Goal: Task Accomplishment & Management: Complete application form

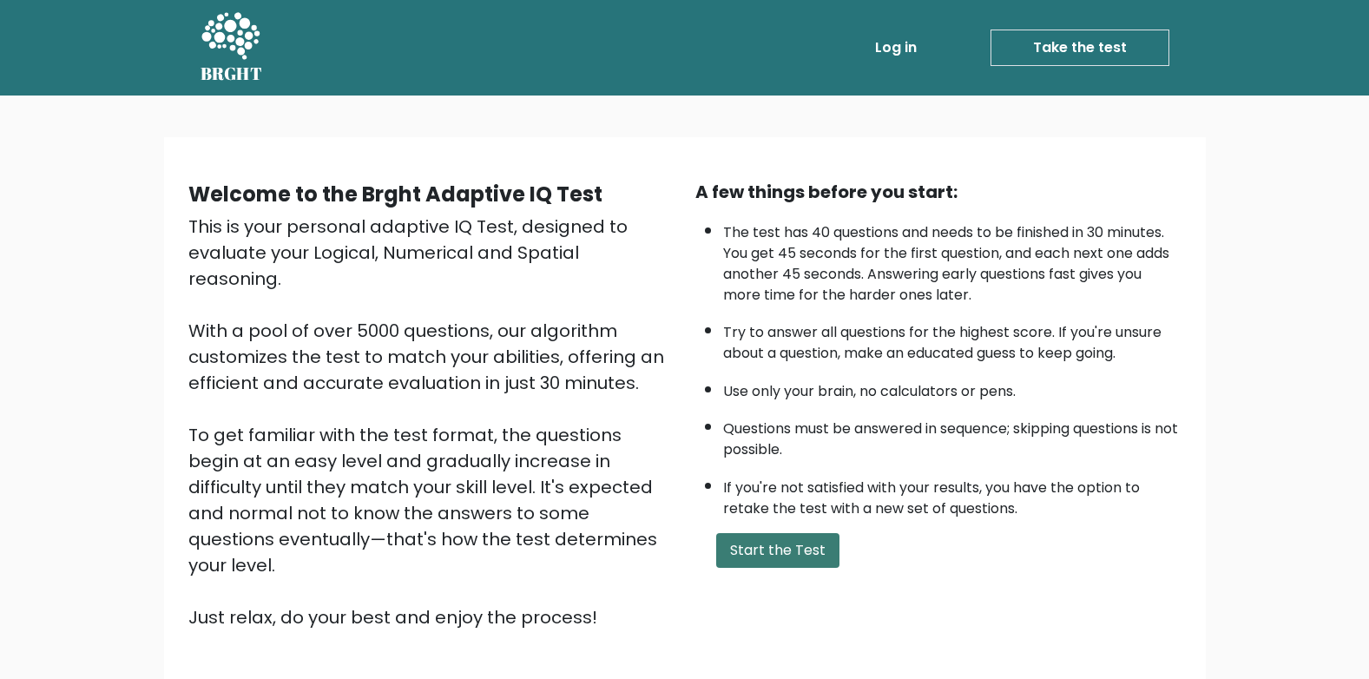
click at [772, 557] on button "Start the Test" at bounding box center [777, 550] width 123 height 35
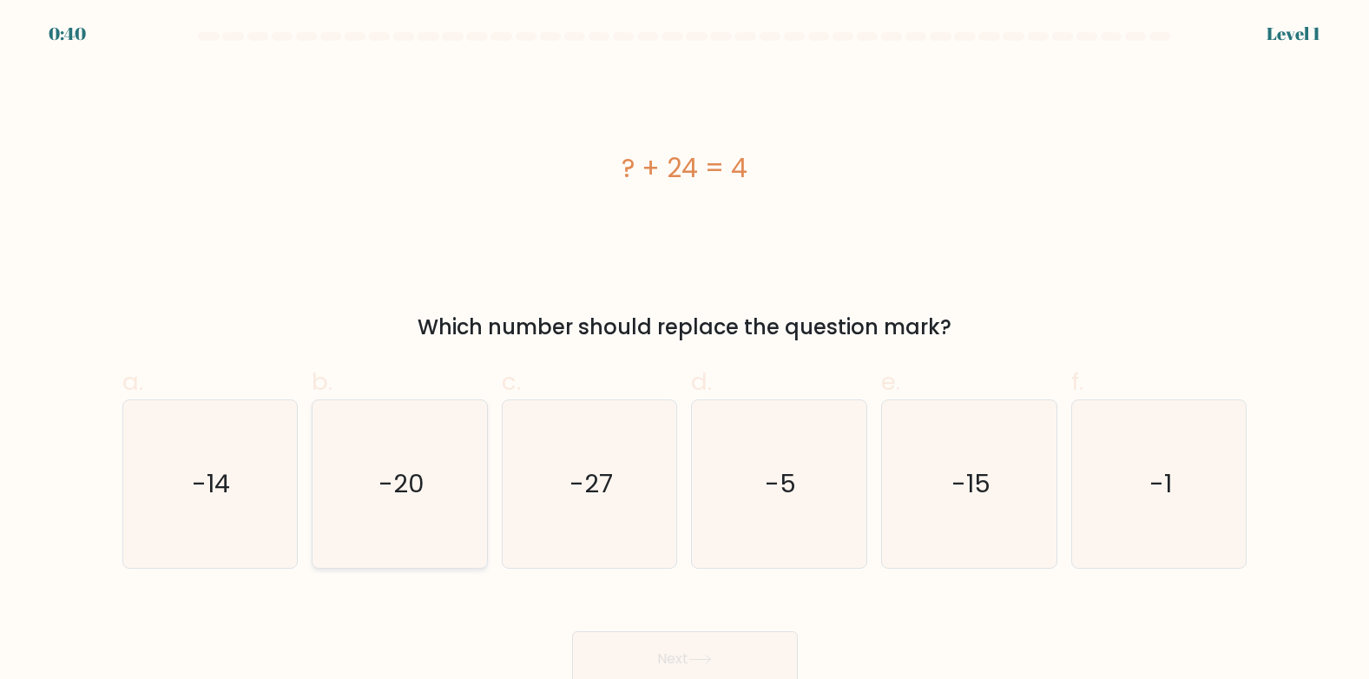
click at [426, 505] on icon "-20" at bounding box center [400, 484] width 168 height 168
click at [685, 351] on input "b. -20" at bounding box center [685, 345] width 1 height 11
radio input "true"
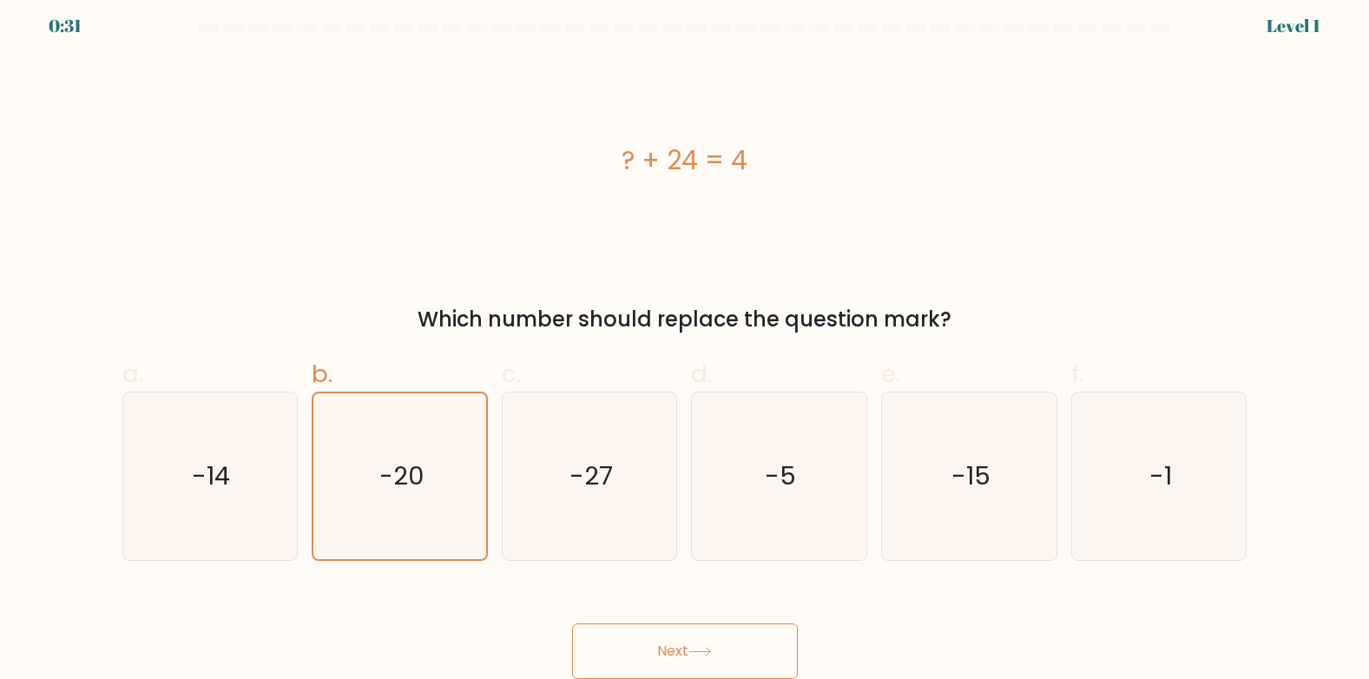
click at [664, 639] on button "Next" at bounding box center [685, 651] width 226 height 56
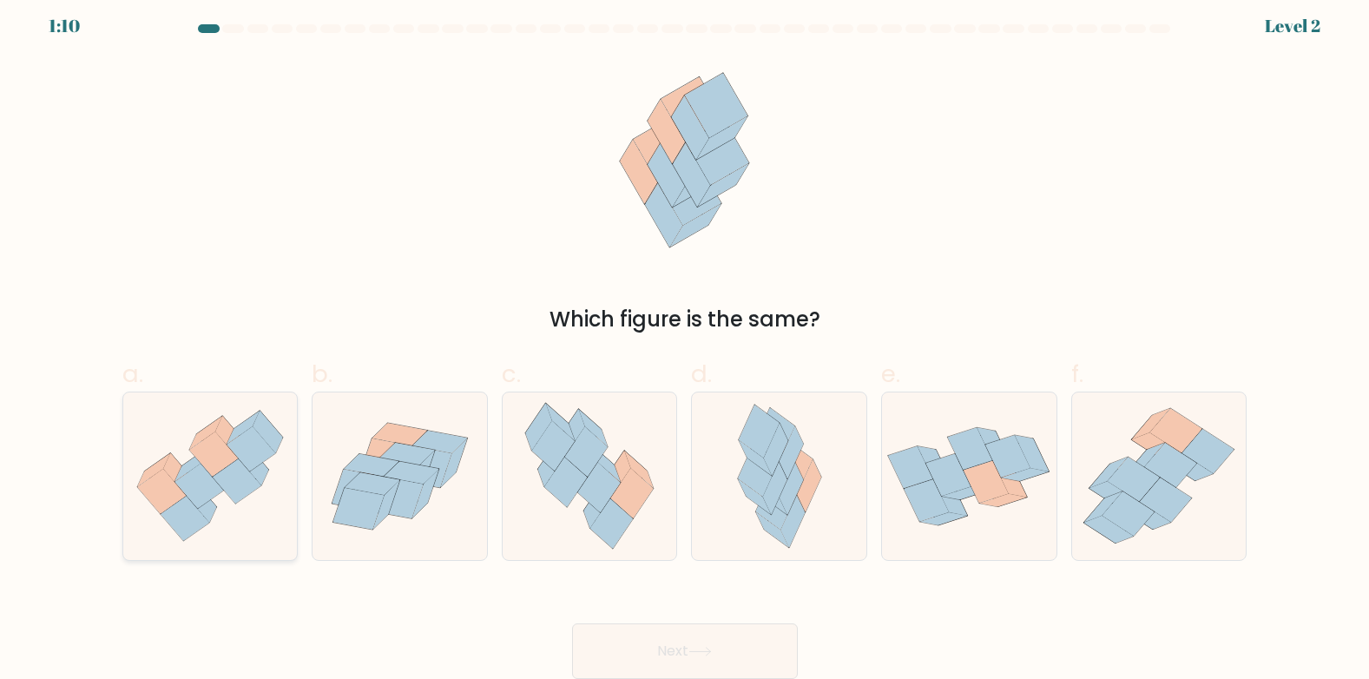
click at [193, 528] on icon at bounding box center [185, 519] width 49 height 45
click at [685, 343] on input "a." at bounding box center [685, 337] width 1 height 11
radio input "true"
click at [656, 647] on button "Next" at bounding box center [685, 651] width 226 height 56
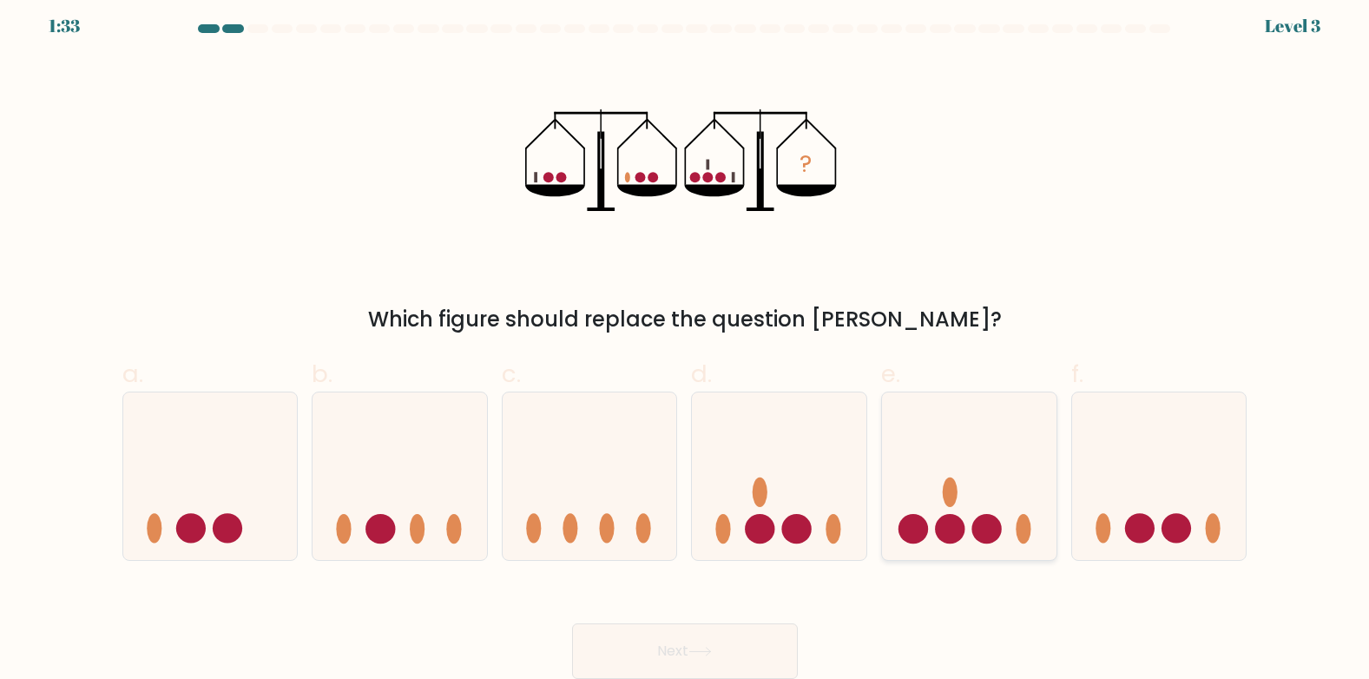
click at [938, 520] on icon at bounding box center [969, 476] width 175 height 144
click at [686, 343] on input "e." at bounding box center [685, 337] width 1 height 11
radio input "true"
click at [727, 640] on button "Next" at bounding box center [685, 651] width 226 height 56
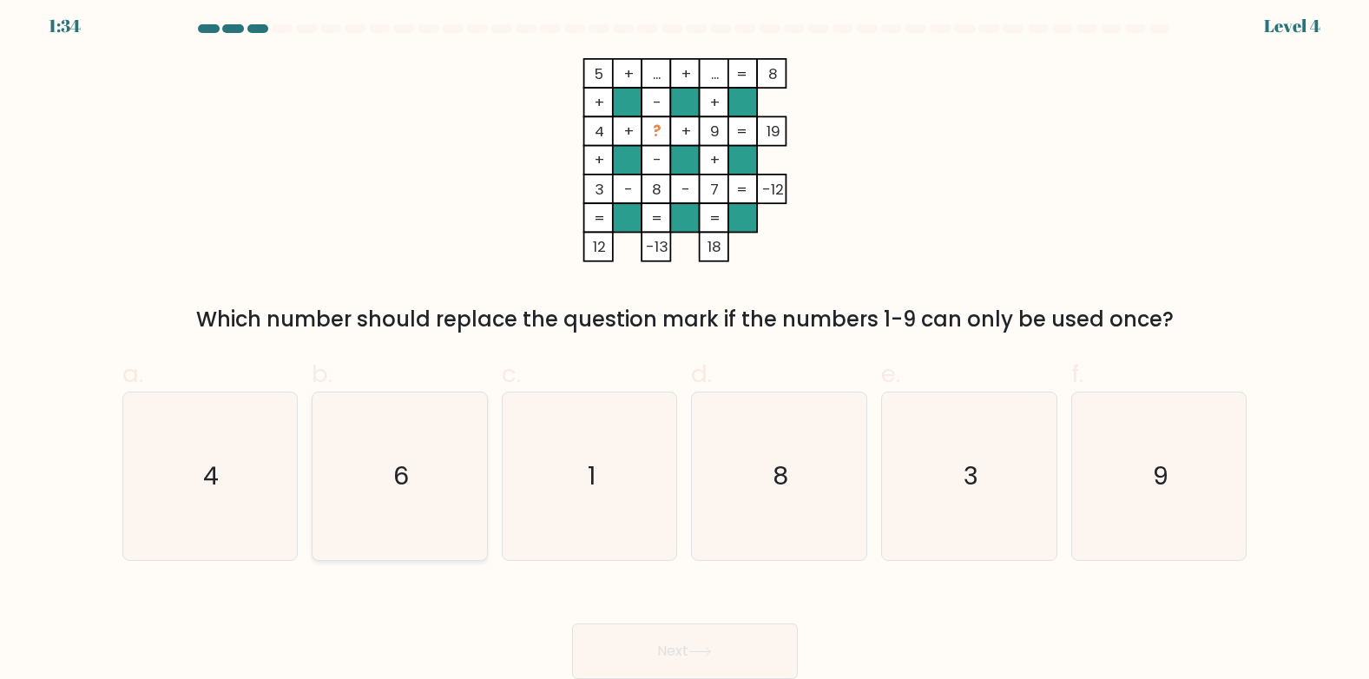
click at [423, 468] on icon "6" at bounding box center [400, 476] width 168 height 168
click at [685, 343] on input "b. 6" at bounding box center [685, 337] width 1 height 11
radio input "true"
click at [681, 634] on button "Next" at bounding box center [685, 651] width 226 height 56
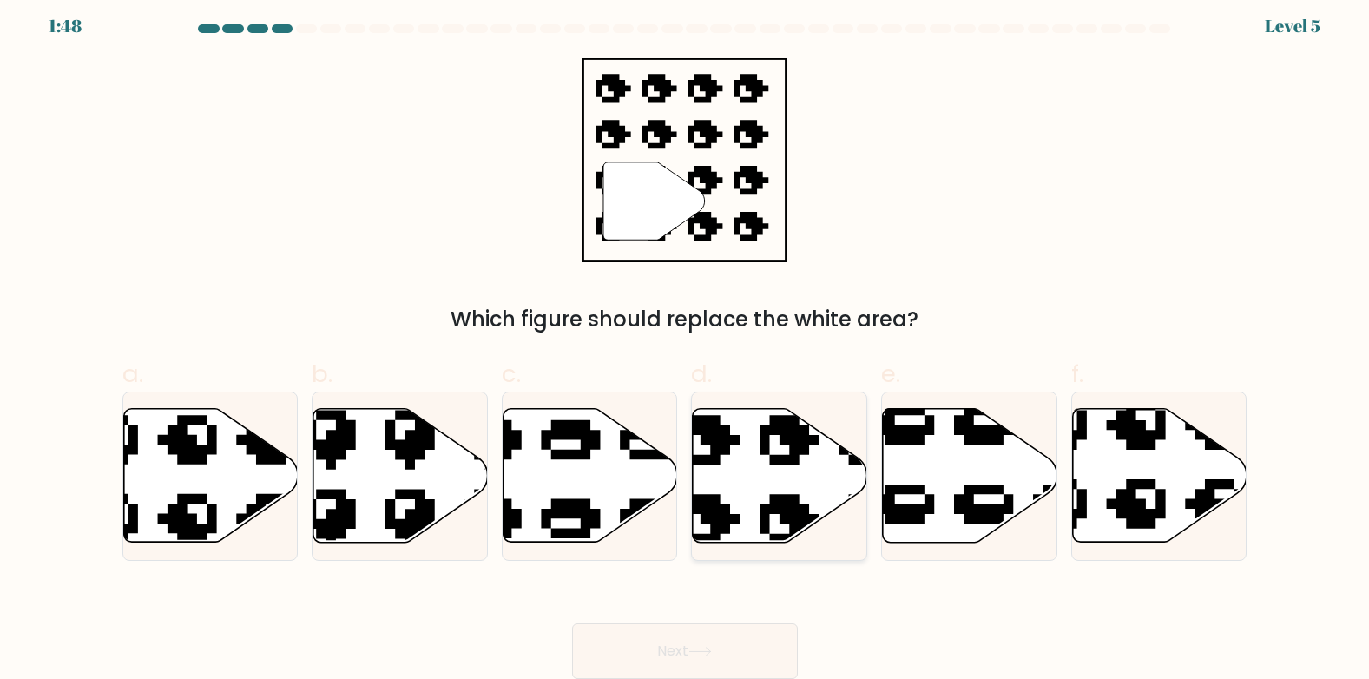
click at [741, 475] on icon at bounding box center [780, 476] width 175 height 134
click at [686, 343] on input "d." at bounding box center [685, 337] width 1 height 11
radio input "true"
click at [756, 650] on button "Next" at bounding box center [685, 651] width 226 height 56
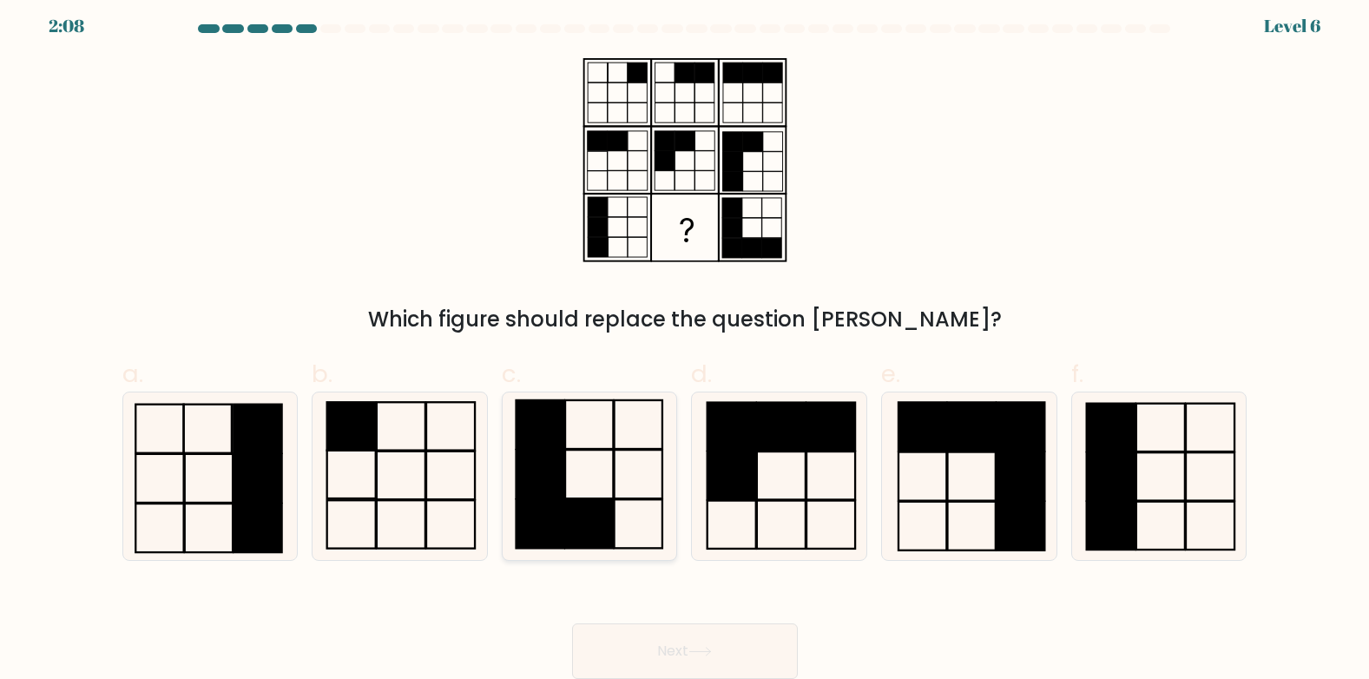
click at [604, 472] on icon at bounding box center [590, 476] width 168 height 168
click at [685, 343] on input "c." at bounding box center [685, 337] width 1 height 11
radio input "true"
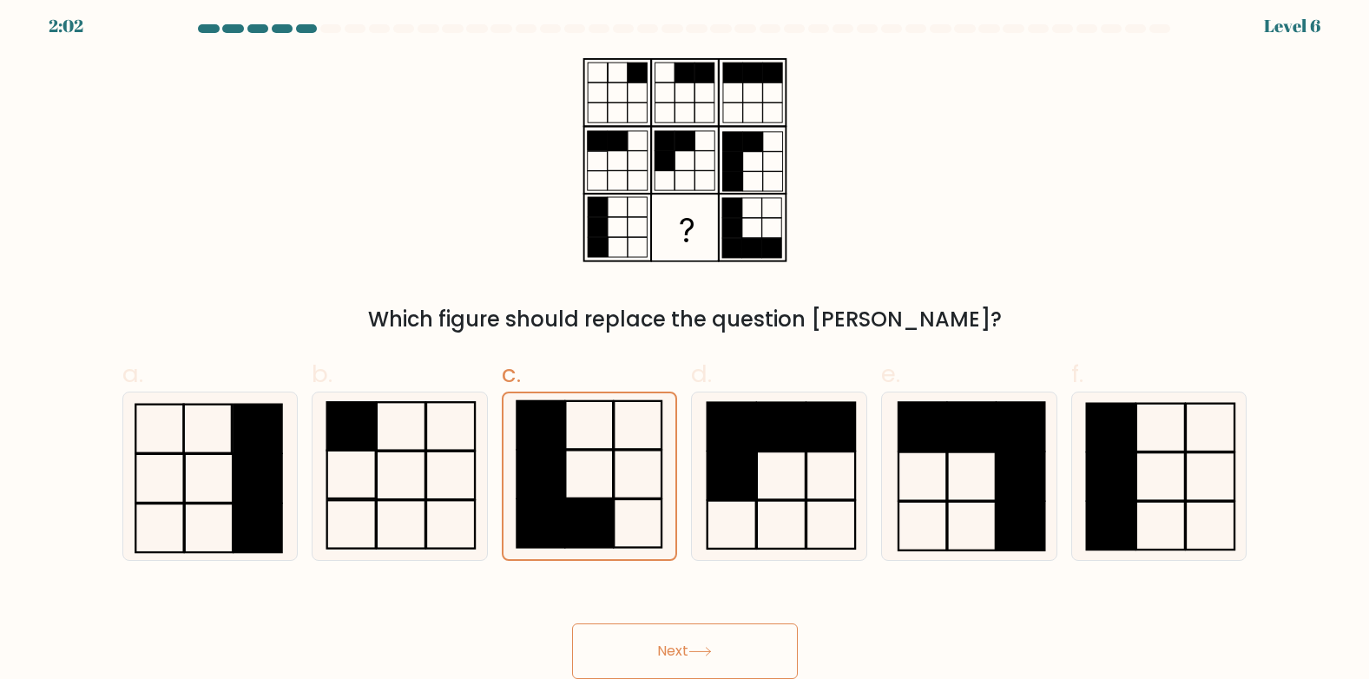
click at [686, 649] on button "Next" at bounding box center [685, 651] width 226 height 56
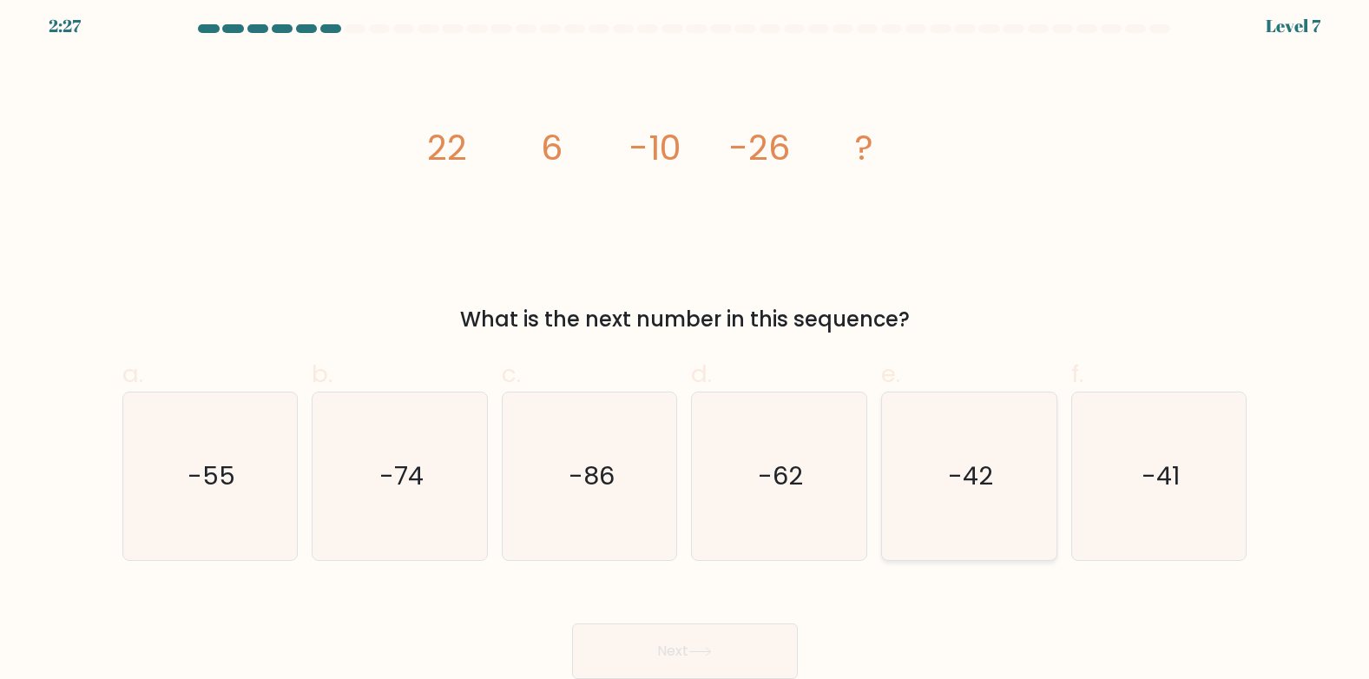
click at [962, 481] on text "-42" at bounding box center [970, 475] width 45 height 35
click at [686, 343] on input "e. -42" at bounding box center [685, 337] width 1 height 11
radio input "true"
click at [690, 654] on button "Next" at bounding box center [685, 651] width 226 height 56
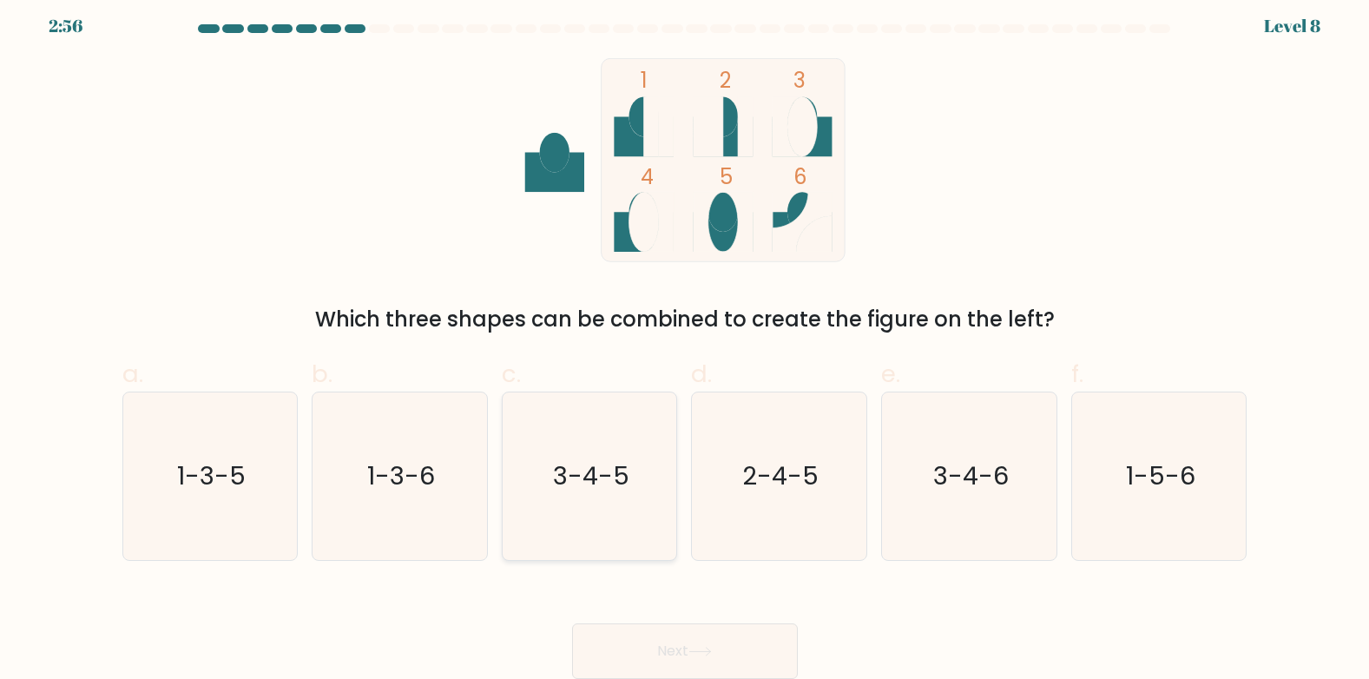
click at [580, 507] on icon "3-4-5" at bounding box center [590, 476] width 168 height 168
click at [685, 343] on input "c. 3-4-5" at bounding box center [685, 337] width 1 height 11
radio input "true"
click at [717, 633] on button "Next" at bounding box center [685, 651] width 226 height 56
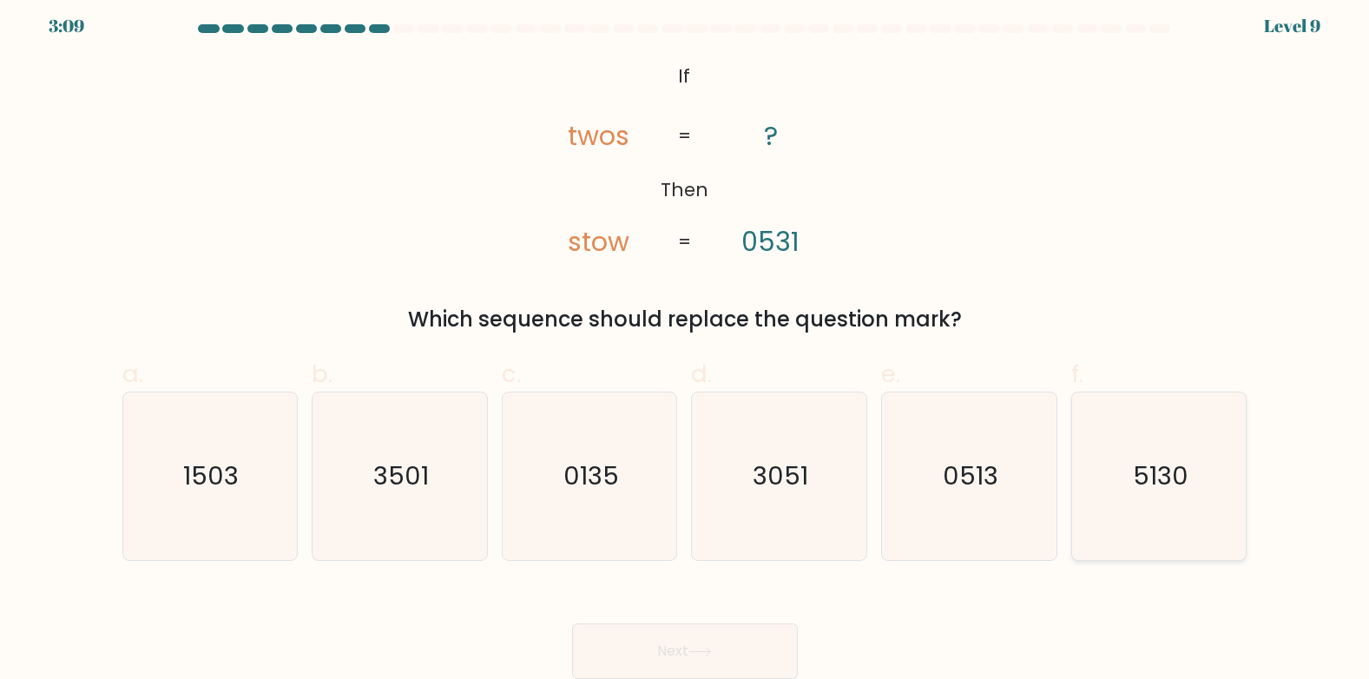
click at [1161, 485] on text "5130" at bounding box center [1161, 475] width 56 height 35
click at [686, 343] on input "f. 5130" at bounding box center [685, 337] width 1 height 11
radio input "true"
click at [787, 640] on button "Next" at bounding box center [685, 651] width 226 height 56
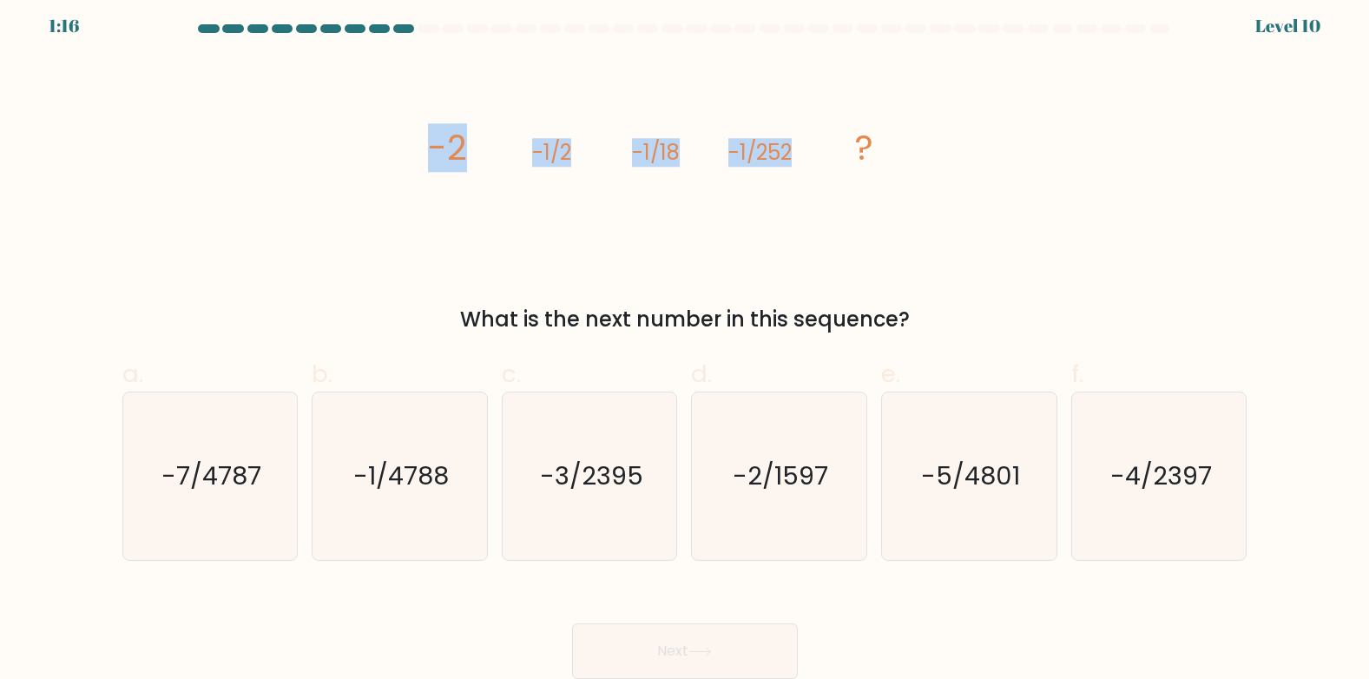
drag, startPoint x: 422, startPoint y: 153, endPoint x: 809, endPoint y: 160, distance: 387.3
click at [809, 160] on div "image/svg+xml -2 -1/2 -1/18 -1/252 ? What is the next number in this sequence?" at bounding box center [685, 196] width 1146 height 277
copy g "-2 -1/2 -1/18 -1/252"
click at [304, 153] on div "image/svg+xml -2 -1/2 -1/18 -1/252 ? What is the next number in this sequence?" at bounding box center [685, 196] width 1146 height 277
drag, startPoint x: 439, startPoint y: 332, endPoint x: 907, endPoint y: 325, distance: 469.0
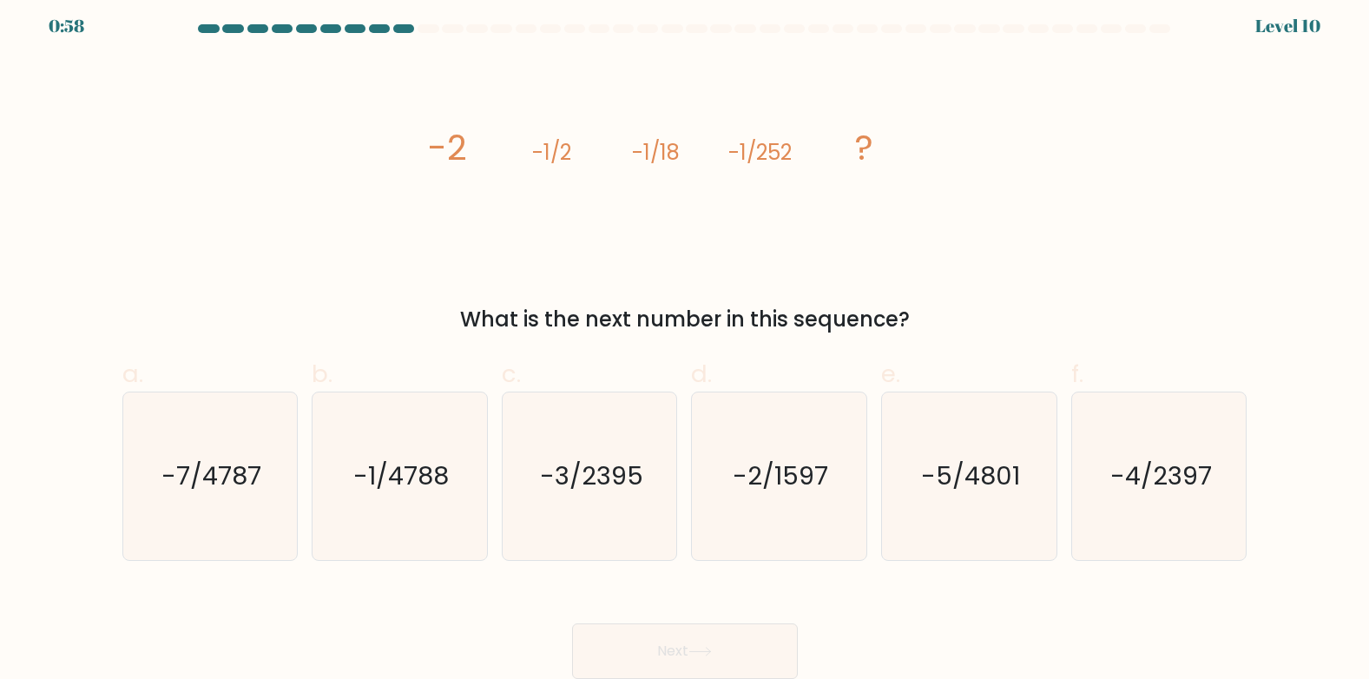
click at [907, 325] on div "What is the next number in this sequence?" at bounding box center [685, 319] width 1105 height 31
copy div "What is the next number in this sequence?"
click at [400, 184] on div "image/svg+xml -2 -1/2 -1/18 -1/252 ? What is the next number in this sequence?" at bounding box center [685, 196] width 1146 height 277
click at [400, 444] on icon "-1/4788" at bounding box center [400, 476] width 168 height 168
click at [685, 343] on input "b. -1/4788" at bounding box center [685, 337] width 1 height 11
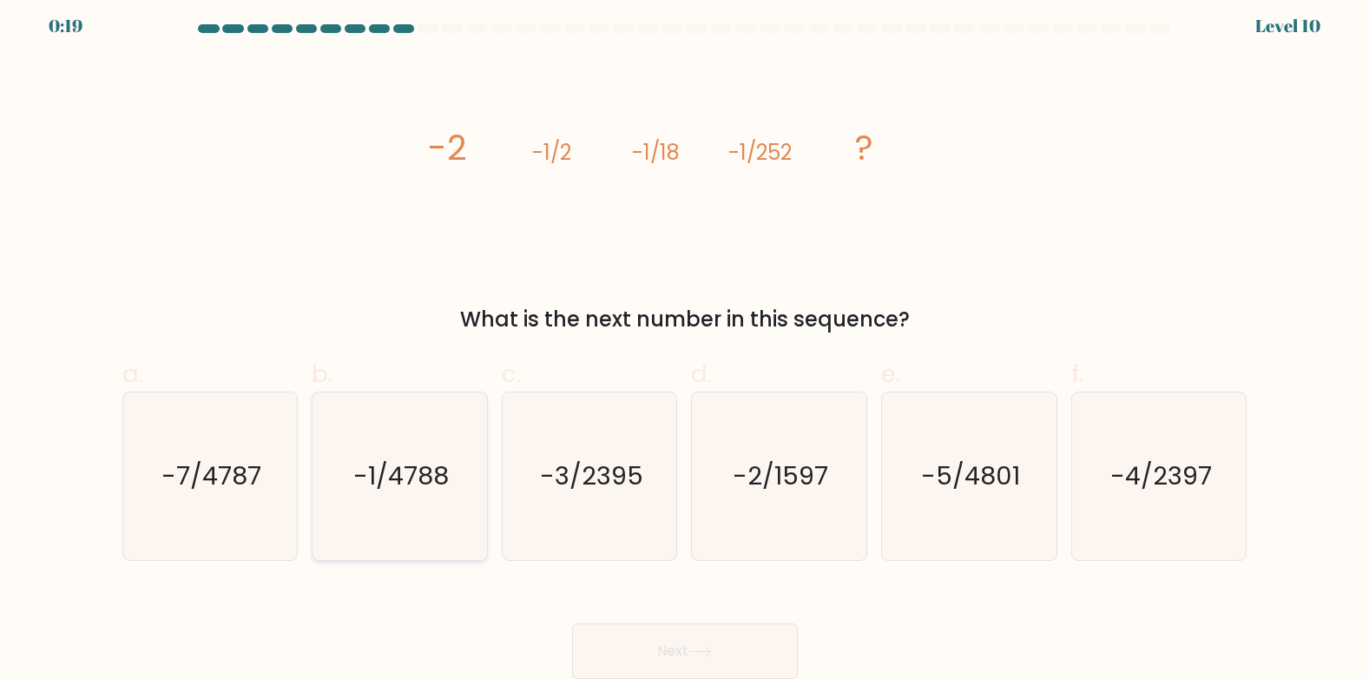
radio input "true"
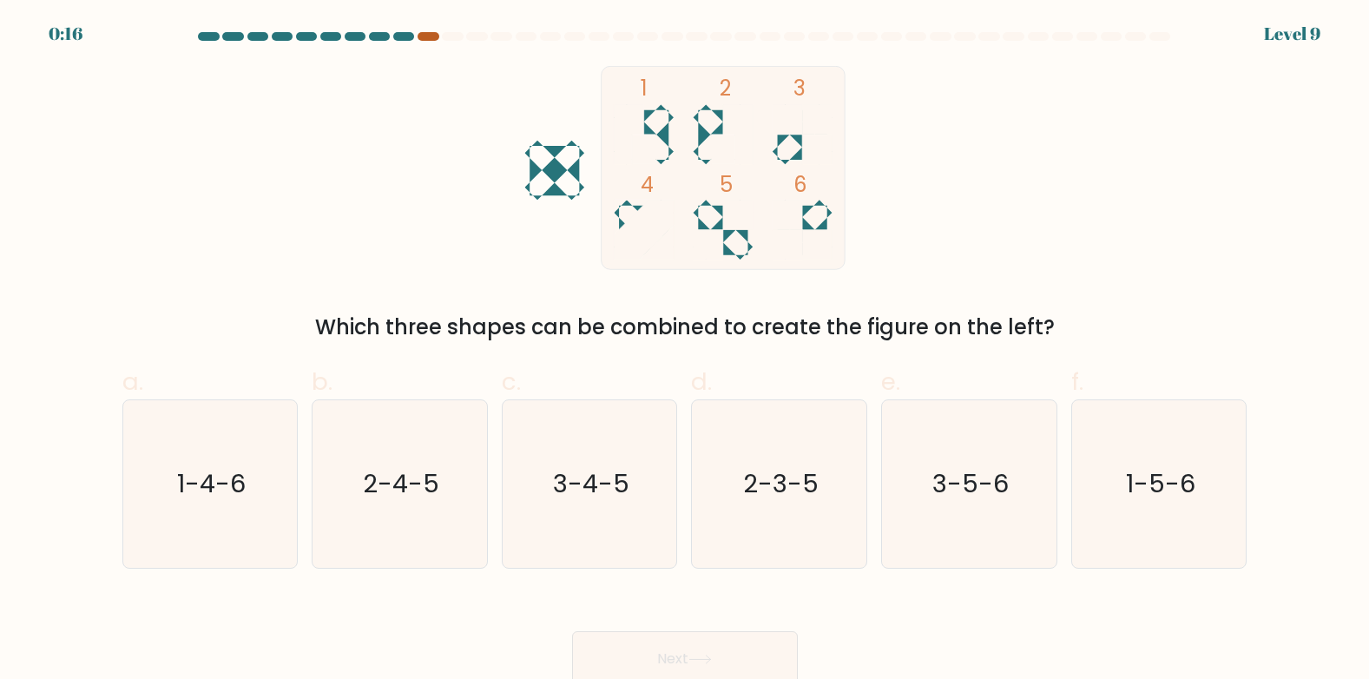
click at [429, 37] on div at bounding box center [428, 36] width 21 height 9
click at [422, 35] on div at bounding box center [428, 36] width 21 height 9
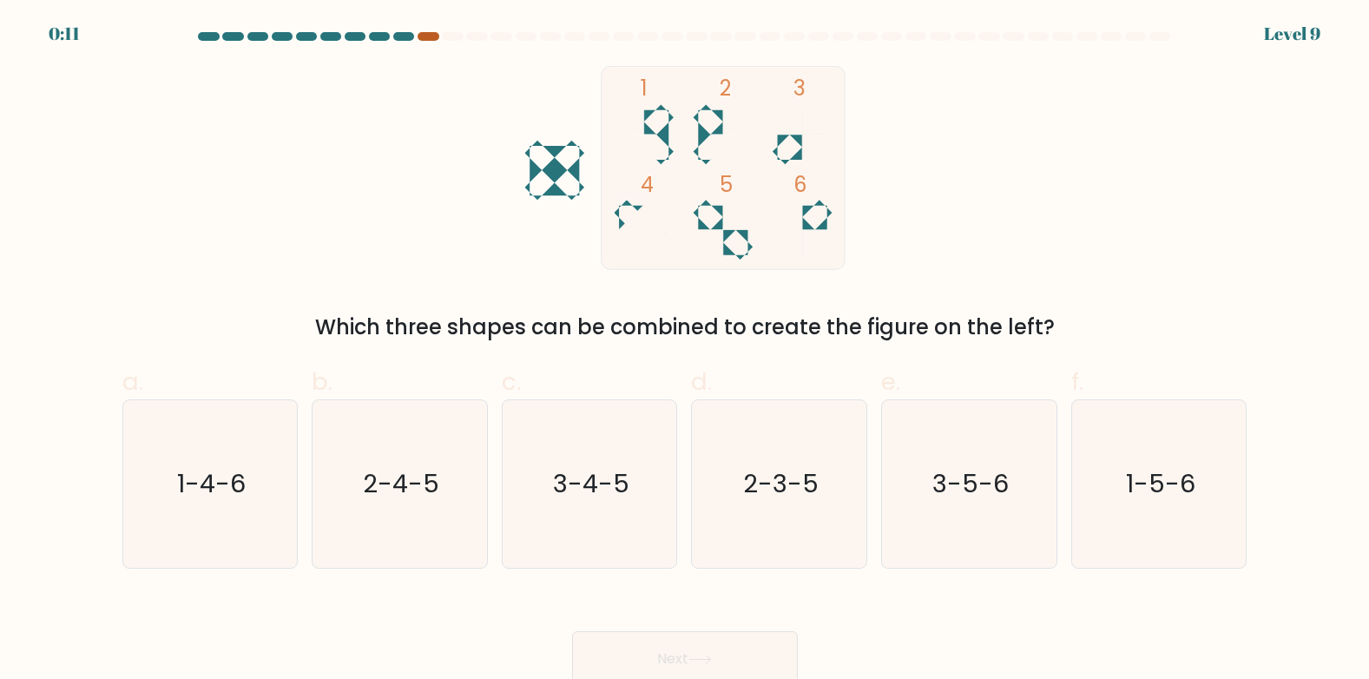
click at [422, 33] on div at bounding box center [428, 36] width 21 height 9
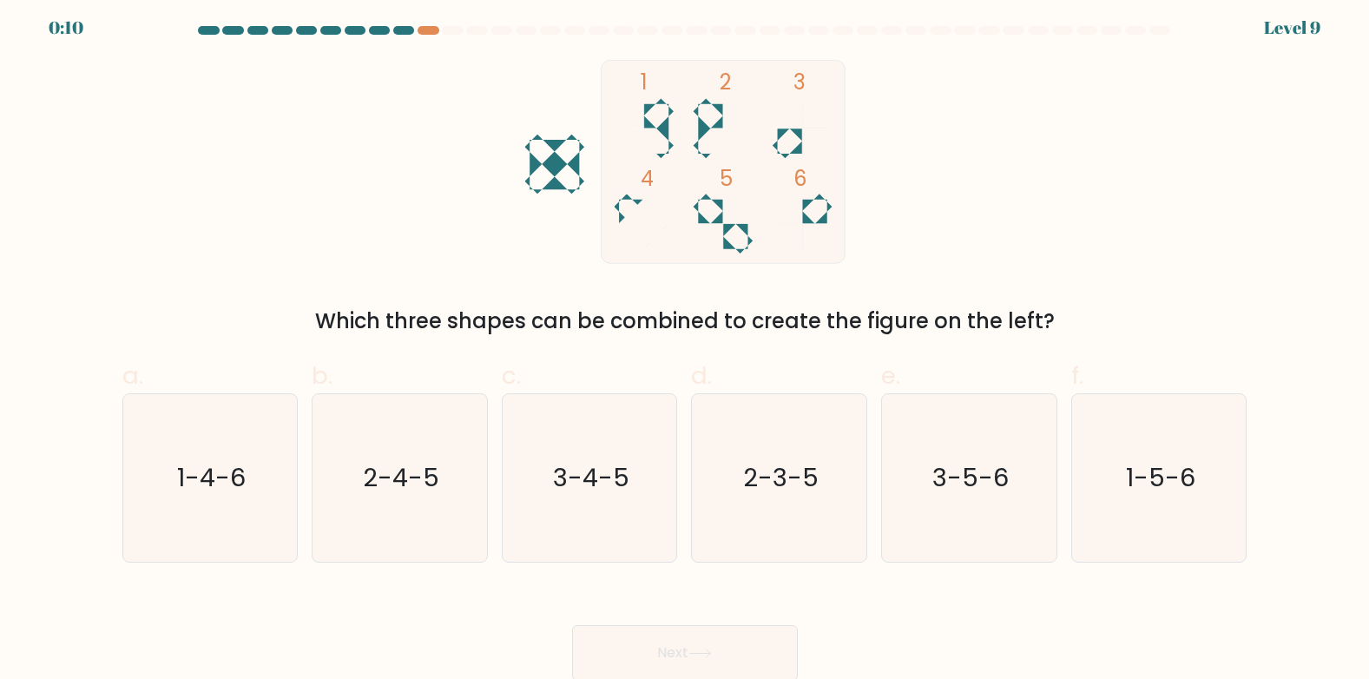
scroll to position [8, 0]
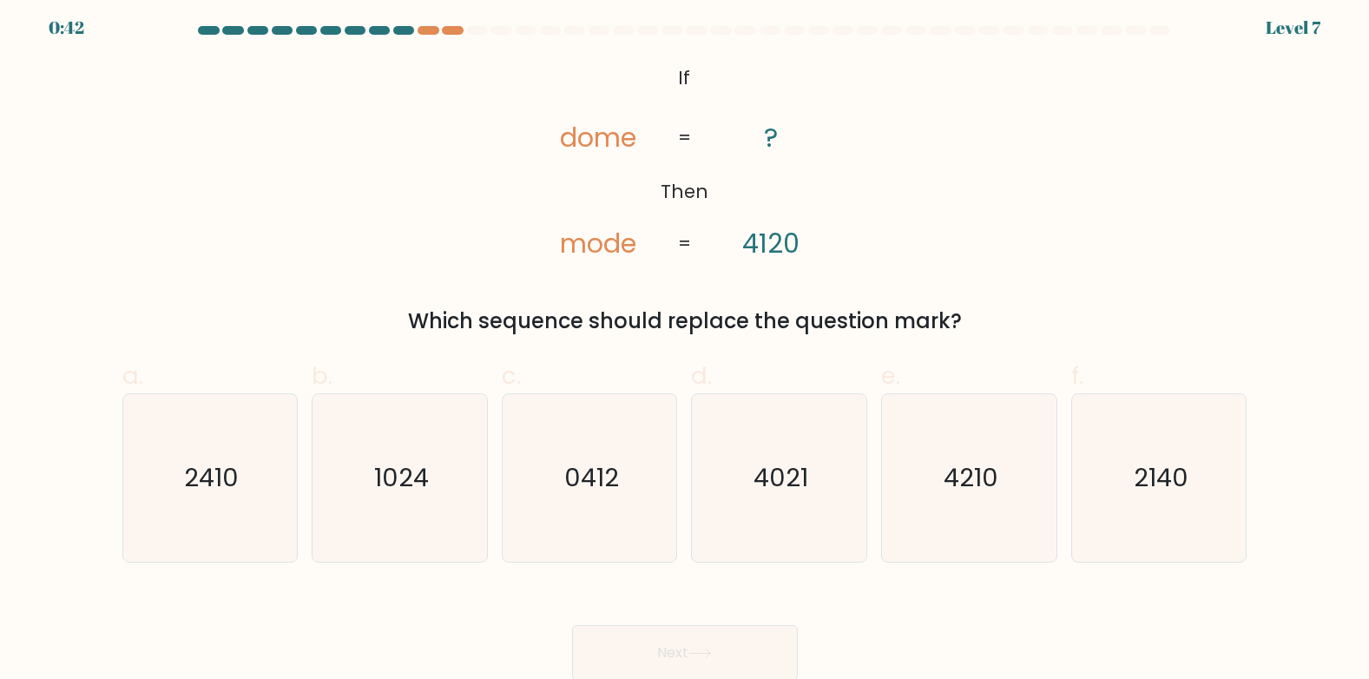
scroll to position [8, 0]
click at [1115, 511] on icon "2140" at bounding box center [1160, 476] width 168 height 168
click at [686, 343] on input "f. 2140" at bounding box center [685, 337] width 1 height 11
radio input "true"
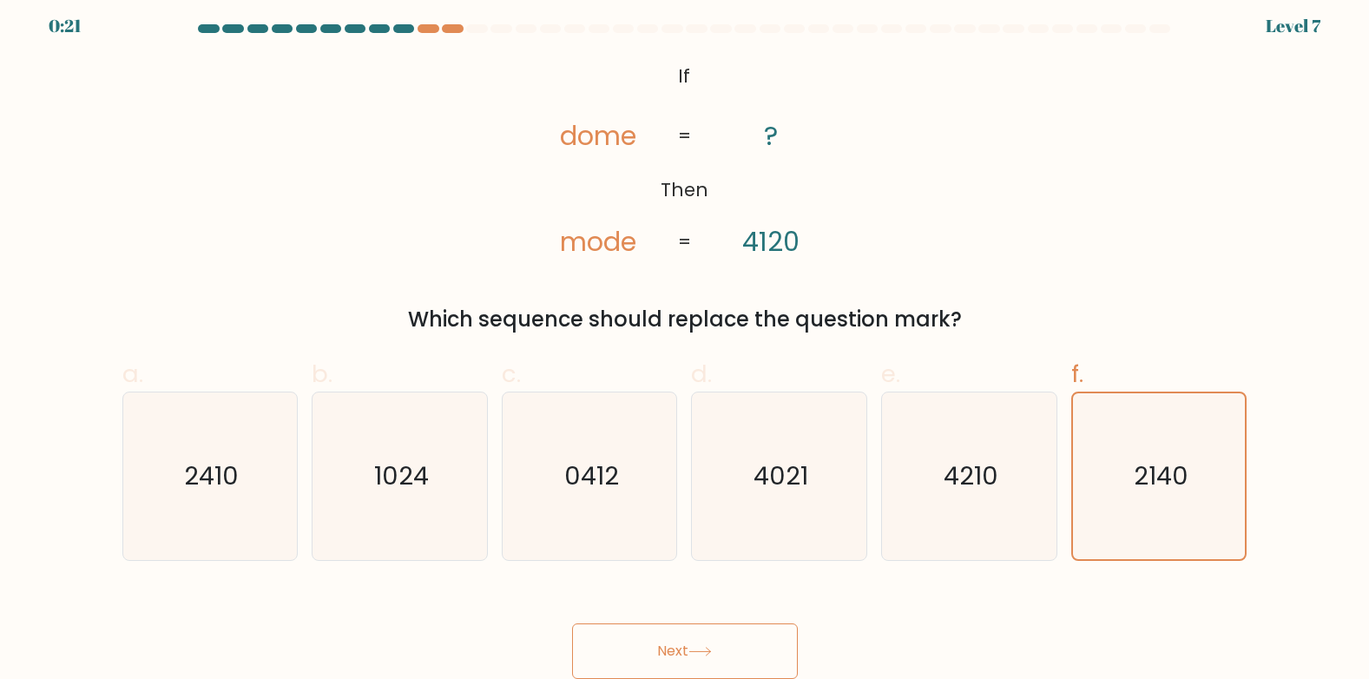
click at [711, 644] on button "Next" at bounding box center [685, 651] width 226 height 56
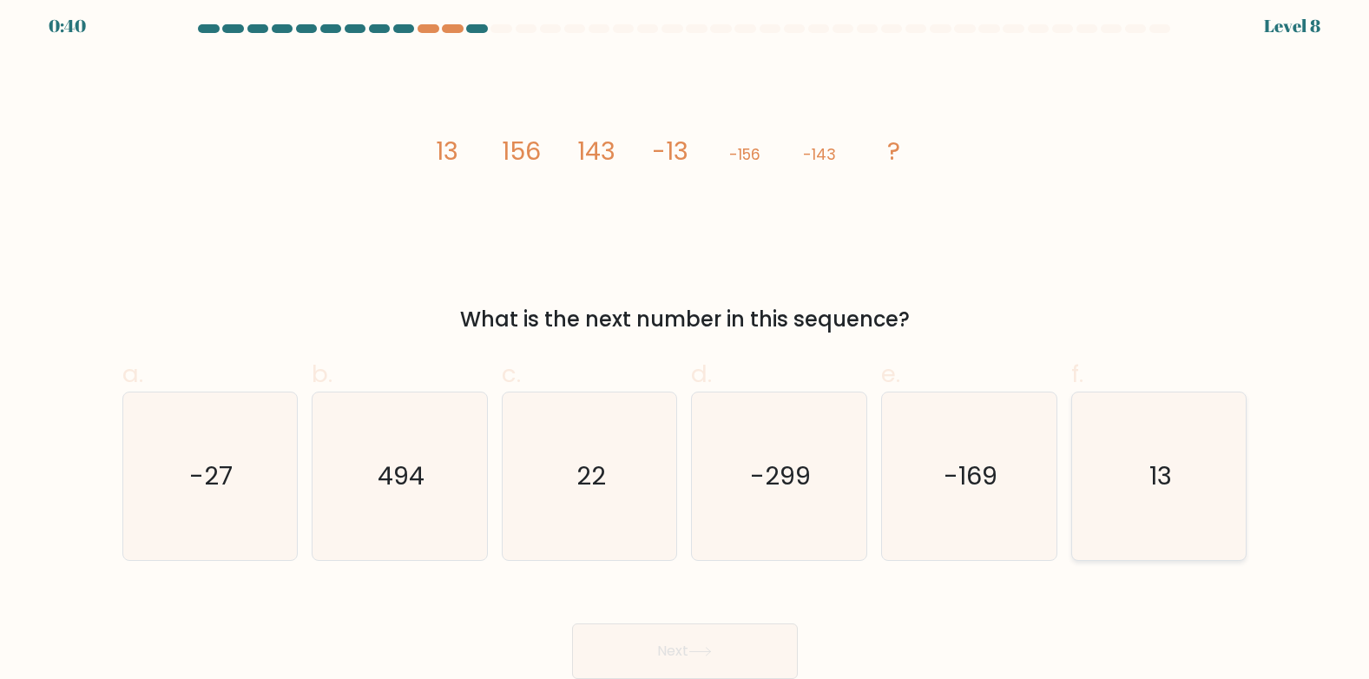
click at [1182, 459] on icon "13" at bounding box center [1160, 476] width 168 height 168
click at [686, 343] on input "f. 13" at bounding box center [685, 337] width 1 height 11
radio input "true"
click at [704, 663] on button "Next" at bounding box center [685, 651] width 226 height 56
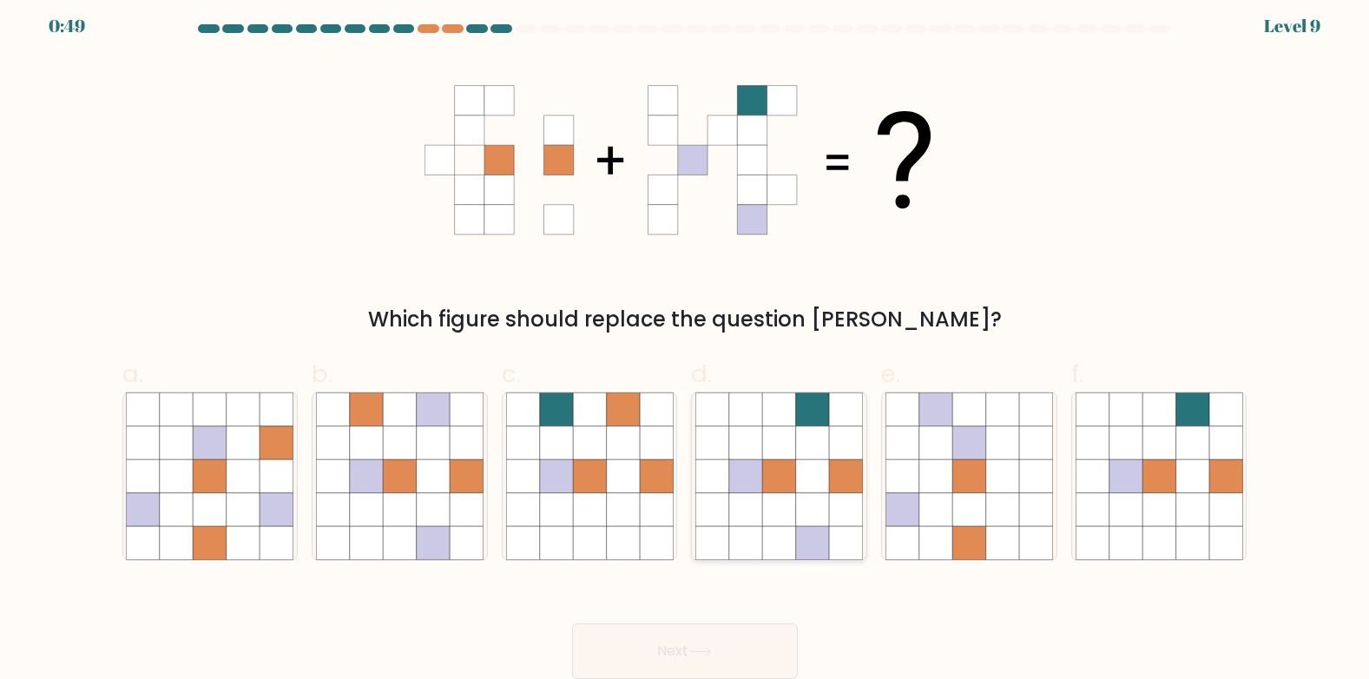
click at [787, 483] on icon at bounding box center [779, 475] width 33 height 33
click at [686, 343] on input "d." at bounding box center [685, 337] width 1 height 11
radio input "true"
click at [722, 649] on button "Next" at bounding box center [685, 651] width 226 height 56
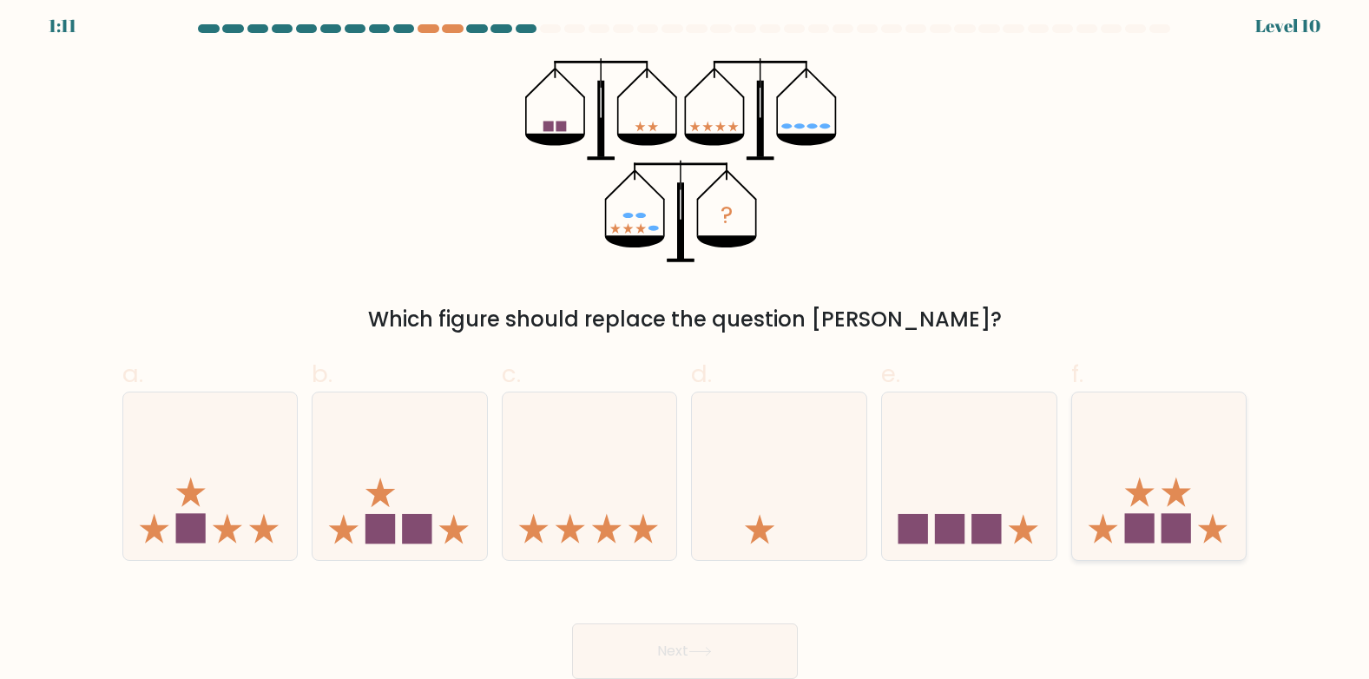
click at [1163, 524] on rect at bounding box center [1177, 529] width 30 height 30
click at [686, 343] on input "f." at bounding box center [685, 337] width 1 height 11
radio input "true"
click at [730, 653] on button "Next" at bounding box center [685, 651] width 226 height 56
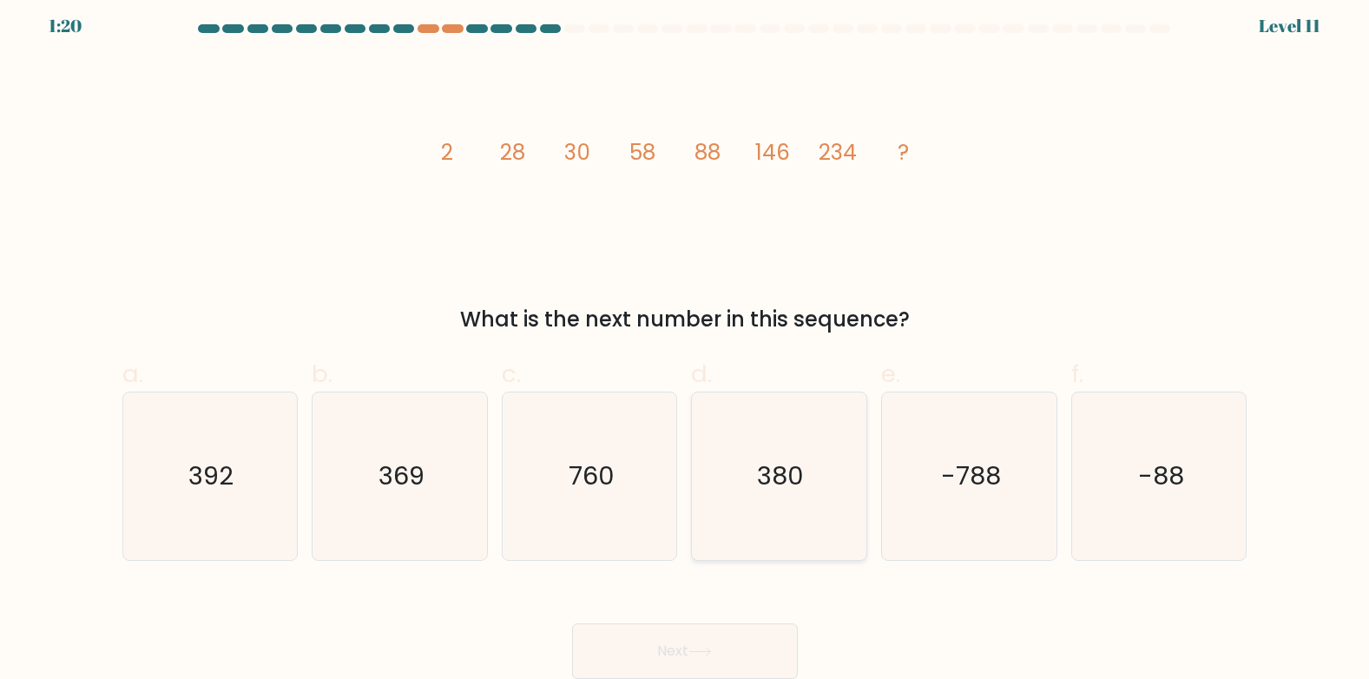
drag, startPoint x: 791, startPoint y: 500, endPoint x: 782, endPoint y: 512, distance: 14.9
click at [791, 500] on icon "380" at bounding box center [780, 476] width 168 height 168
click at [686, 343] on input "d. 380" at bounding box center [685, 337] width 1 height 11
radio input "true"
click at [724, 648] on button "Next" at bounding box center [685, 651] width 226 height 56
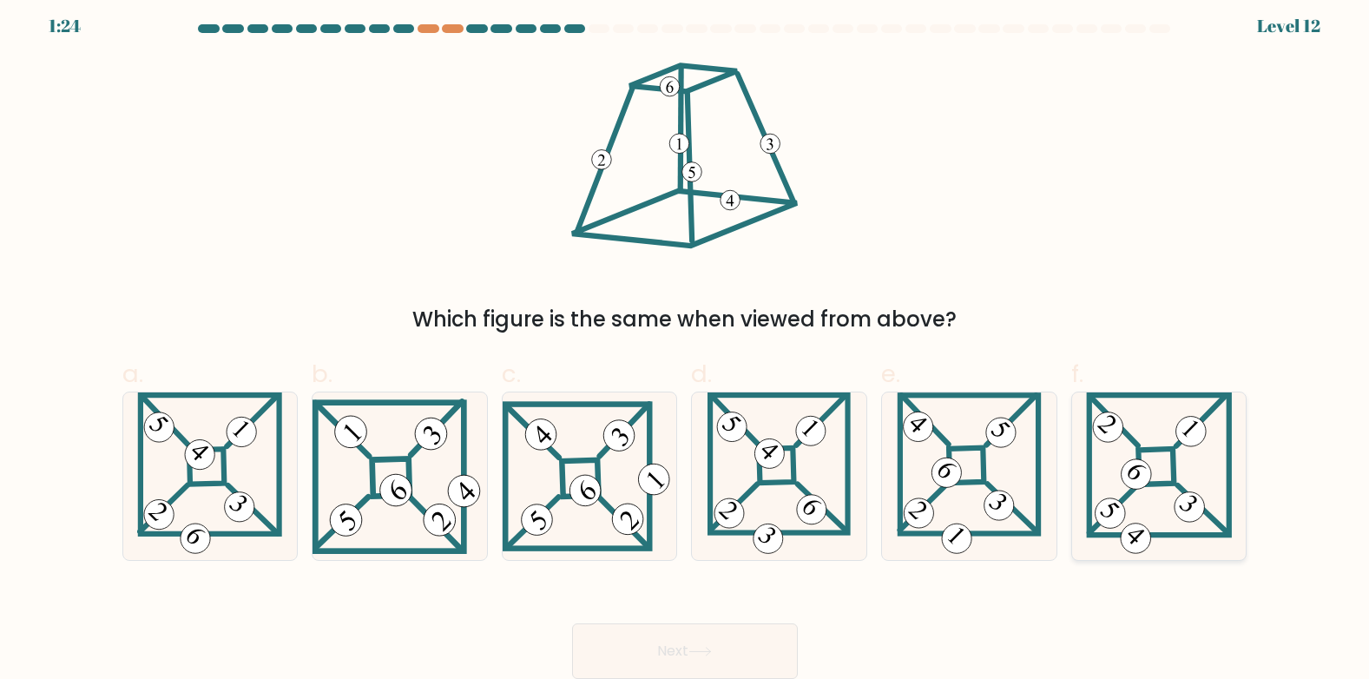
click at [1192, 494] on 863 at bounding box center [1190, 506] width 43 height 43
click at [686, 343] on input "f." at bounding box center [685, 337] width 1 height 11
radio input "true"
click at [744, 646] on button "Next" at bounding box center [685, 651] width 226 height 56
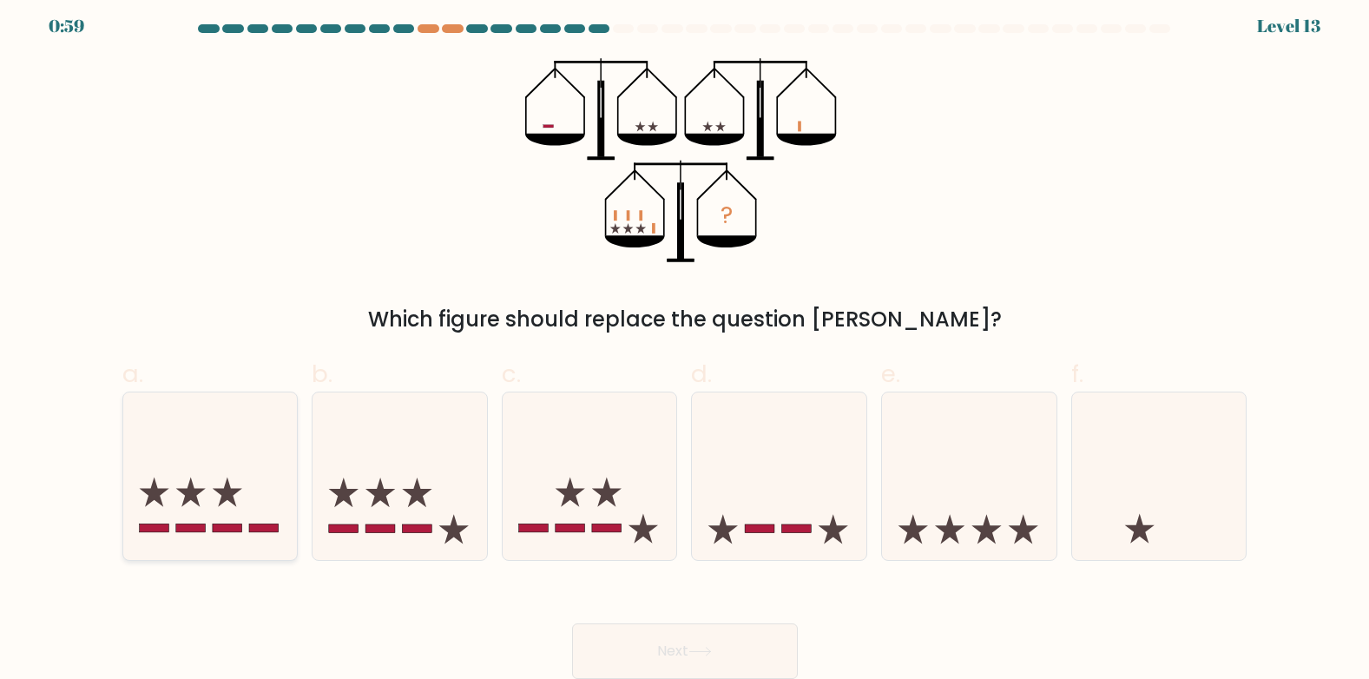
click at [156, 489] on icon at bounding box center [154, 493] width 30 height 30
click at [685, 343] on input "a." at bounding box center [685, 337] width 1 height 11
radio input "true"
click at [673, 640] on button "Next" at bounding box center [685, 651] width 226 height 56
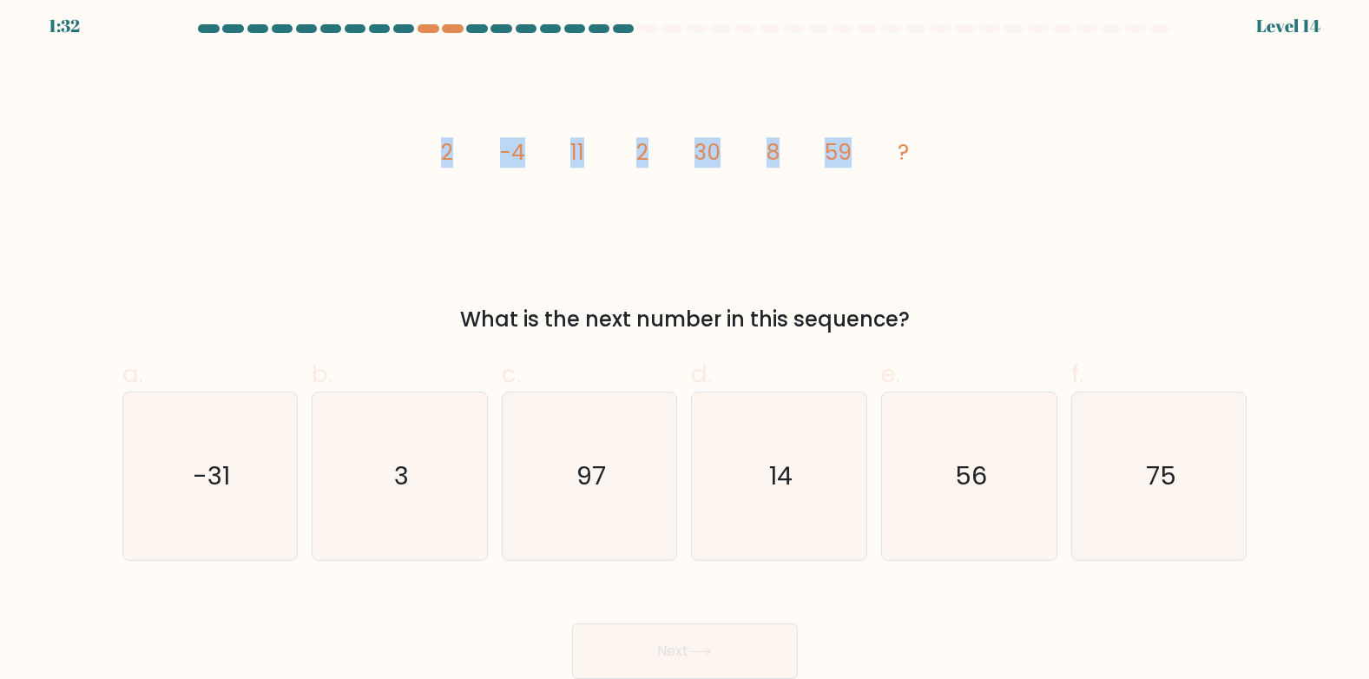
drag, startPoint x: 400, startPoint y: 155, endPoint x: 857, endPoint y: 156, distance: 456.8
click at [857, 156] on div "image/svg+xml 2 -4 11 2 30 8 59 ? What is the next number in this sequence?" at bounding box center [685, 196] width 1146 height 277
copy g "2 -4 11 2 30 8 59"
click at [563, 185] on icon "image/svg+xml 2 -4 11 2 30 8 59 ?" at bounding box center [685, 160] width 521 height 204
click at [611, 488] on icon "97" at bounding box center [590, 476] width 168 height 168
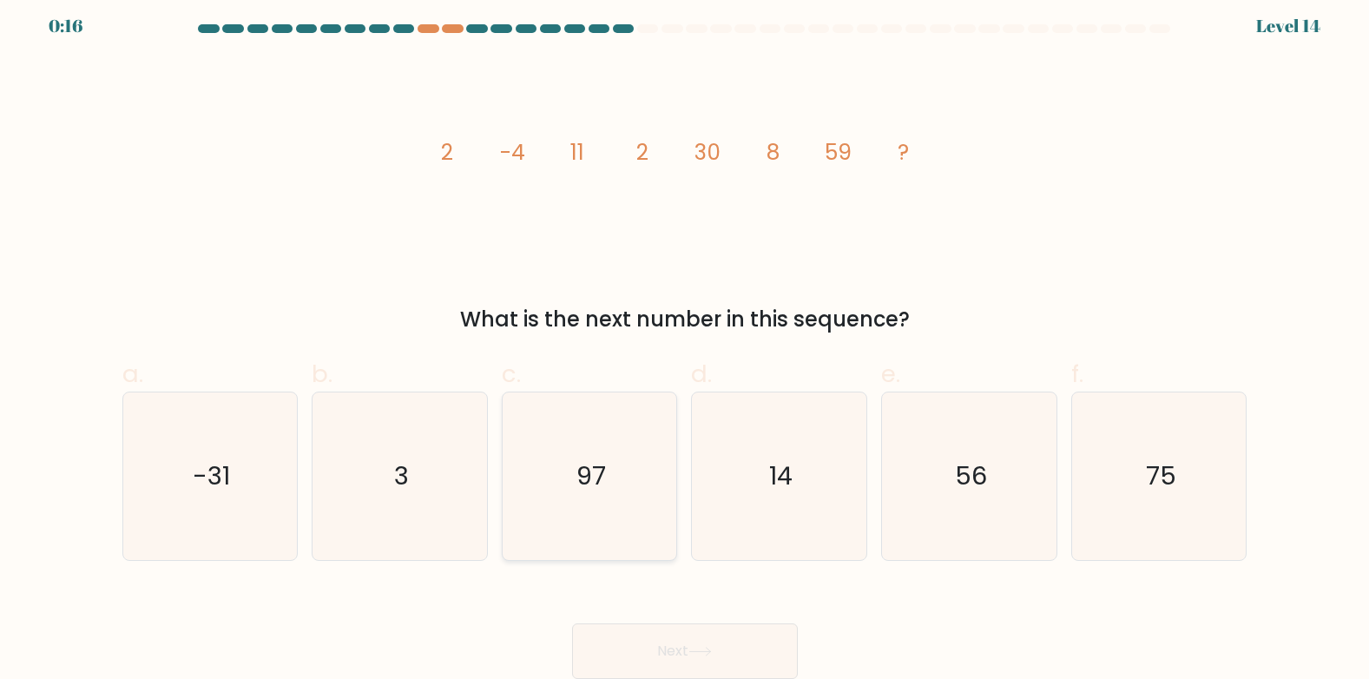
click at [685, 343] on input "c. 97" at bounding box center [685, 337] width 1 height 11
radio input "true"
click at [670, 652] on button "Next" at bounding box center [685, 651] width 226 height 56
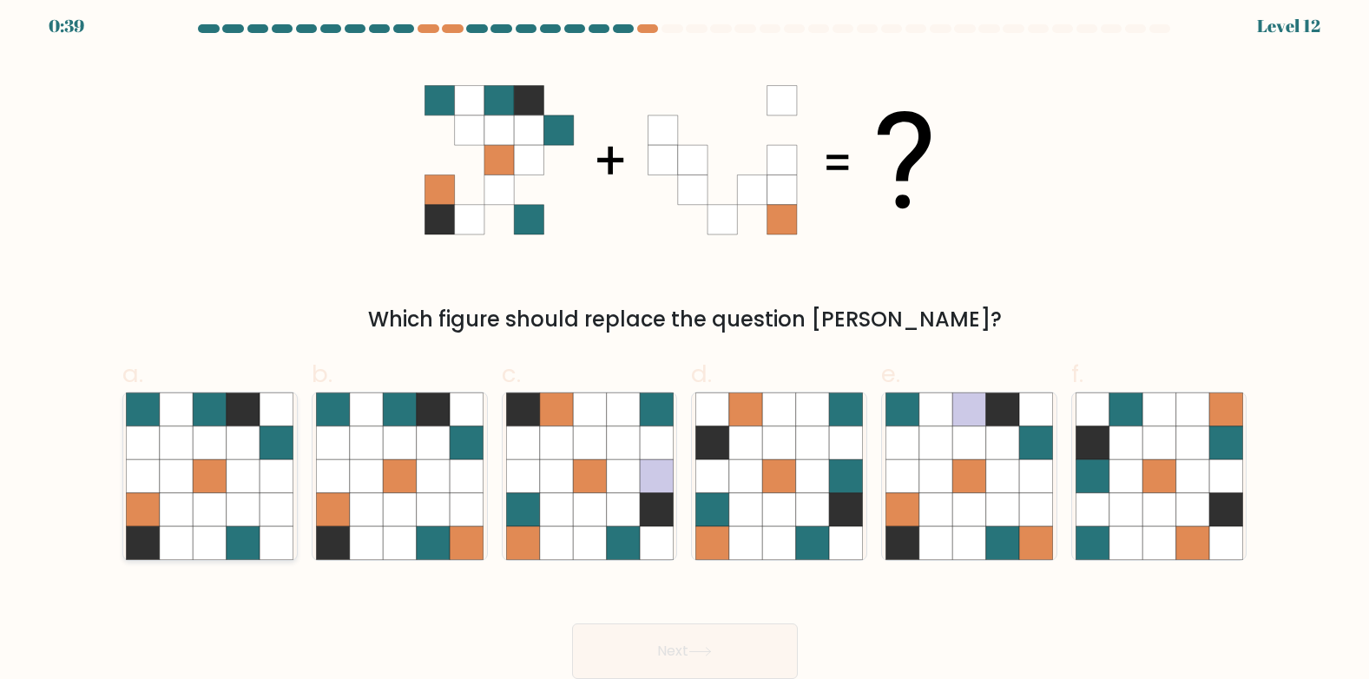
click at [181, 472] on icon at bounding box center [176, 475] width 33 height 33
click at [685, 343] on input "a." at bounding box center [685, 337] width 1 height 11
radio input "true"
click at [425, 538] on icon at bounding box center [433, 542] width 33 height 33
click at [685, 343] on input "b." at bounding box center [685, 337] width 1 height 11
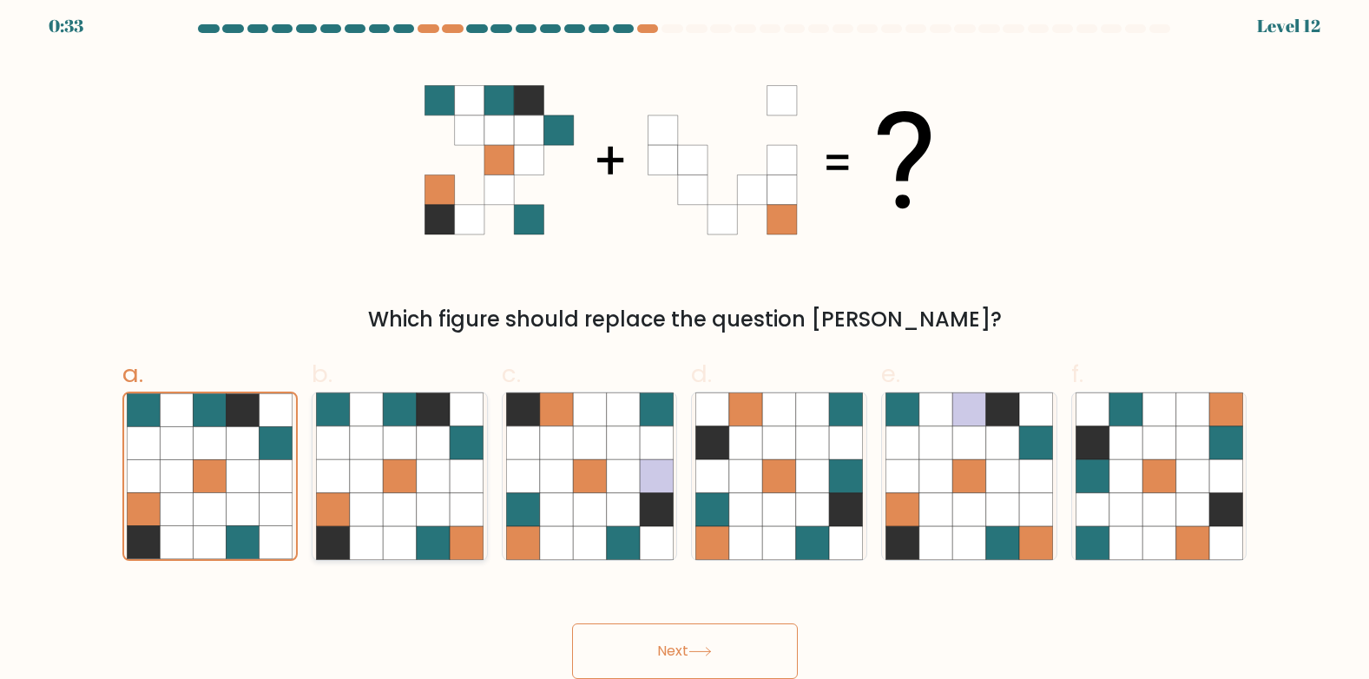
radio input "true"
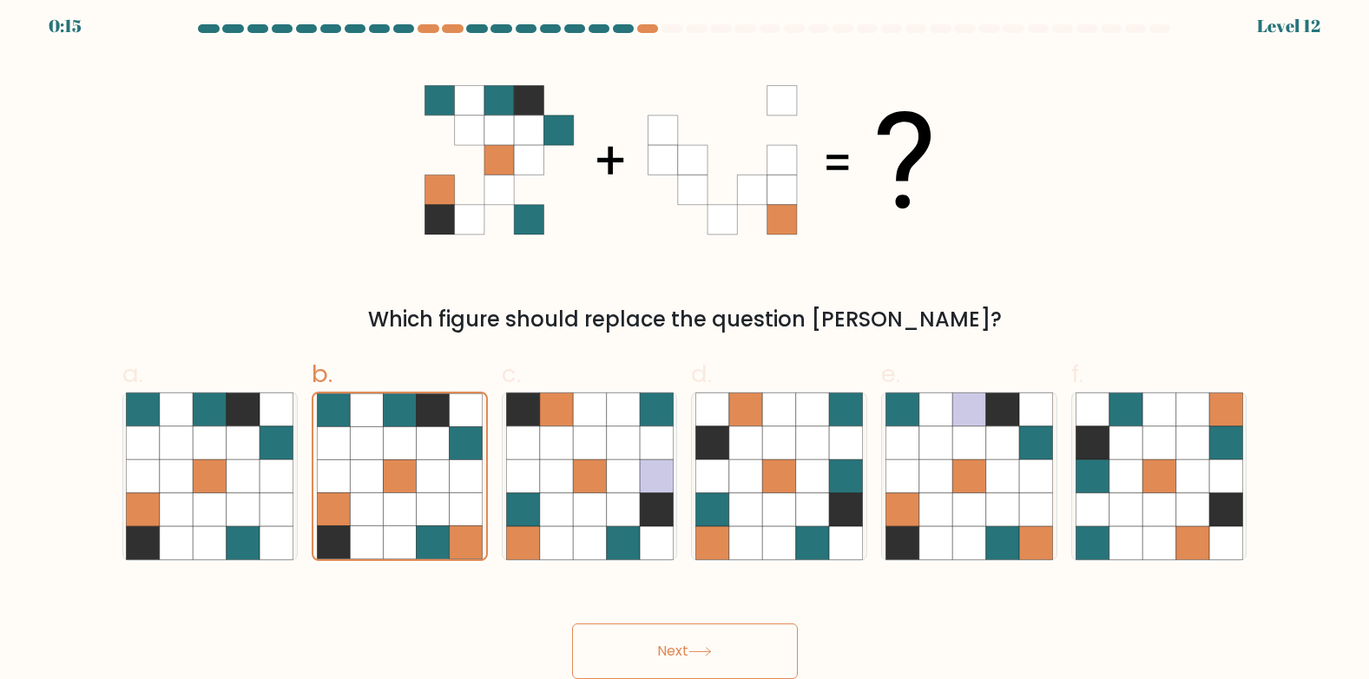
click at [673, 646] on button "Next" at bounding box center [685, 651] width 226 height 56
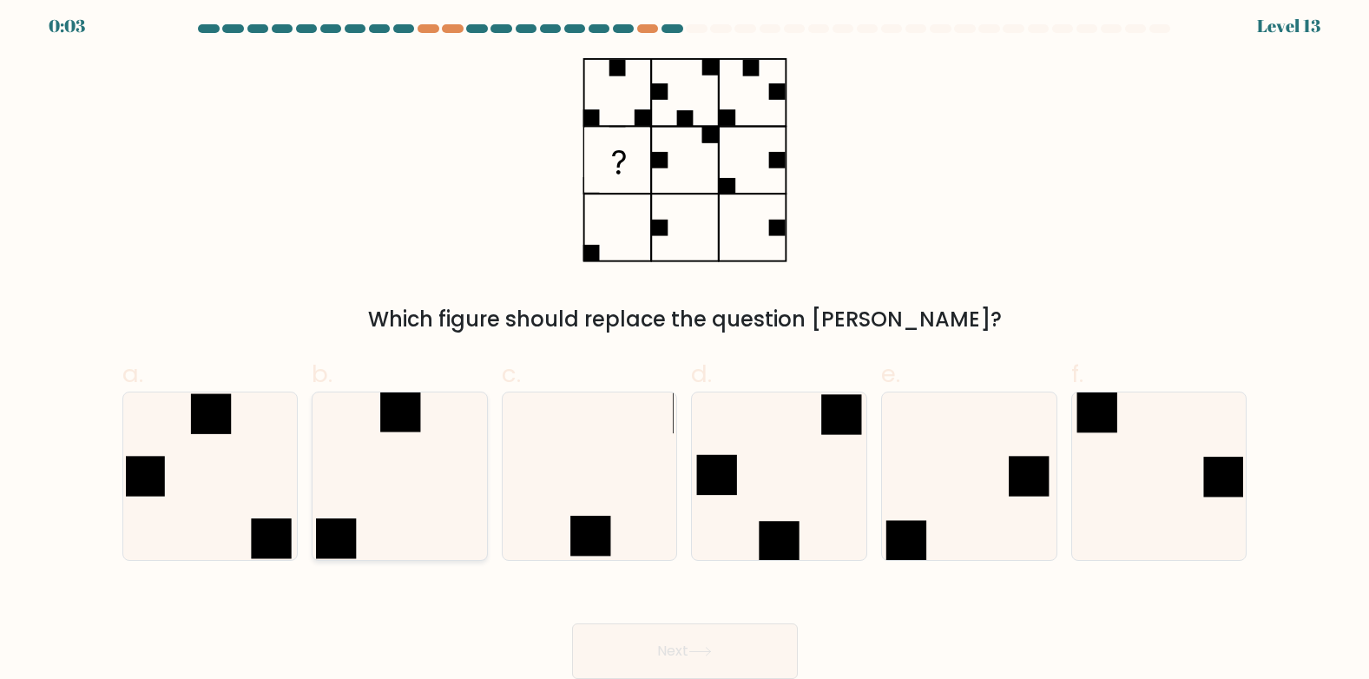
click at [392, 504] on icon at bounding box center [400, 476] width 168 height 168
click at [685, 343] on input "b." at bounding box center [685, 337] width 1 height 11
radio input "true"
click at [719, 649] on button "Next" at bounding box center [685, 651] width 226 height 56
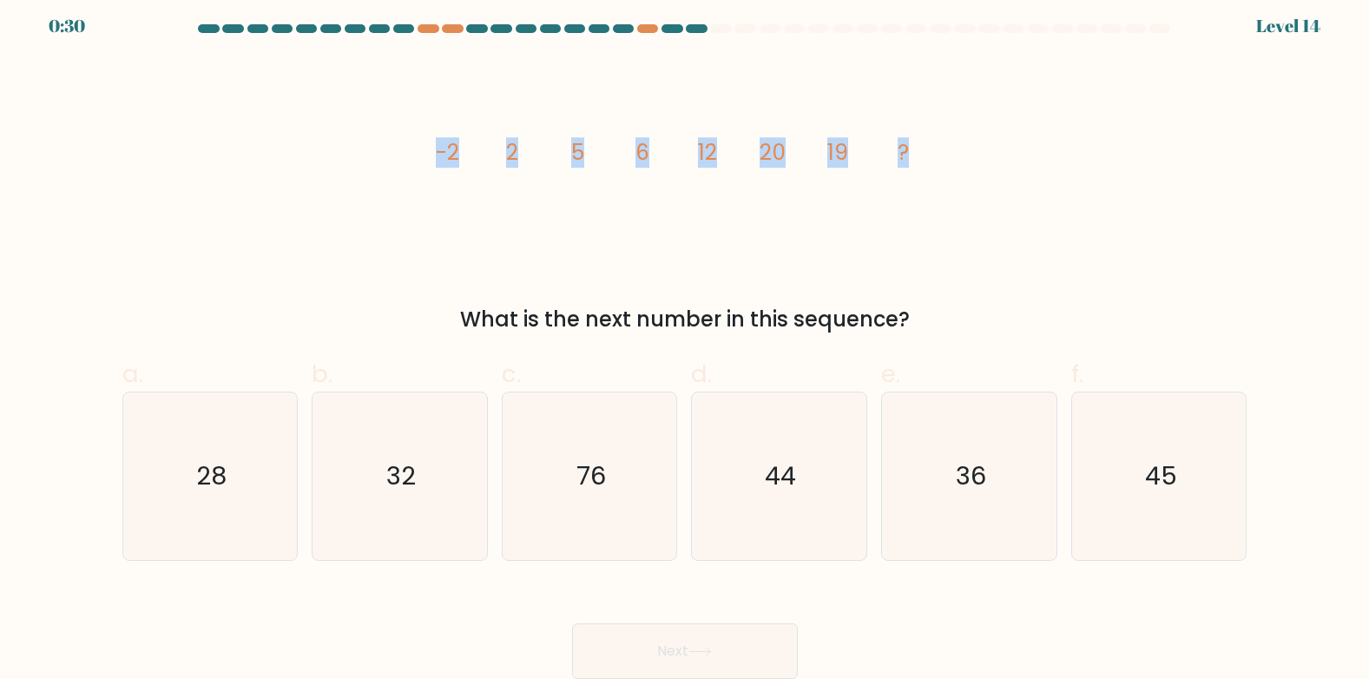
drag, startPoint x: 418, startPoint y: 155, endPoint x: 924, endPoint y: 177, distance: 506.7
click at [924, 177] on div "image/svg+xml -2 2 5 6 12 20 19 ? What is the next number in this sequence?" at bounding box center [685, 196] width 1146 height 277
copy g "-2 2 5 6 12 20 19 ?"
click at [455, 287] on div "image/svg+xml -2 2 5 6 12 20 19 ? What is the next number in this sequence?" at bounding box center [685, 196] width 1146 height 277
click at [347, 493] on icon "32" at bounding box center [400, 476] width 168 height 168
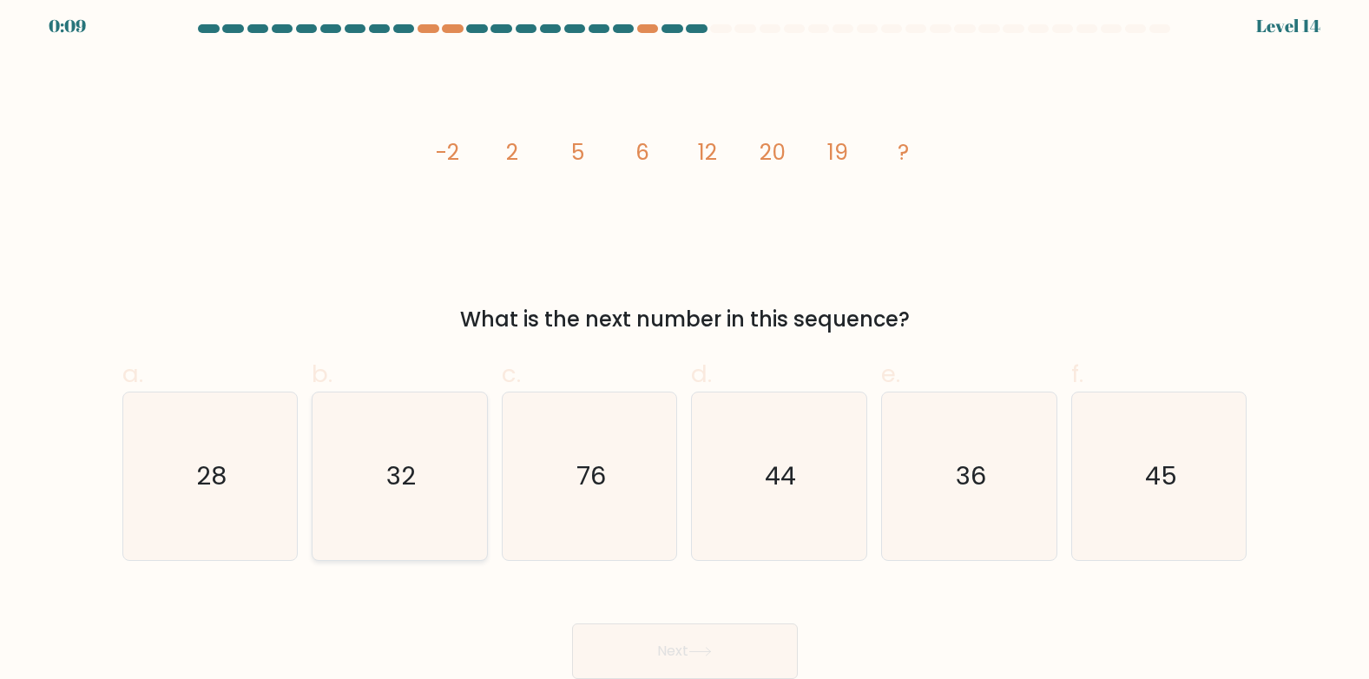
click at [685, 343] on input "b. 32" at bounding box center [685, 337] width 1 height 11
radio input "true"
click at [652, 643] on button "Next" at bounding box center [685, 651] width 226 height 56
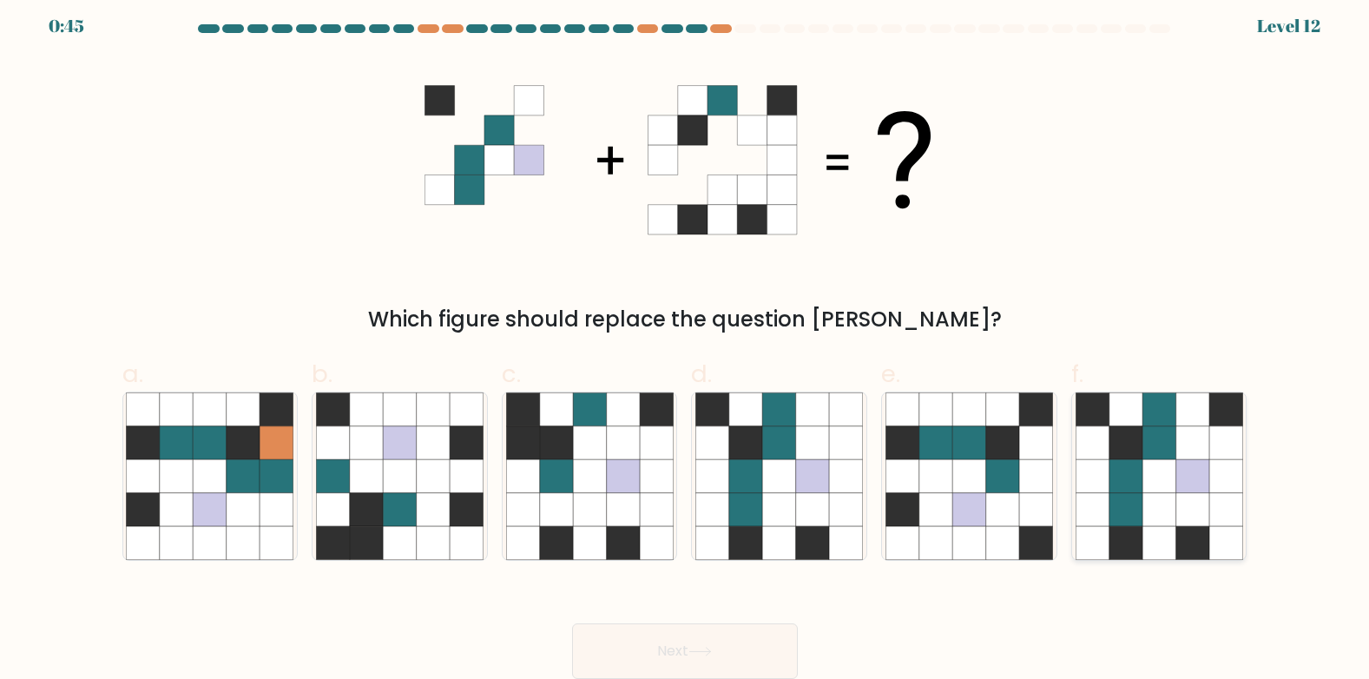
click at [1190, 468] on icon at bounding box center [1192, 475] width 33 height 33
click at [686, 343] on input "f." at bounding box center [685, 337] width 1 height 11
radio input "true"
click at [616, 648] on button "Next" at bounding box center [685, 651] width 226 height 56
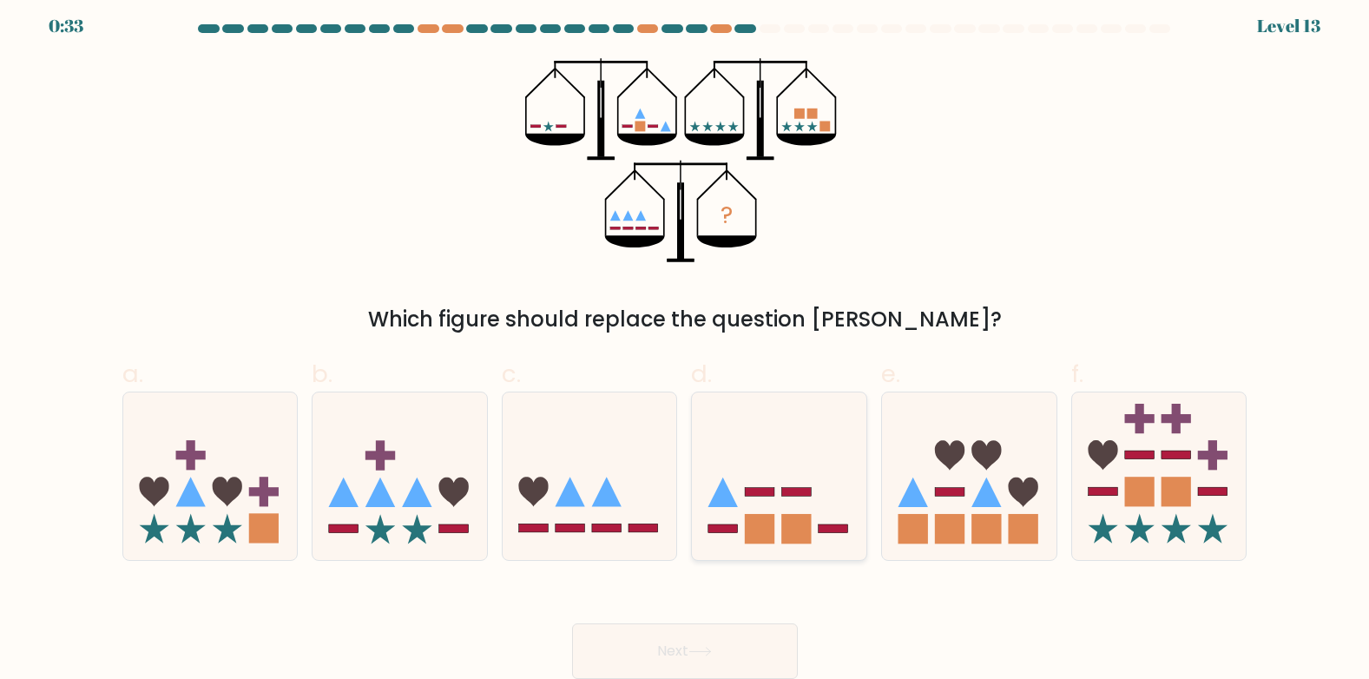
click at [788, 490] on rect at bounding box center [797, 492] width 30 height 9
click at [686, 343] on input "d." at bounding box center [685, 337] width 1 height 11
radio input "true"
click at [667, 640] on button "Next" at bounding box center [685, 651] width 226 height 56
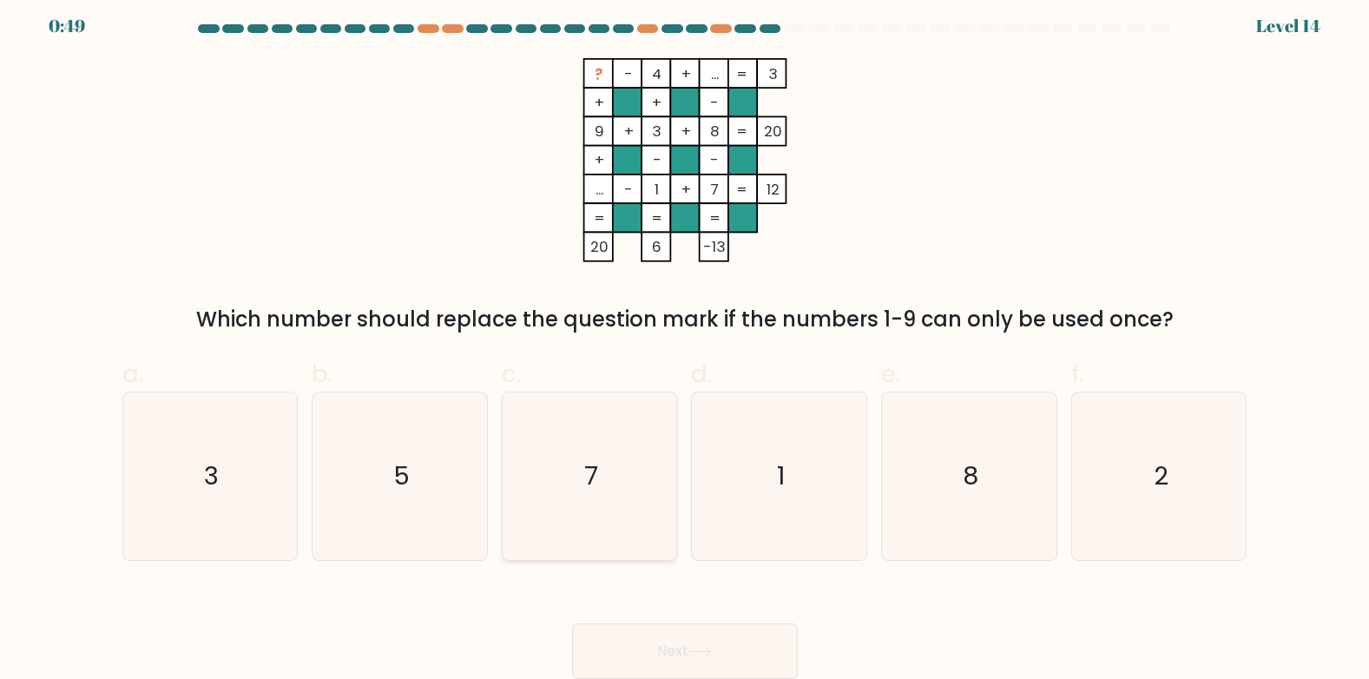
click at [541, 466] on icon "7" at bounding box center [590, 476] width 168 height 168
click at [685, 343] on input "c. 7" at bounding box center [685, 337] width 1 height 11
radio input "true"
click at [707, 292] on div "? - 4 + ... 3 + + - 9 + 3 + 8 20 + - - ... - 1 + 7 = 12 = = = = 20 6 -13 = Whic…" at bounding box center [685, 196] width 1146 height 277
click at [685, 645] on button "Next" at bounding box center [685, 651] width 226 height 56
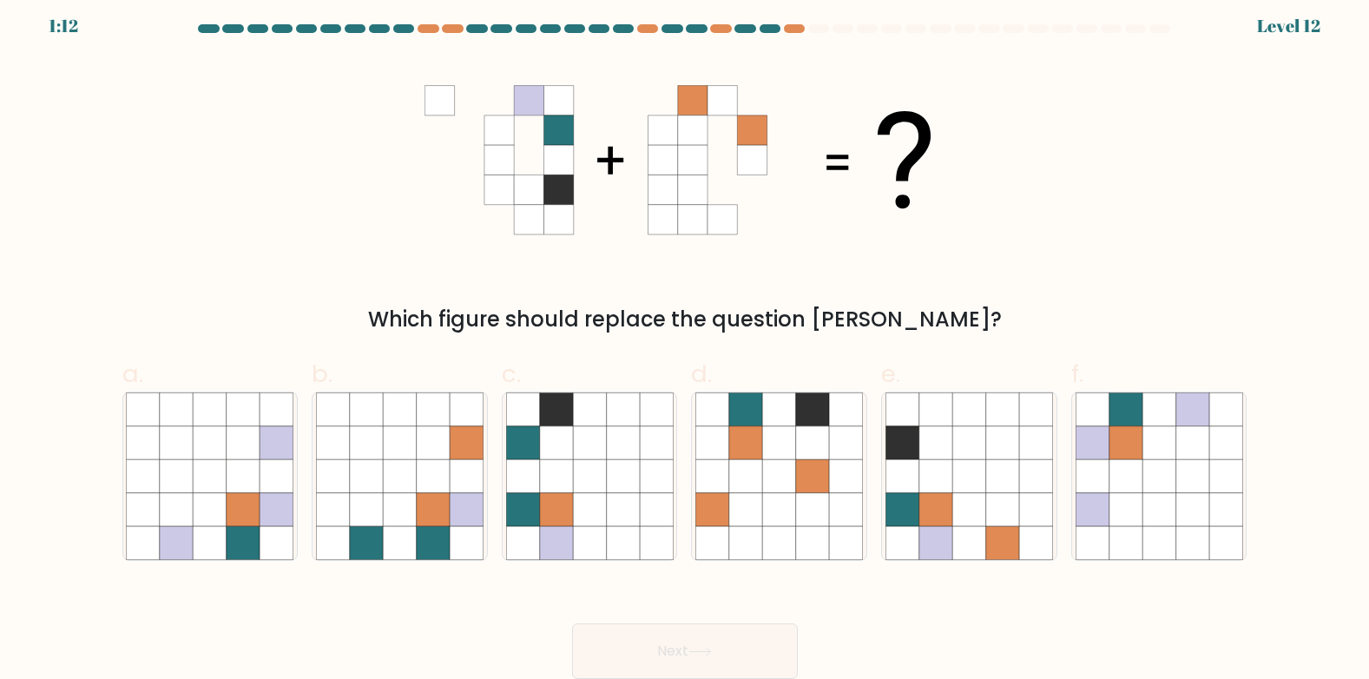
click at [787, 35] on div at bounding box center [685, 32] width 1146 height 16
click at [793, 30] on div at bounding box center [794, 28] width 21 height 9
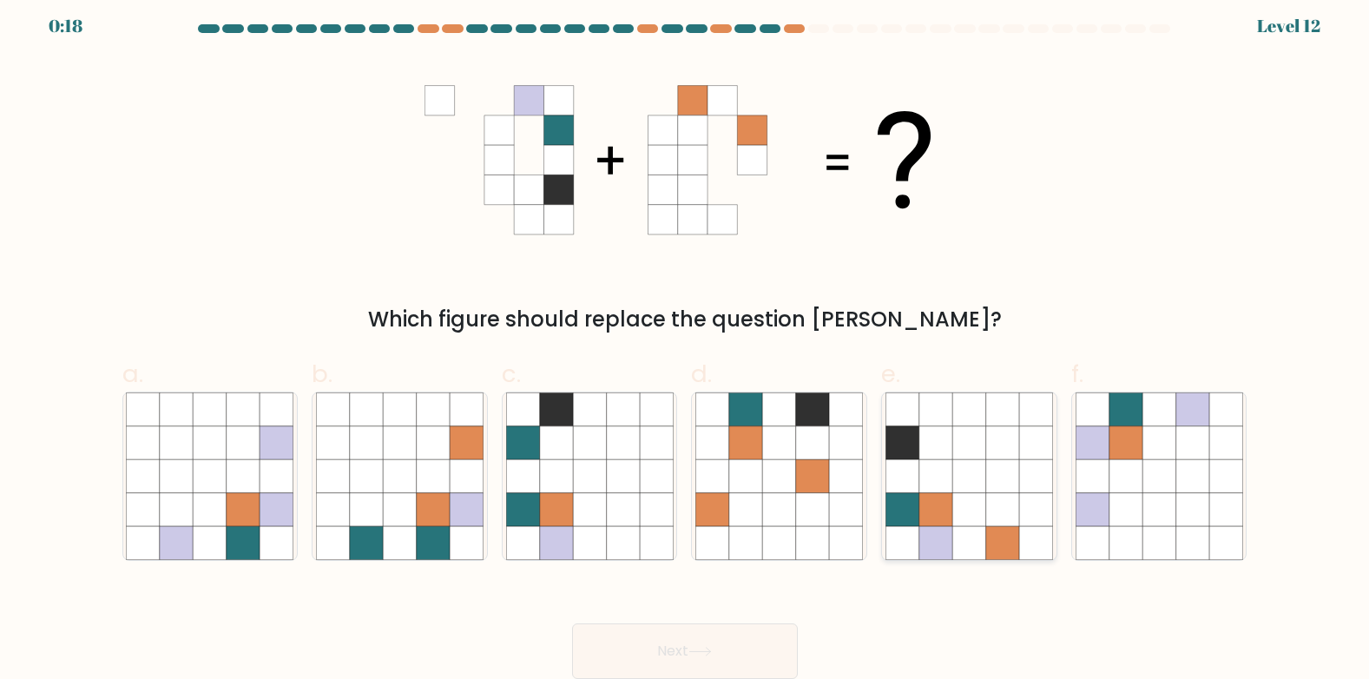
click at [986, 540] on icon at bounding box center [969, 542] width 33 height 33
click at [686, 343] on input "e." at bounding box center [685, 337] width 1 height 11
radio input "true"
click at [759, 651] on button "Next" at bounding box center [685, 651] width 226 height 56
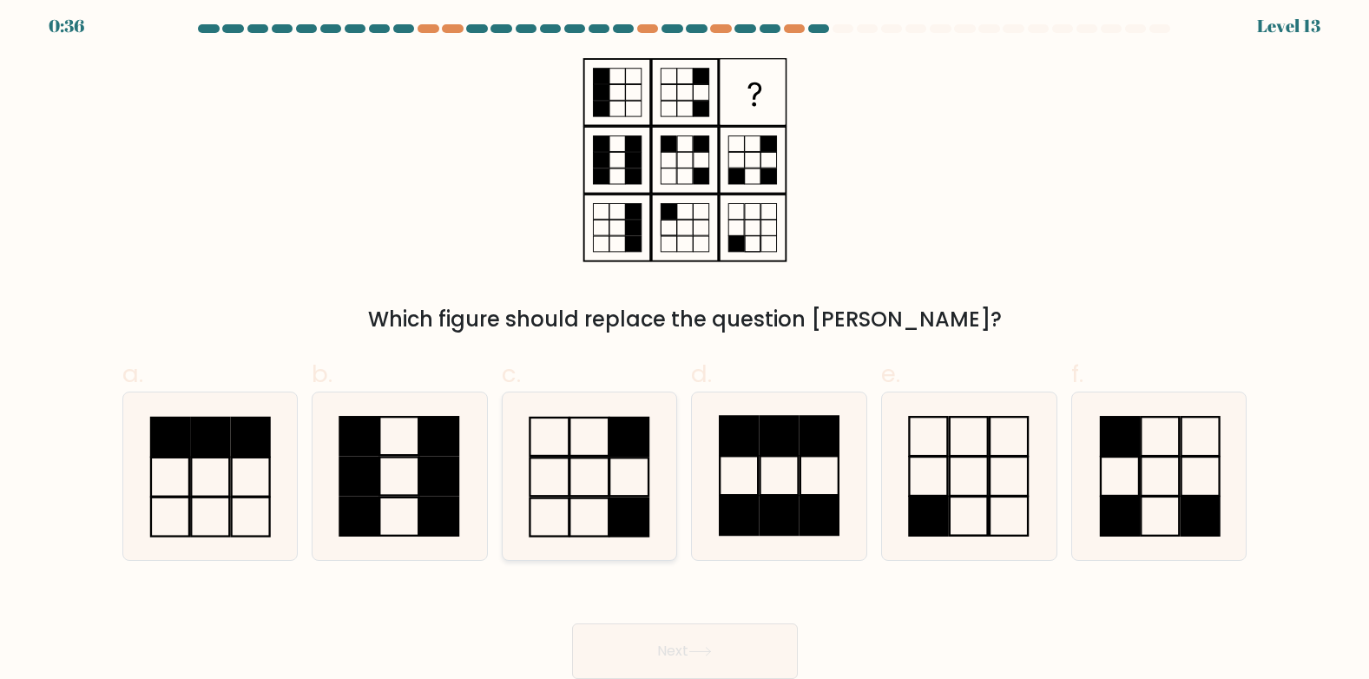
click at [627, 452] on rect at bounding box center [629, 437] width 39 height 38
click at [685, 343] on input "c." at bounding box center [685, 337] width 1 height 11
radio input "true"
click at [716, 642] on button "Next" at bounding box center [685, 651] width 226 height 56
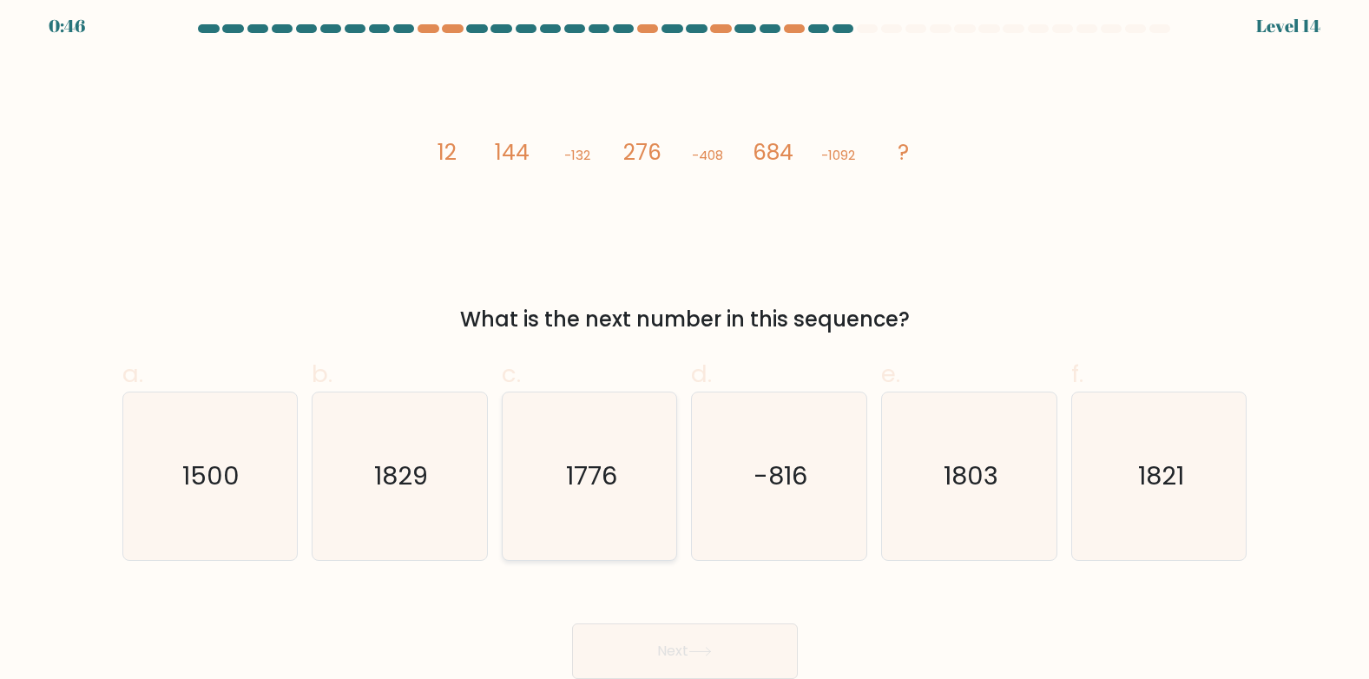
click at [592, 498] on icon "1776" at bounding box center [590, 476] width 168 height 168
click at [685, 343] on input "c. 1776" at bounding box center [685, 337] width 1 height 11
radio input "true"
click at [717, 642] on button "Next" at bounding box center [685, 651] width 226 height 56
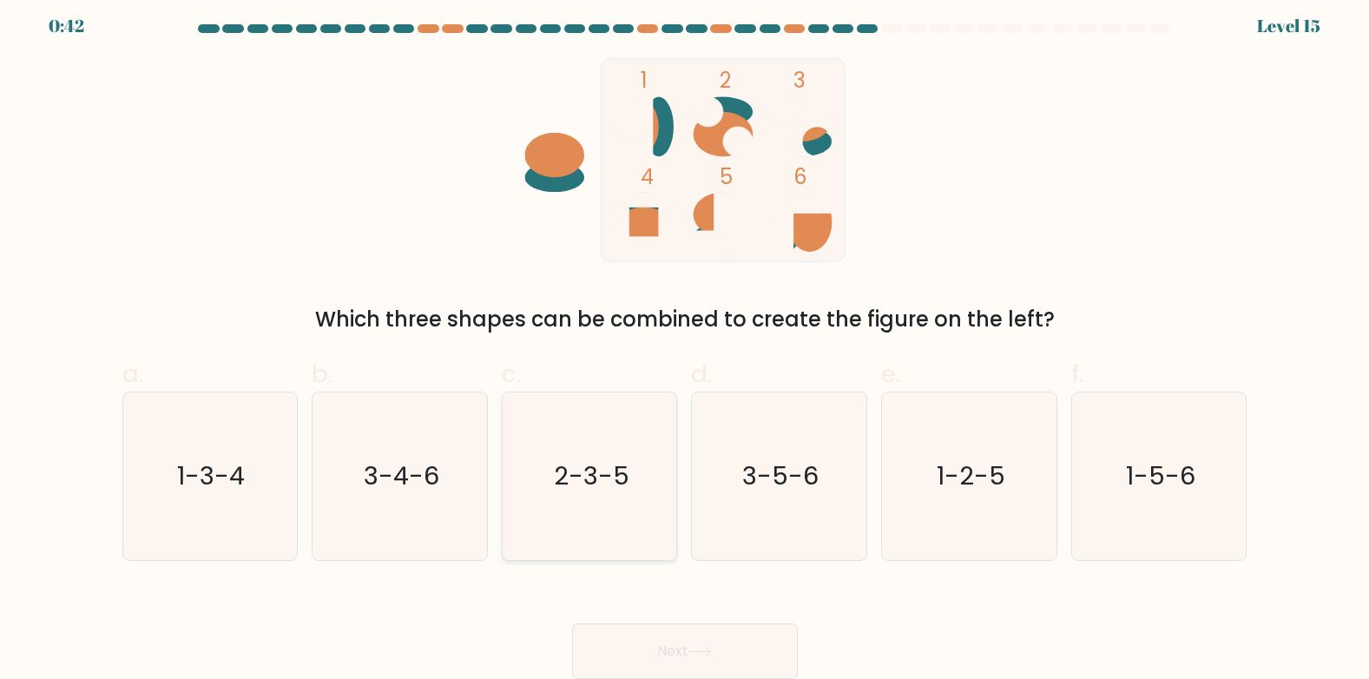
click at [551, 510] on icon "2-3-5" at bounding box center [590, 476] width 168 height 168
click at [685, 343] on input "c. 2-3-5" at bounding box center [685, 337] width 1 height 11
radio input "true"
click at [710, 649] on icon at bounding box center [700, 652] width 23 height 10
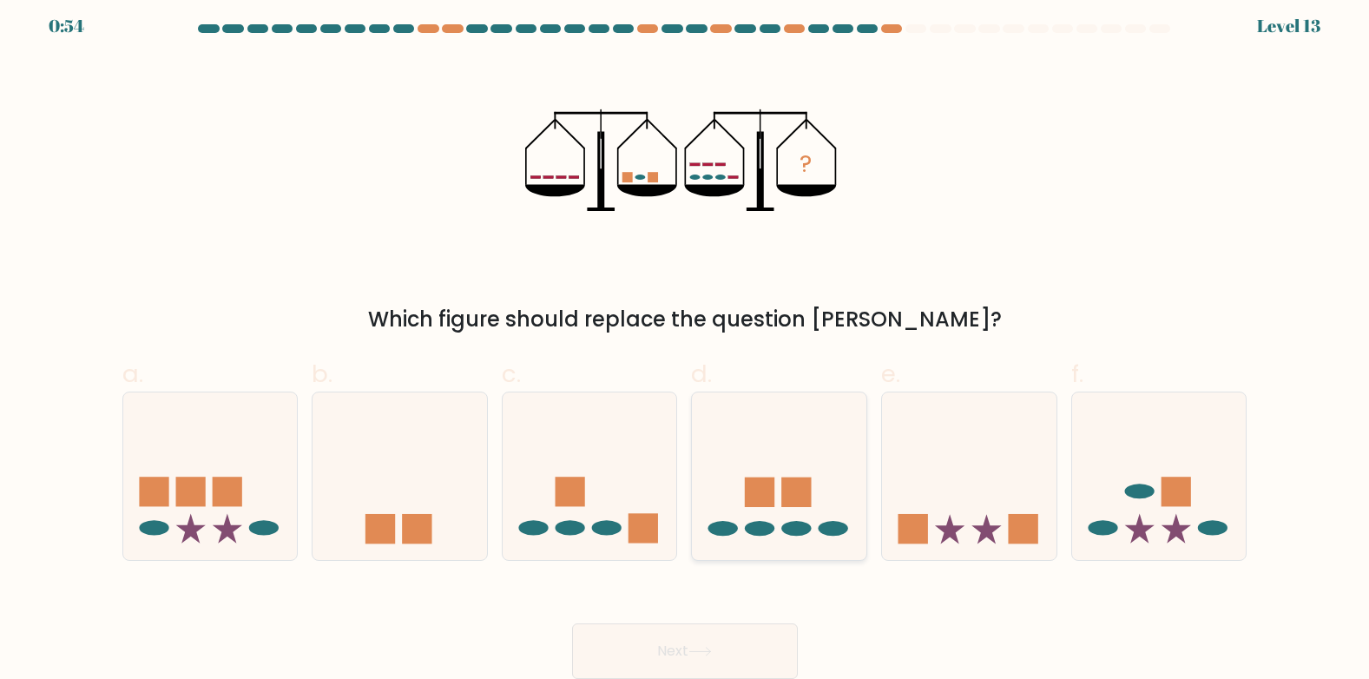
click at [766, 495] on rect at bounding box center [760, 493] width 30 height 30
click at [686, 343] on input "d." at bounding box center [685, 337] width 1 height 11
radio input "true"
click at [717, 641] on button "Next" at bounding box center [685, 651] width 226 height 56
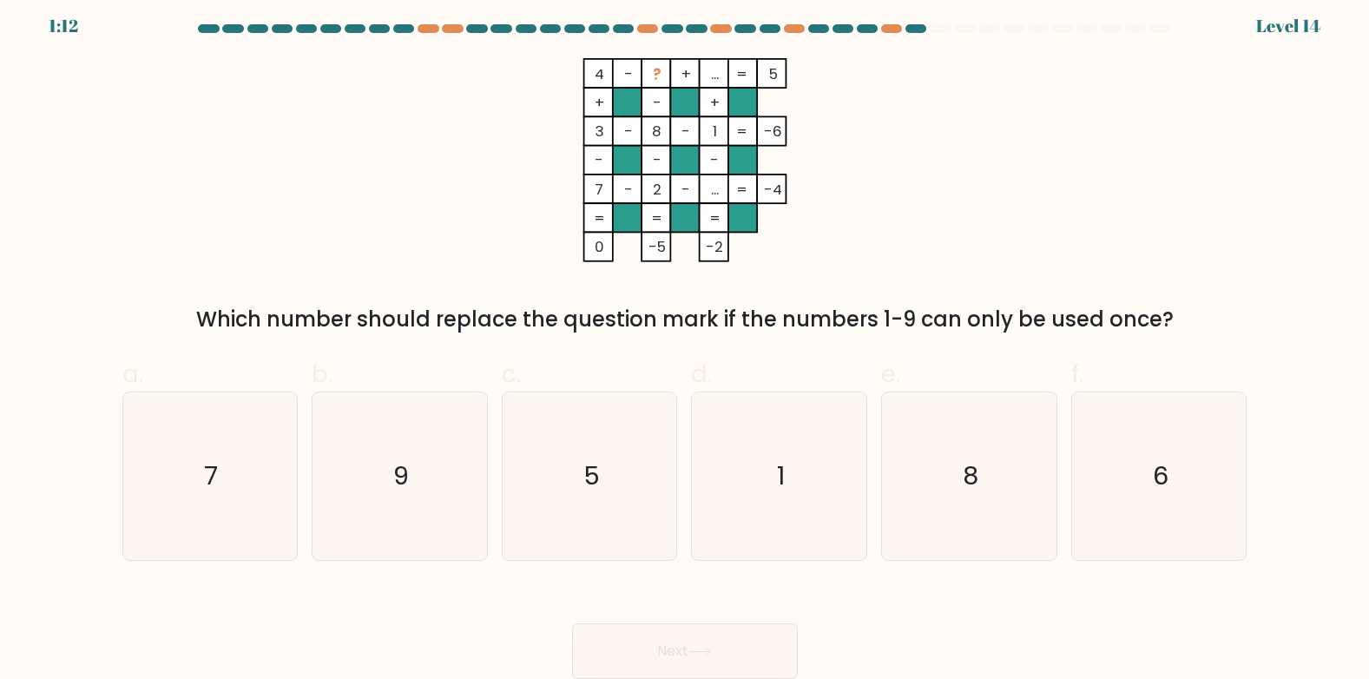
click at [713, 192] on tspan "..." at bounding box center [714, 189] width 8 height 21
click at [712, 78] on tspan "..." at bounding box center [714, 73] width 8 height 21
click at [1150, 502] on icon "6" at bounding box center [1160, 476] width 168 height 168
click at [686, 343] on input "f. 6" at bounding box center [685, 337] width 1 height 11
radio input "true"
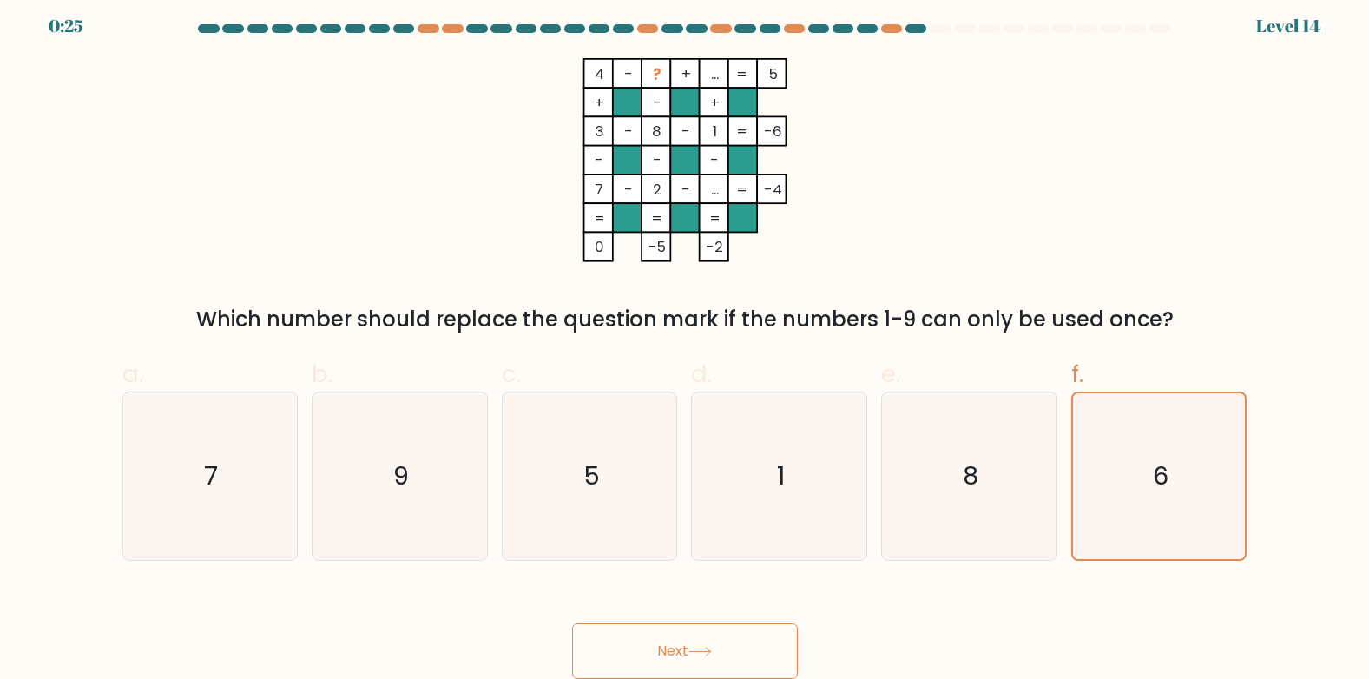
click at [711, 642] on button "Next" at bounding box center [685, 651] width 226 height 56
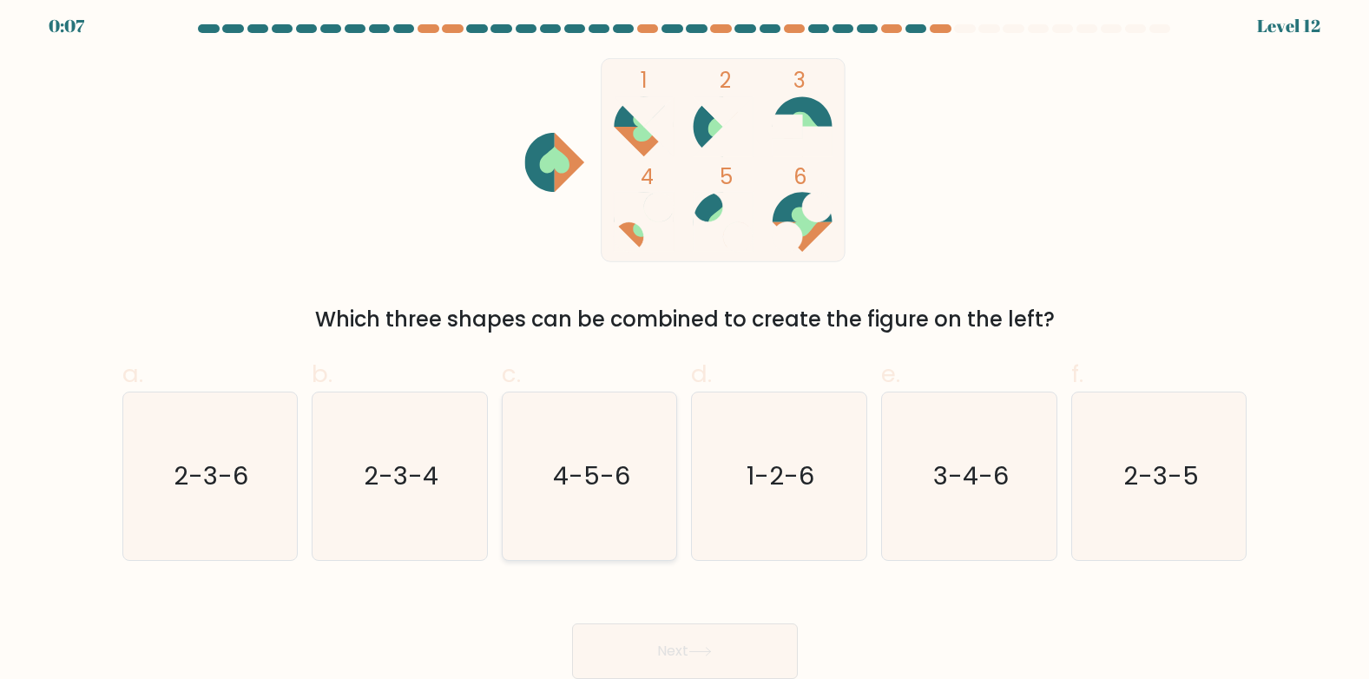
click at [604, 491] on text "4-5-6" at bounding box center [591, 475] width 77 height 35
click at [685, 343] on input "c. 4-5-6" at bounding box center [685, 337] width 1 height 11
radio input "true"
click at [670, 643] on button "Next" at bounding box center [685, 651] width 226 height 56
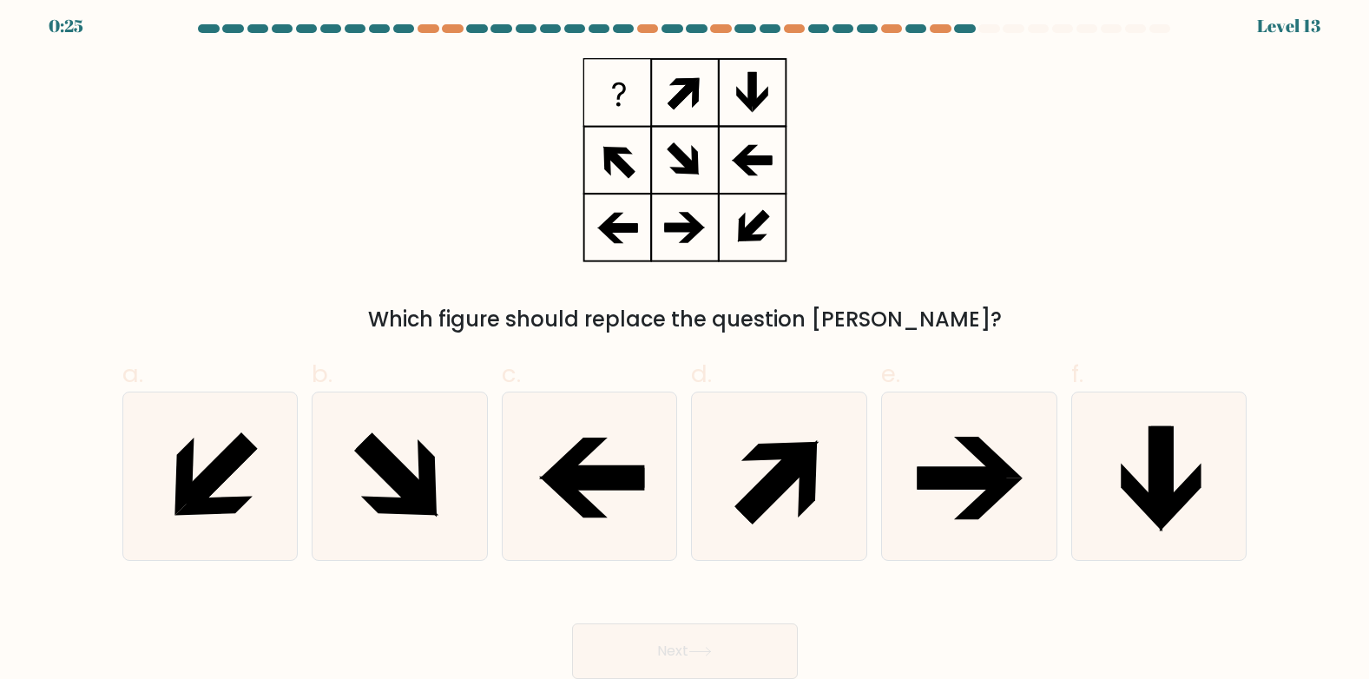
click at [630, 221] on icon at bounding box center [685, 160] width 217 height 204
click at [727, 232] on icon at bounding box center [685, 160] width 217 height 204
click at [619, 163] on icon at bounding box center [619, 163] width 30 height 30
click at [701, 142] on icon at bounding box center [685, 160] width 217 height 204
click at [766, 231] on icon at bounding box center [685, 160] width 217 height 204
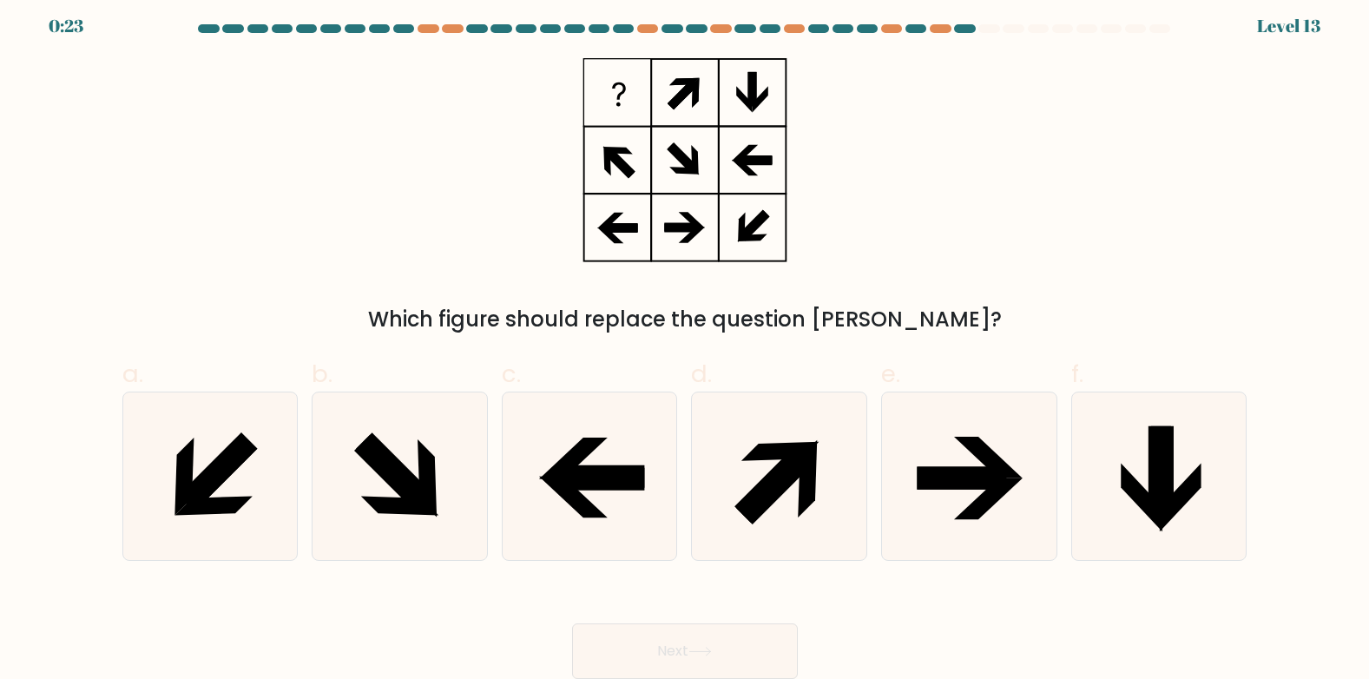
click at [703, 85] on icon at bounding box center [685, 160] width 217 height 204
click at [746, 94] on icon at bounding box center [685, 160] width 217 height 204
click at [251, 465] on icon at bounding box center [210, 476] width 168 height 168
click at [685, 343] on input "a." at bounding box center [685, 337] width 1 height 11
radio input "true"
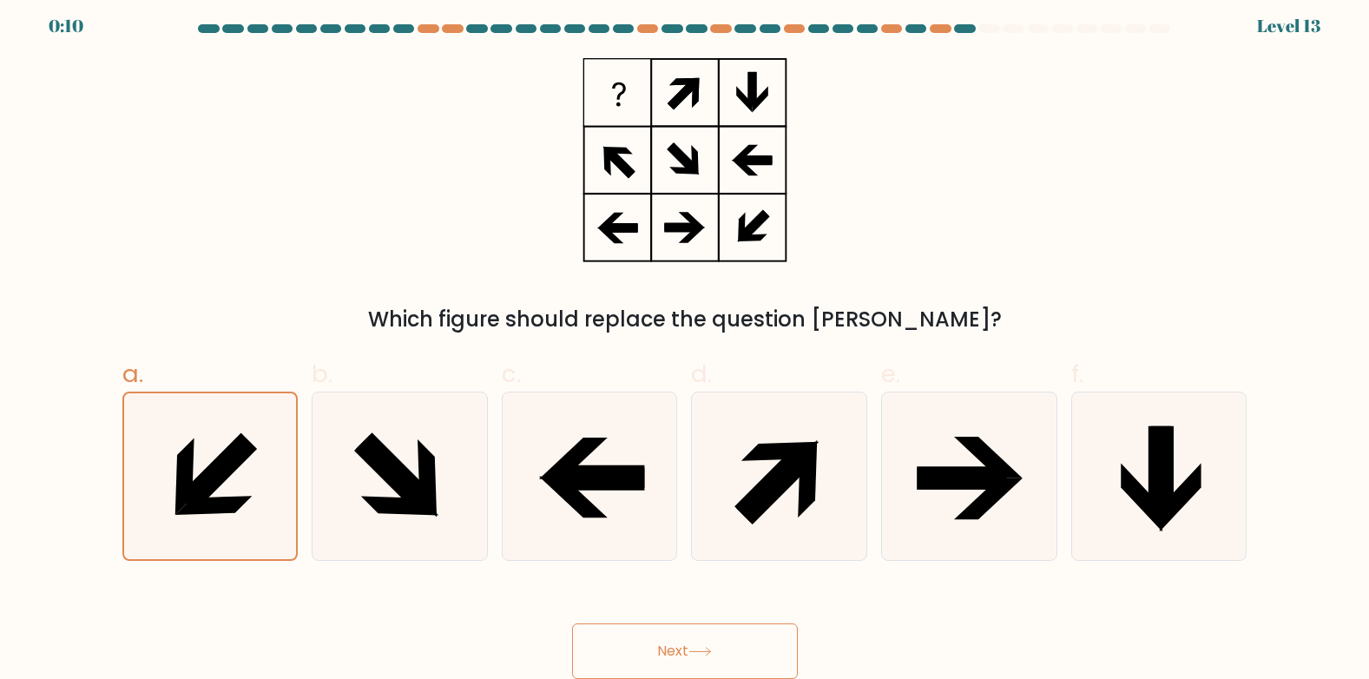
click at [655, 628] on button "Next" at bounding box center [685, 651] width 226 height 56
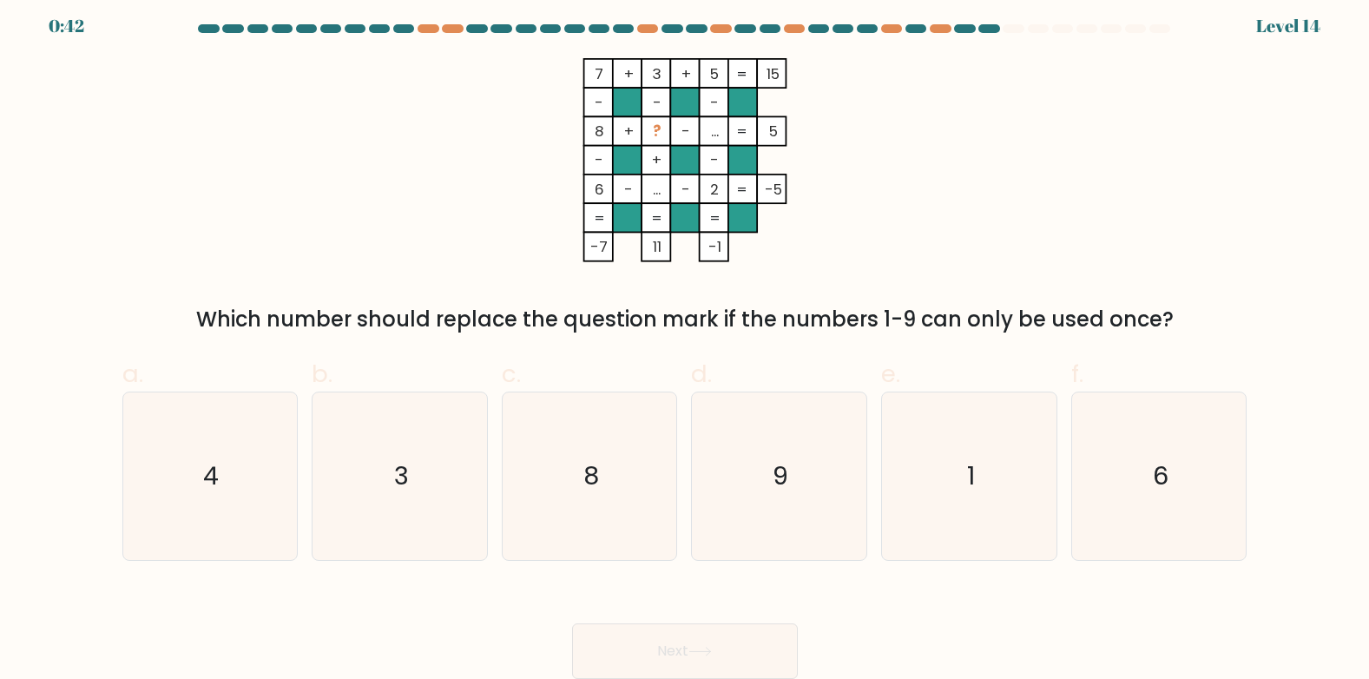
click at [710, 125] on tspan "..." at bounding box center [714, 131] width 8 height 21
click at [710, 129] on tspan "..." at bounding box center [714, 131] width 8 height 21
click at [948, 425] on icon "1" at bounding box center [970, 476] width 168 height 168
click at [686, 343] on input "e. 1" at bounding box center [685, 337] width 1 height 11
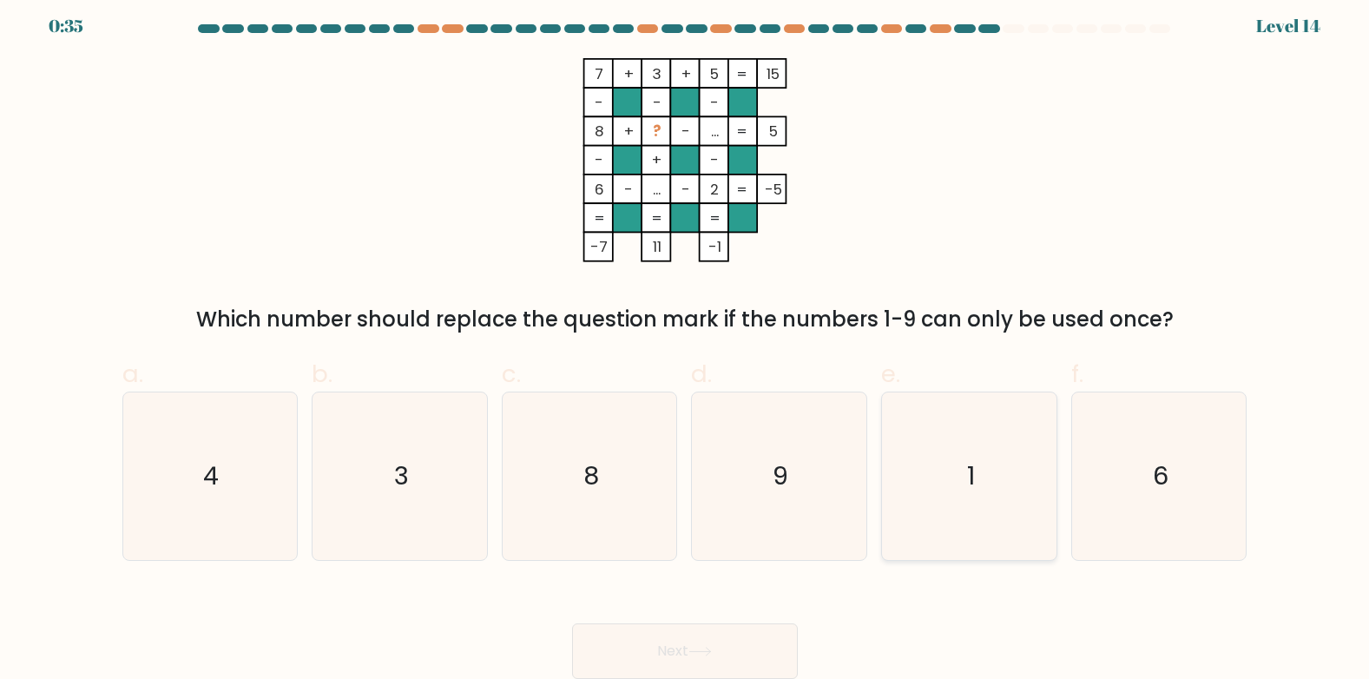
radio input "true"
click at [689, 666] on button "Next" at bounding box center [685, 651] width 226 height 56
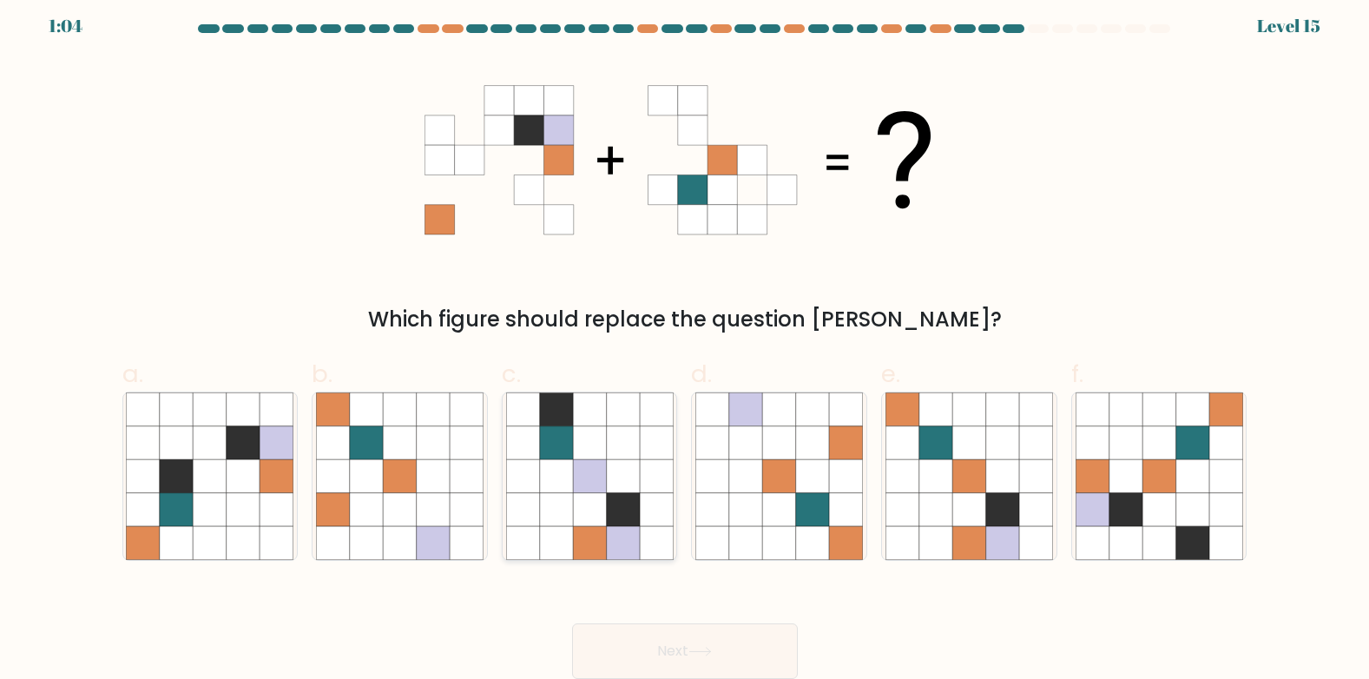
click at [615, 519] on icon at bounding box center [622, 509] width 33 height 33
click at [685, 343] on input "c." at bounding box center [685, 337] width 1 height 11
radio input "true"
click at [1132, 501] on icon at bounding box center [1125, 509] width 33 height 33
click at [686, 343] on input "f." at bounding box center [685, 337] width 1 height 11
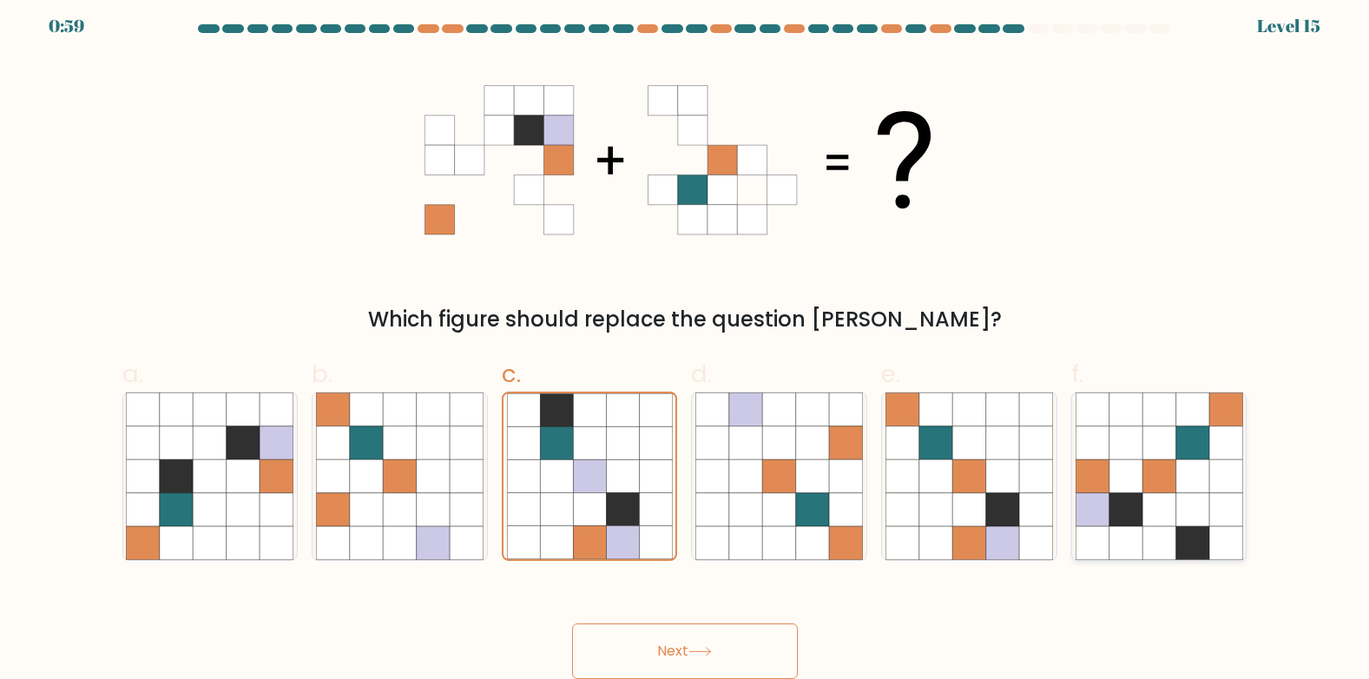
radio input "true"
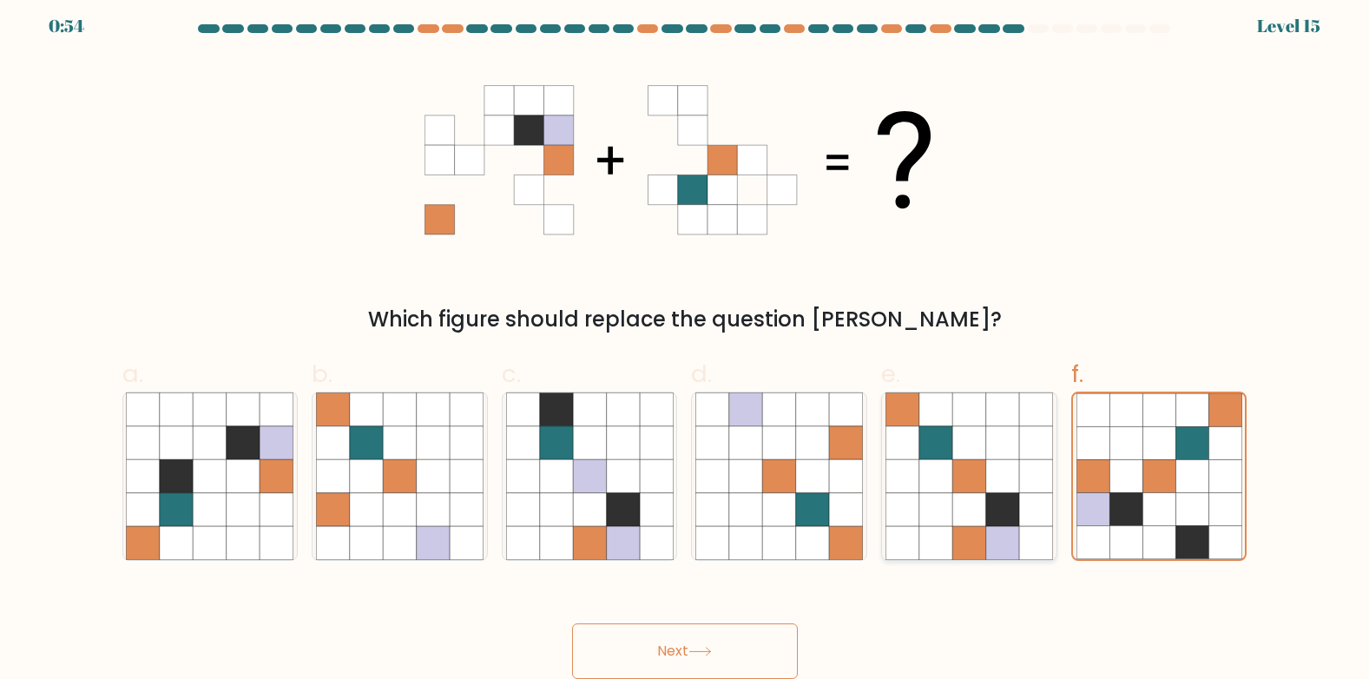
click at [953, 507] on icon at bounding box center [969, 509] width 33 height 33
click at [686, 343] on input "e." at bounding box center [685, 337] width 1 height 11
radio input "true"
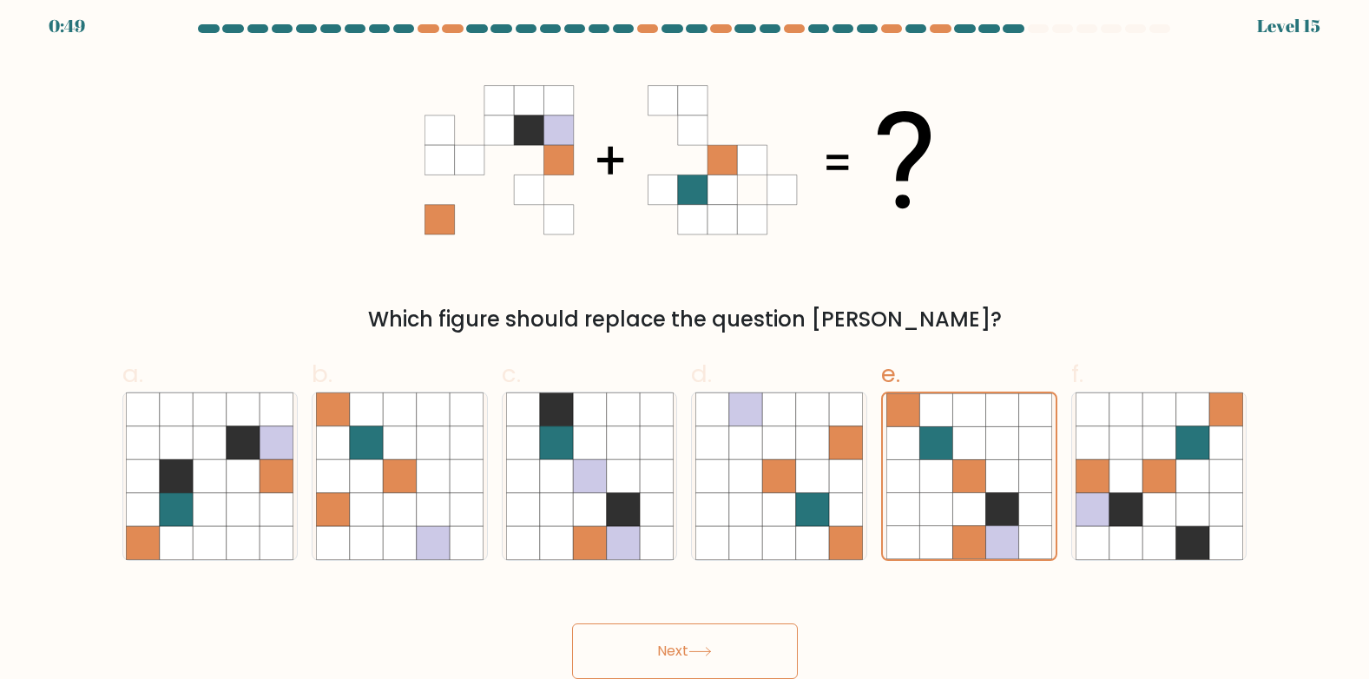
click at [643, 659] on button "Next" at bounding box center [685, 651] width 226 height 56
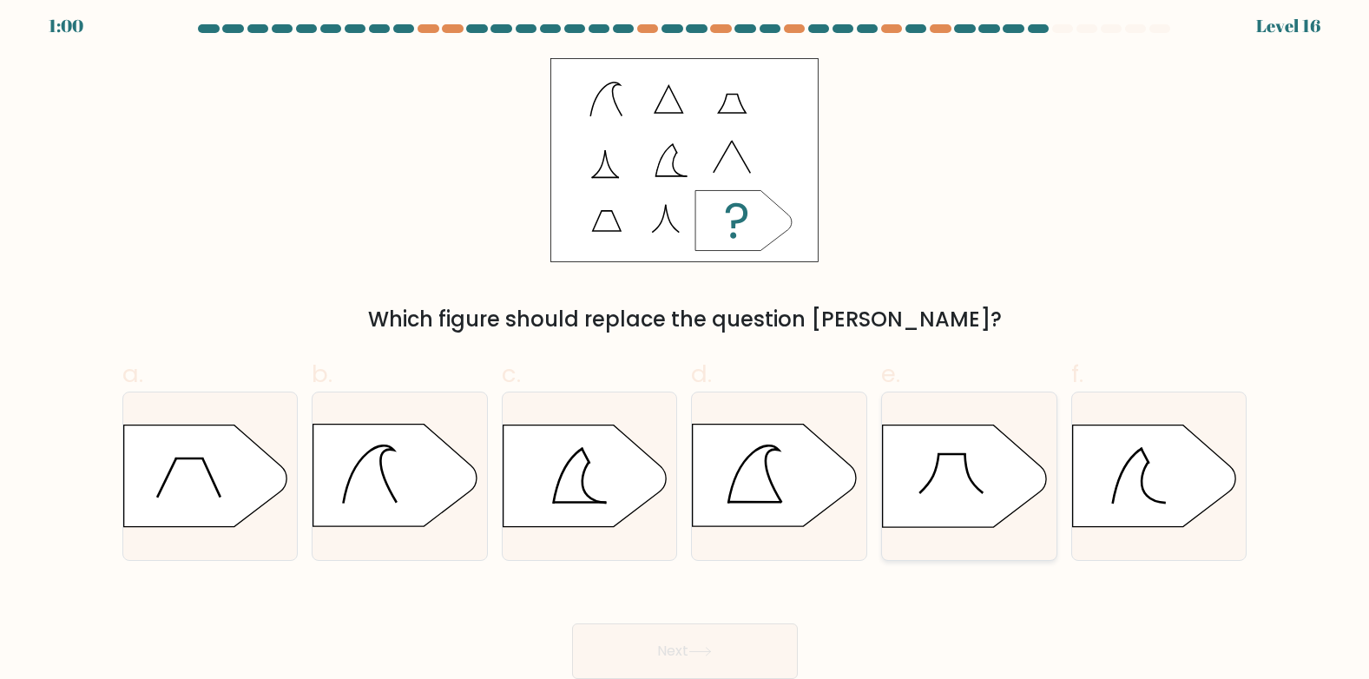
click at [946, 480] on icon at bounding box center [964, 476] width 163 height 102
click at [686, 343] on input "e." at bounding box center [685, 337] width 1 height 11
radio input "true"
click at [737, 646] on button "Next" at bounding box center [685, 651] width 226 height 56
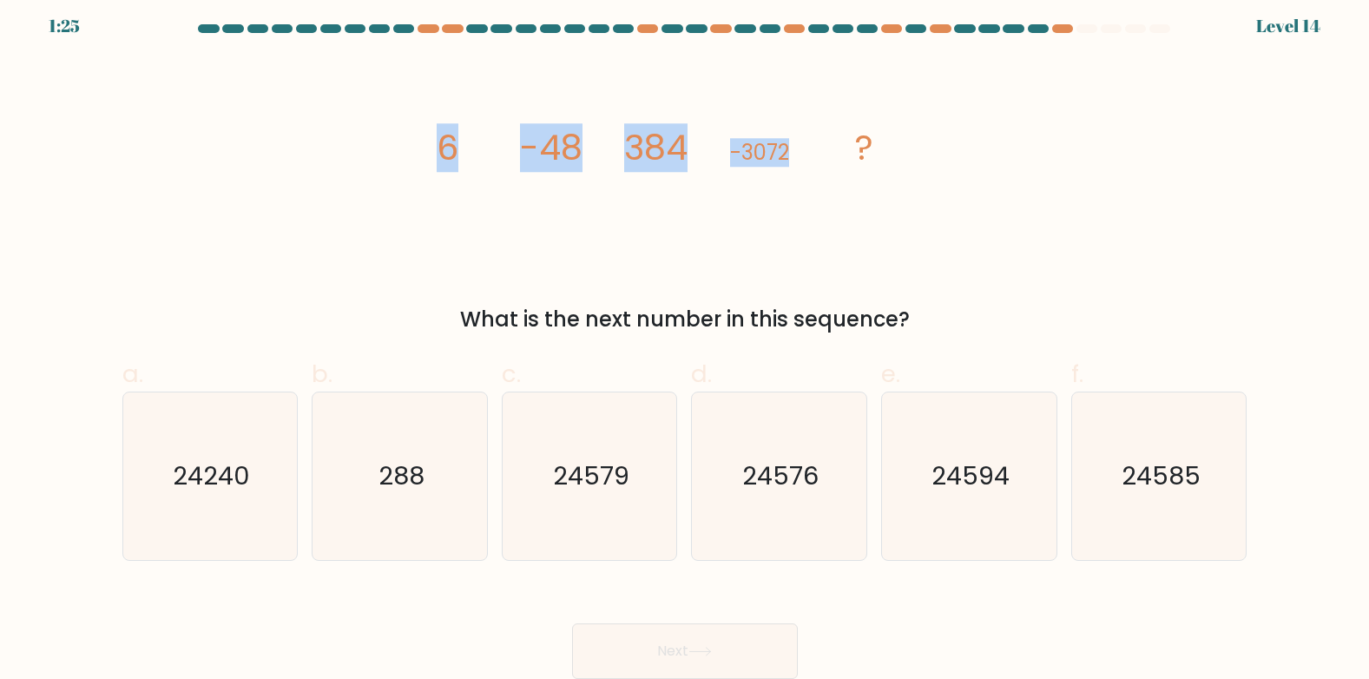
drag, startPoint x: 382, startPoint y: 150, endPoint x: 802, endPoint y: 165, distance: 420.5
click at [802, 165] on div "image/svg+xml 6 -48 384 -3072 ? What is the next number in this sequence?" at bounding box center [685, 196] width 1146 height 277
copy g "6 -48 384 -3072"
click at [452, 88] on icon "image/svg+xml 6 -48 384 -3072 ?" at bounding box center [685, 160] width 521 height 204
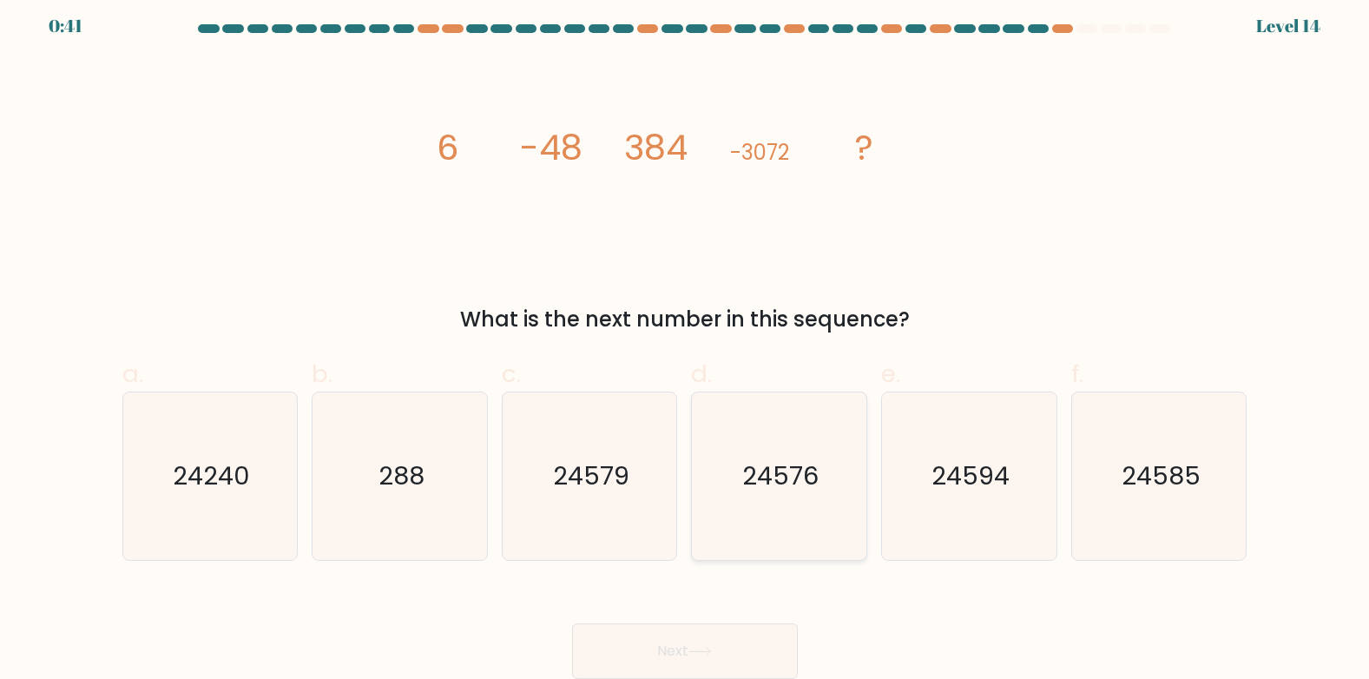
click at [800, 463] on text "24576" at bounding box center [781, 475] width 76 height 35
click at [686, 343] on input "d. 24576" at bounding box center [685, 337] width 1 height 11
radio input "true"
click at [716, 633] on button "Next" at bounding box center [685, 651] width 226 height 56
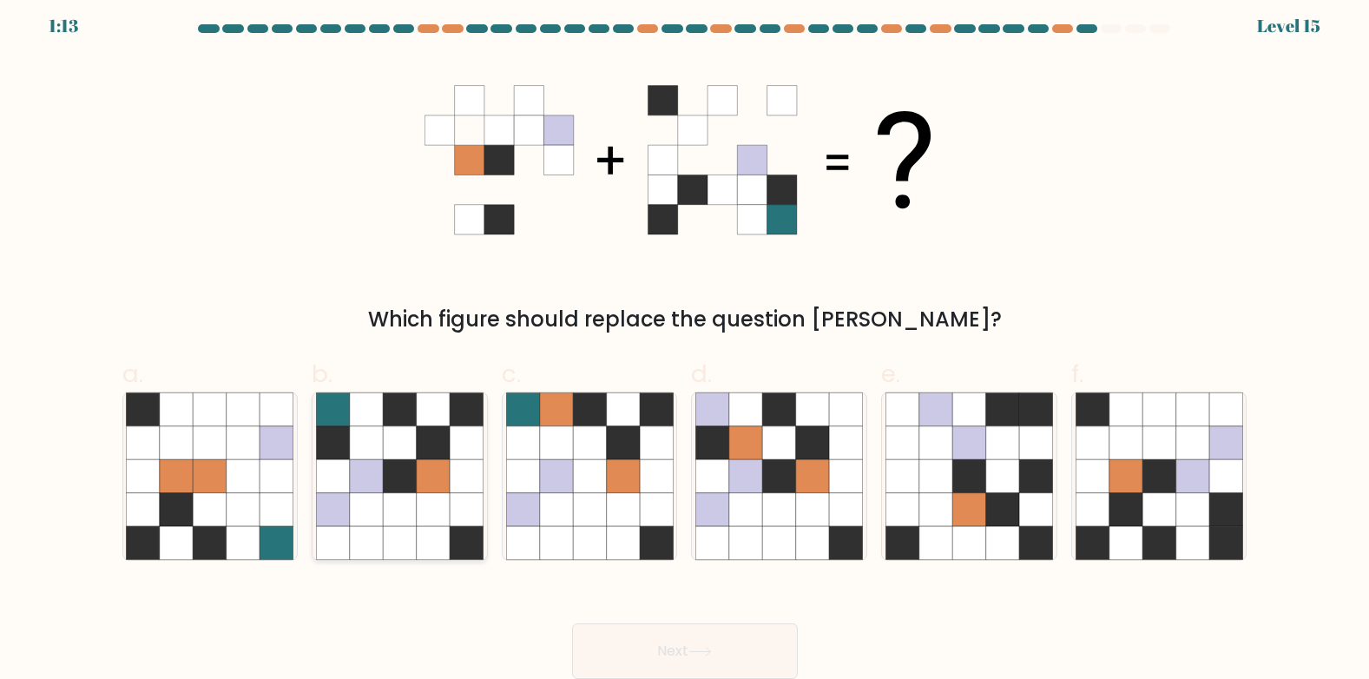
click at [318, 544] on icon at bounding box center [332, 542] width 33 height 33
click at [685, 343] on input "b." at bounding box center [685, 337] width 1 height 11
radio input "true"
click at [554, 488] on icon at bounding box center [555, 475] width 33 height 33
click at [685, 343] on input "c." at bounding box center [685, 337] width 1 height 11
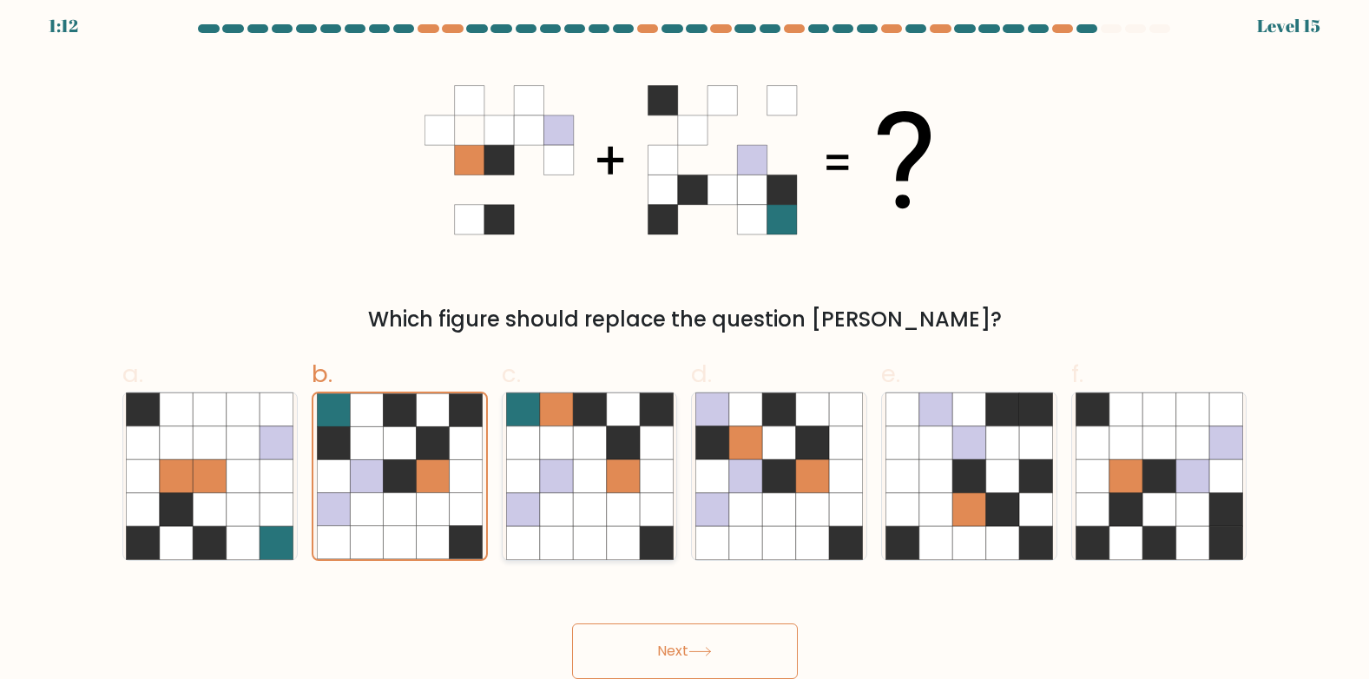
radio input "true"
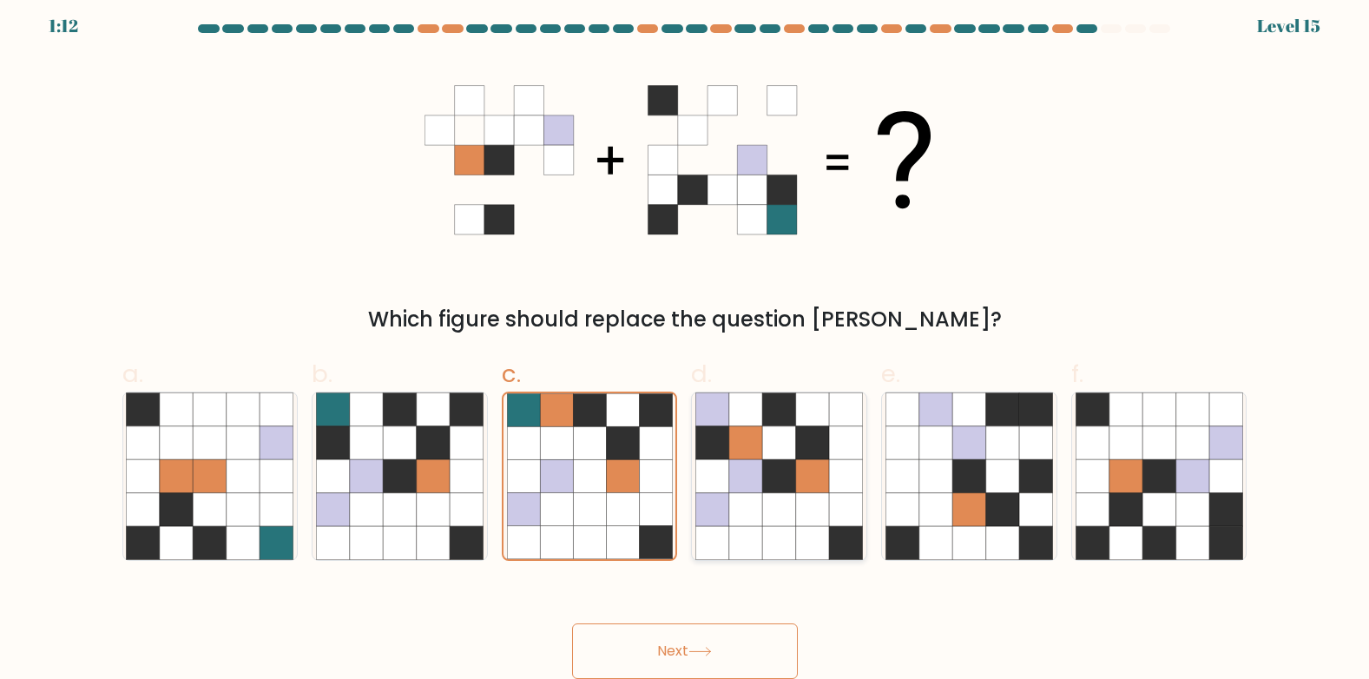
click at [755, 498] on icon at bounding box center [745, 509] width 33 height 33
click at [686, 343] on input "d." at bounding box center [685, 337] width 1 height 11
radio input "true"
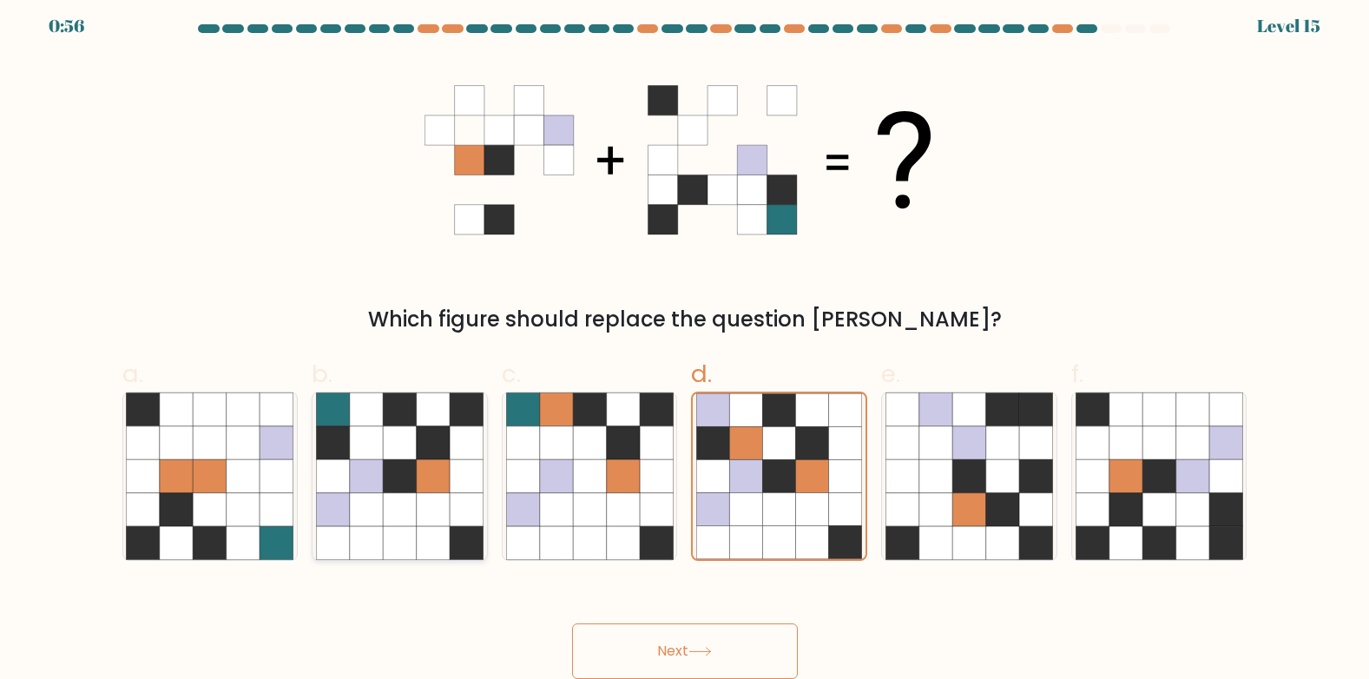
click at [406, 518] on icon at bounding box center [399, 509] width 33 height 33
click at [685, 343] on input "b." at bounding box center [685, 337] width 1 height 11
radio input "true"
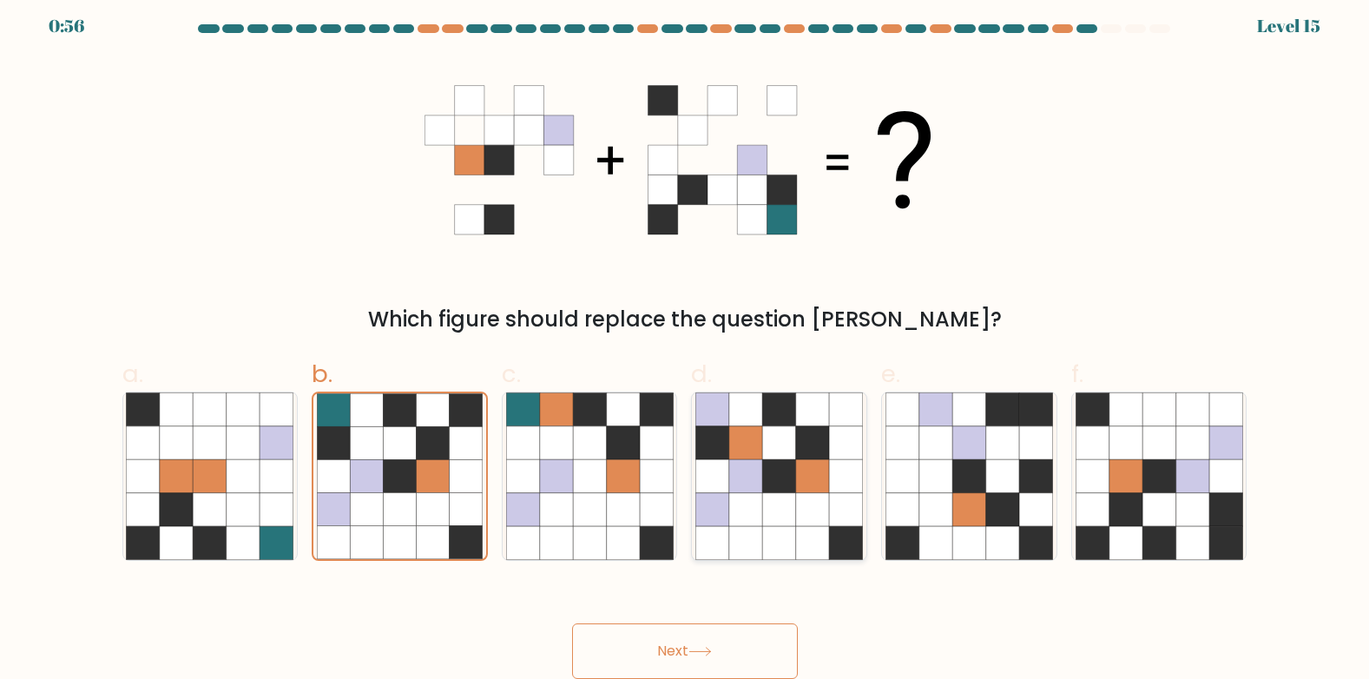
click at [735, 468] on icon at bounding box center [745, 475] width 33 height 33
click at [686, 343] on input "d." at bounding box center [685, 337] width 1 height 11
radio input "true"
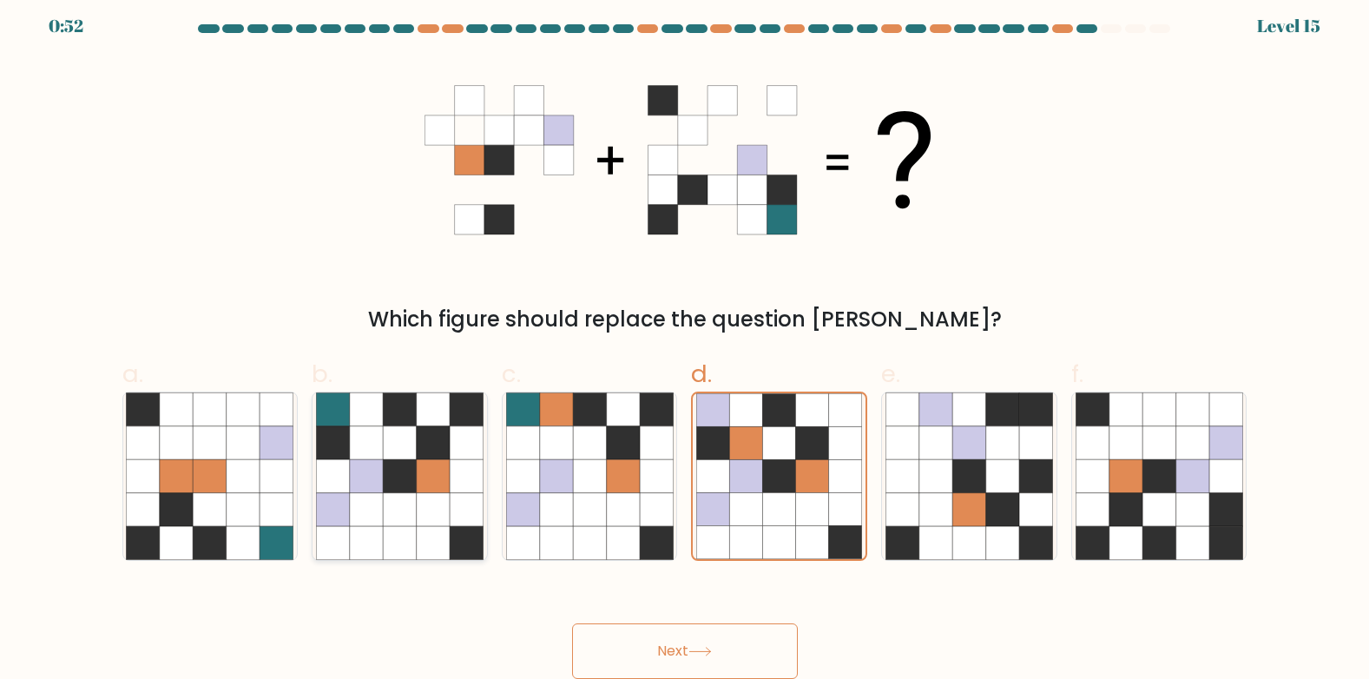
click at [383, 481] on icon at bounding box center [366, 475] width 33 height 33
click at [685, 343] on input "b." at bounding box center [685, 337] width 1 height 11
radio input "true"
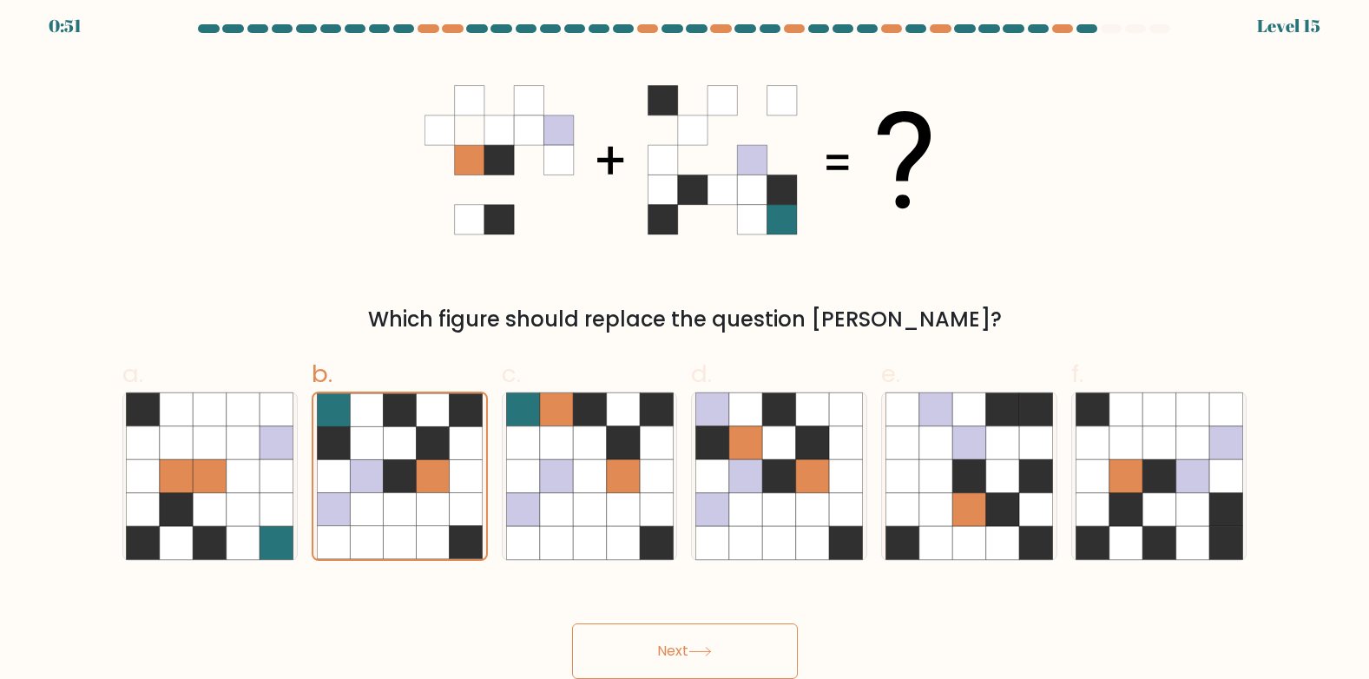
click at [644, 663] on button "Next" at bounding box center [685, 651] width 226 height 56
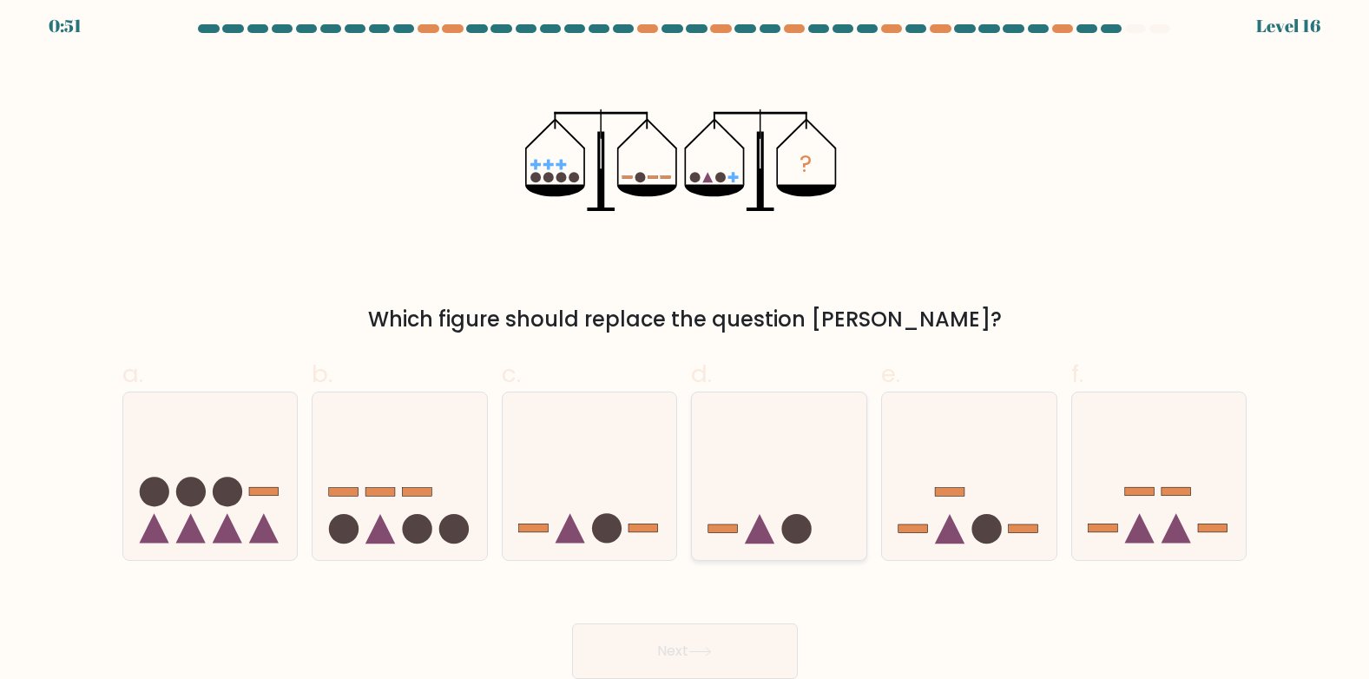
click at [788, 502] on icon at bounding box center [779, 476] width 175 height 144
click at [686, 343] on input "d." at bounding box center [685, 337] width 1 height 11
radio input "true"
click at [663, 639] on button "Next" at bounding box center [685, 651] width 226 height 56
click at [740, 641] on button "Next" at bounding box center [685, 651] width 226 height 56
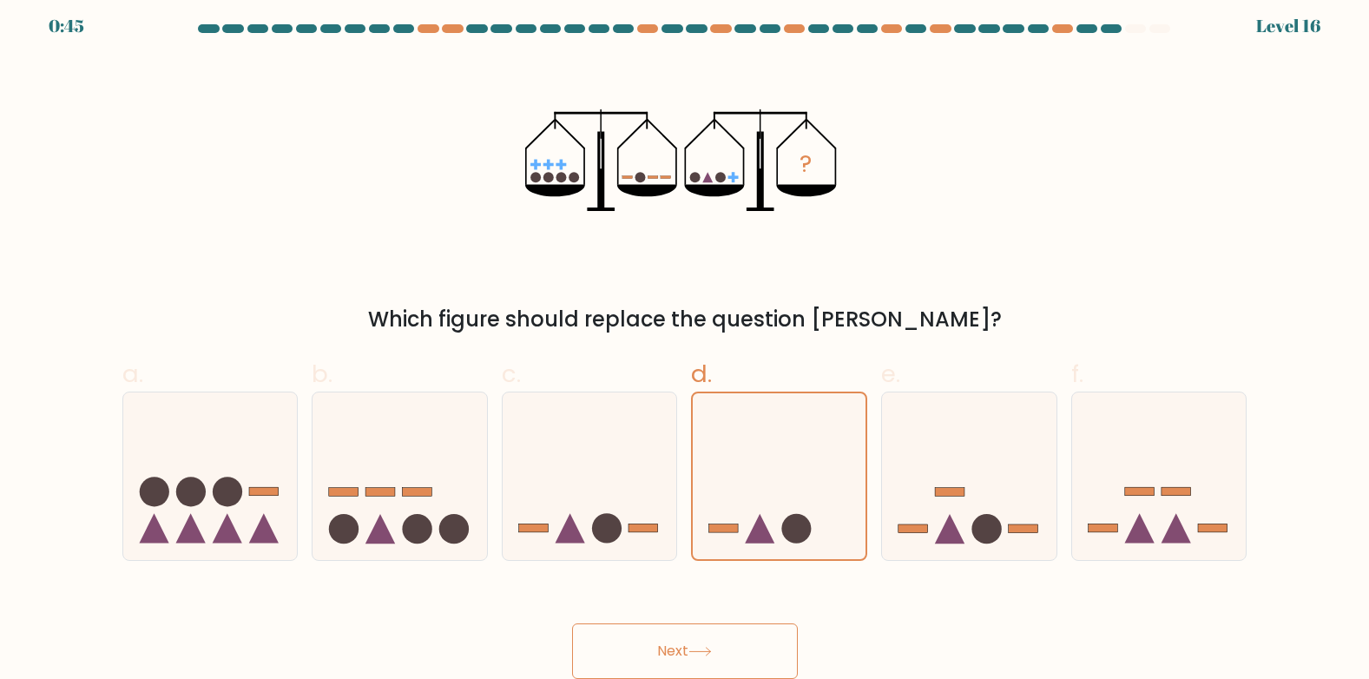
click at [716, 646] on button "Next" at bounding box center [685, 651] width 226 height 56
click at [716, 647] on button "Next" at bounding box center [685, 651] width 226 height 56
click at [712, 647] on icon at bounding box center [700, 652] width 23 height 10
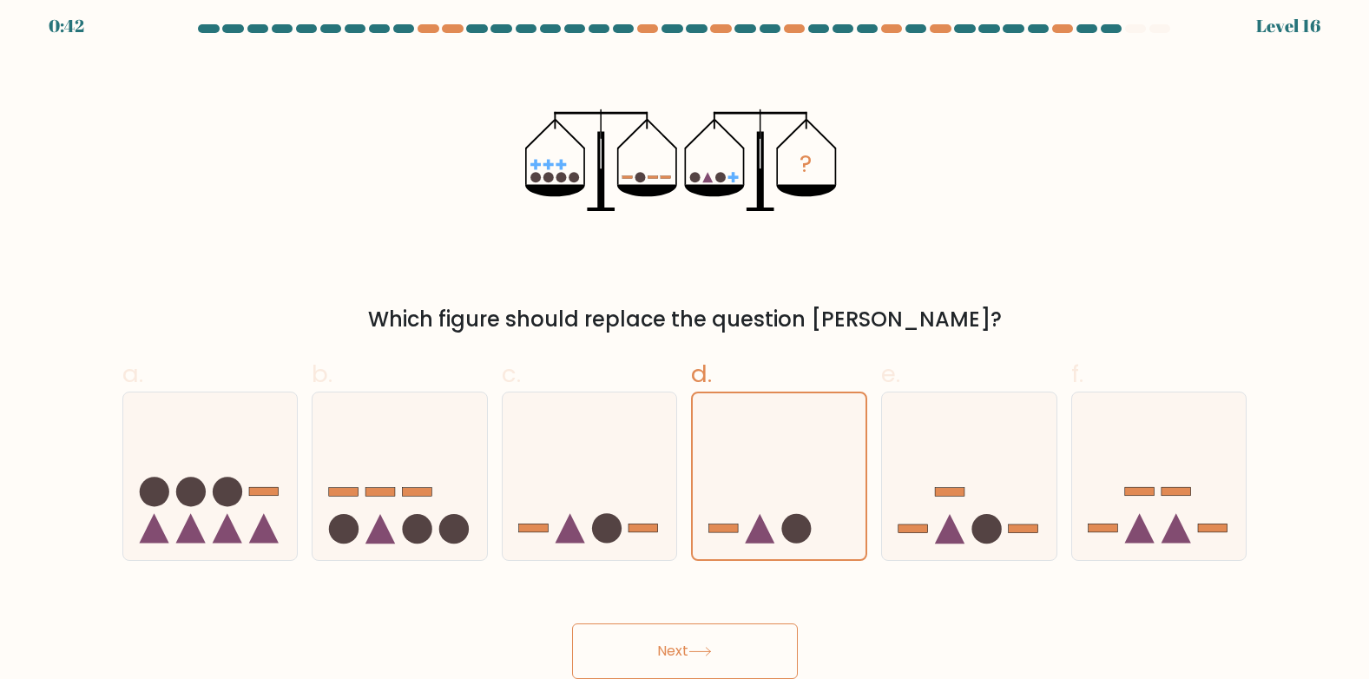
click at [712, 648] on icon at bounding box center [700, 652] width 23 height 10
click at [582, 463] on icon at bounding box center [590, 476] width 175 height 144
click at [685, 343] on input "c." at bounding box center [685, 337] width 1 height 11
radio input "true"
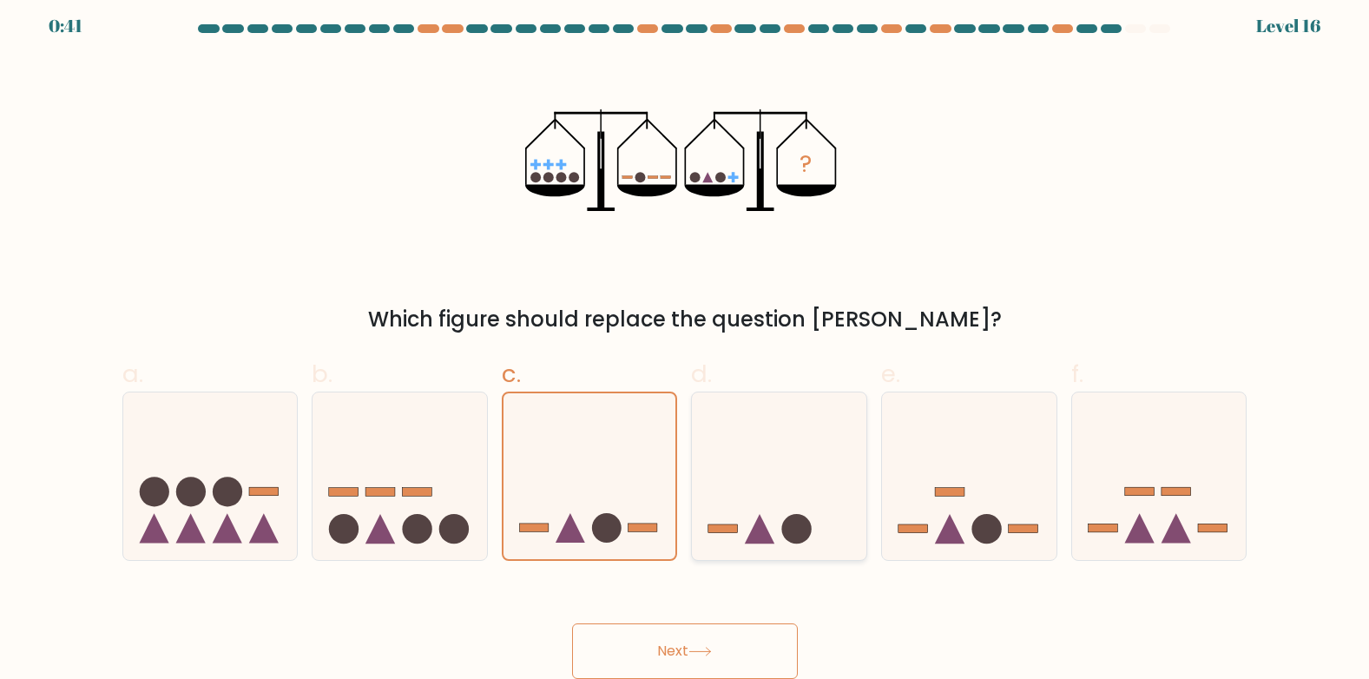
click at [766, 476] on icon at bounding box center [779, 476] width 175 height 144
click at [686, 343] on input "d." at bounding box center [685, 337] width 1 height 11
radio input "true"
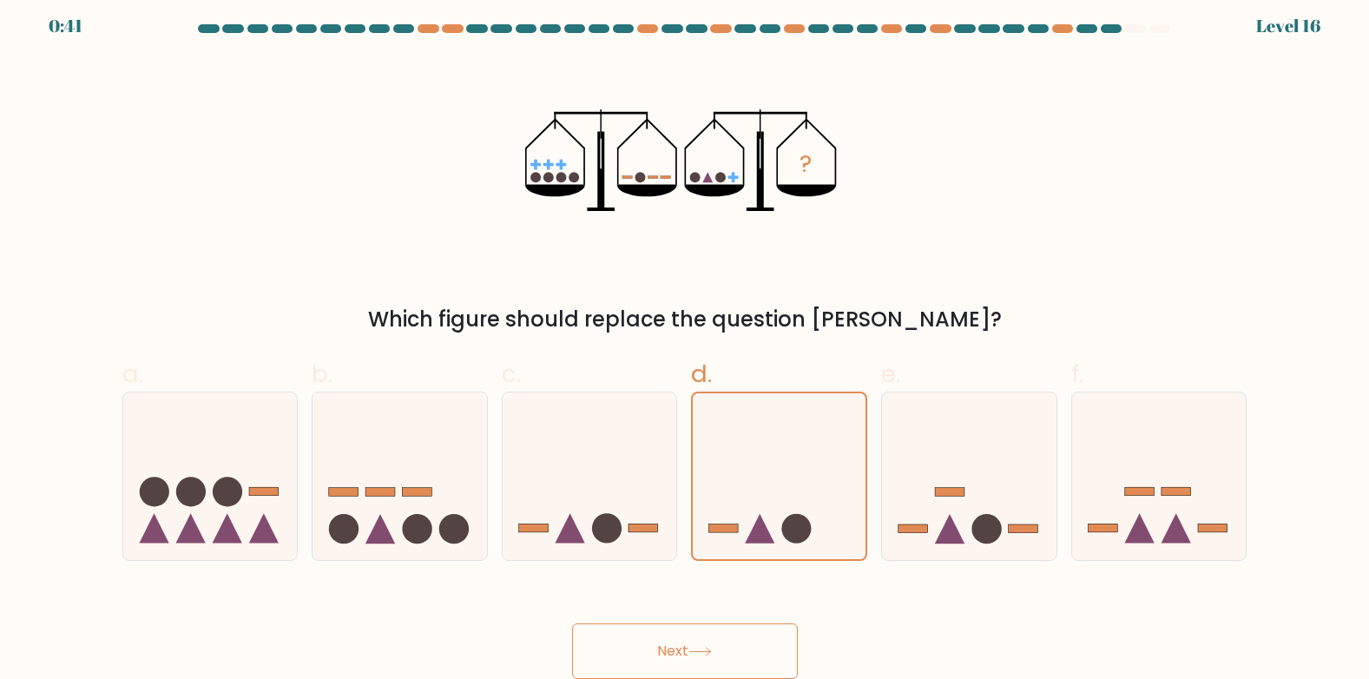
click at [709, 638] on button "Next" at bounding box center [685, 651] width 226 height 56
click at [709, 643] on button "Next" at bounding box center [685, 651] width 226 height 56
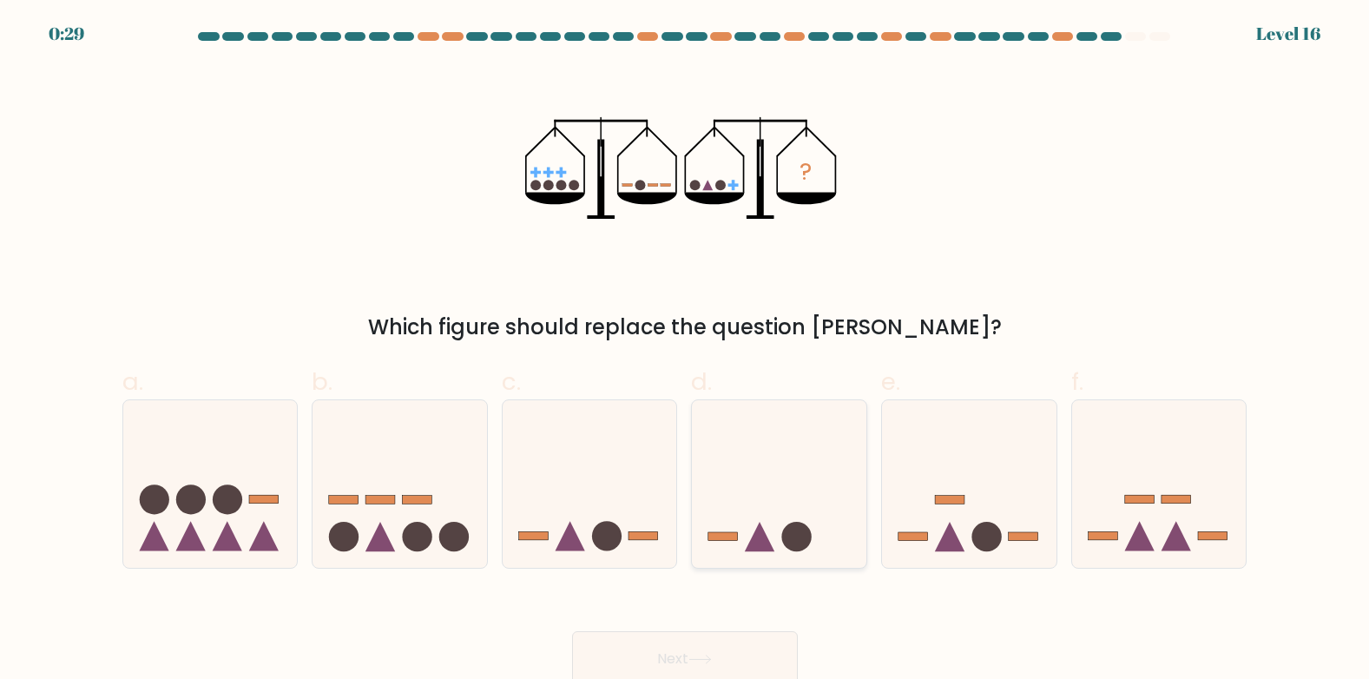
click at [725, 498] on icon at bounding box center [779, 484] width 175 height 144
click at [686, 351] on input "d." at bounding box center [685, 345] width 1 height 11
radio input "true"
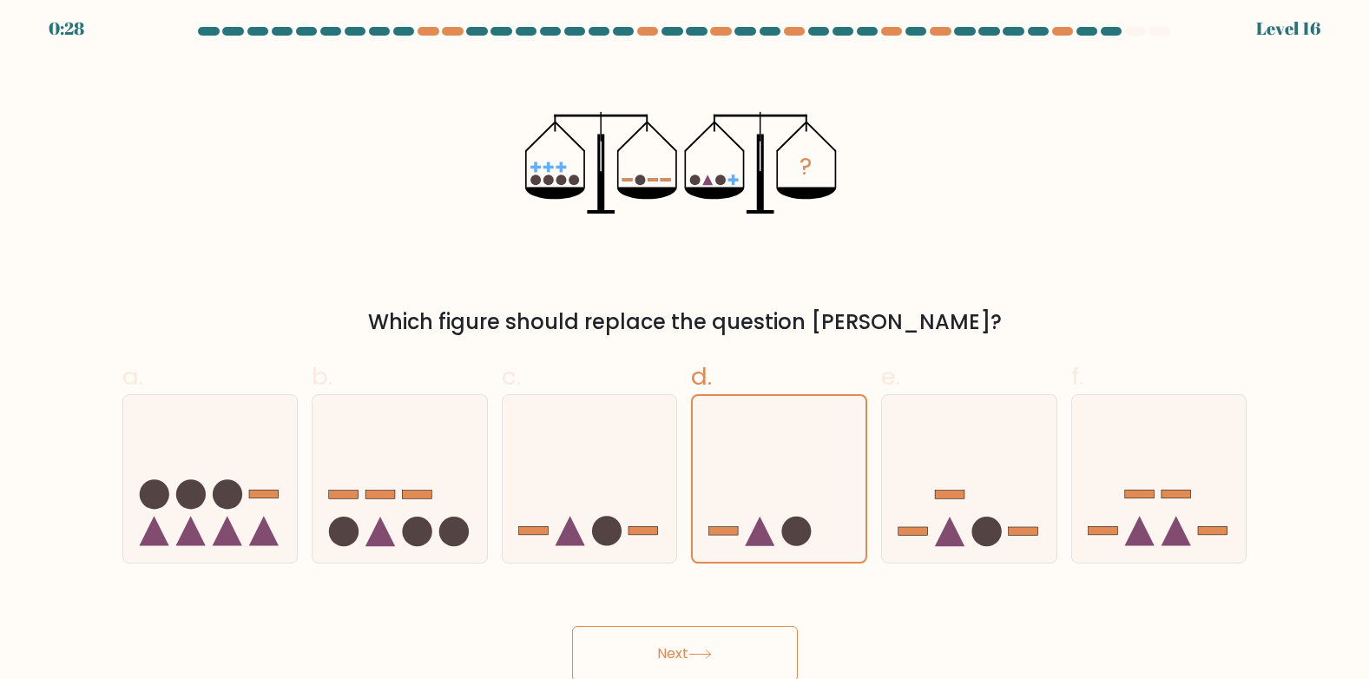
scroll to position [8, 0]
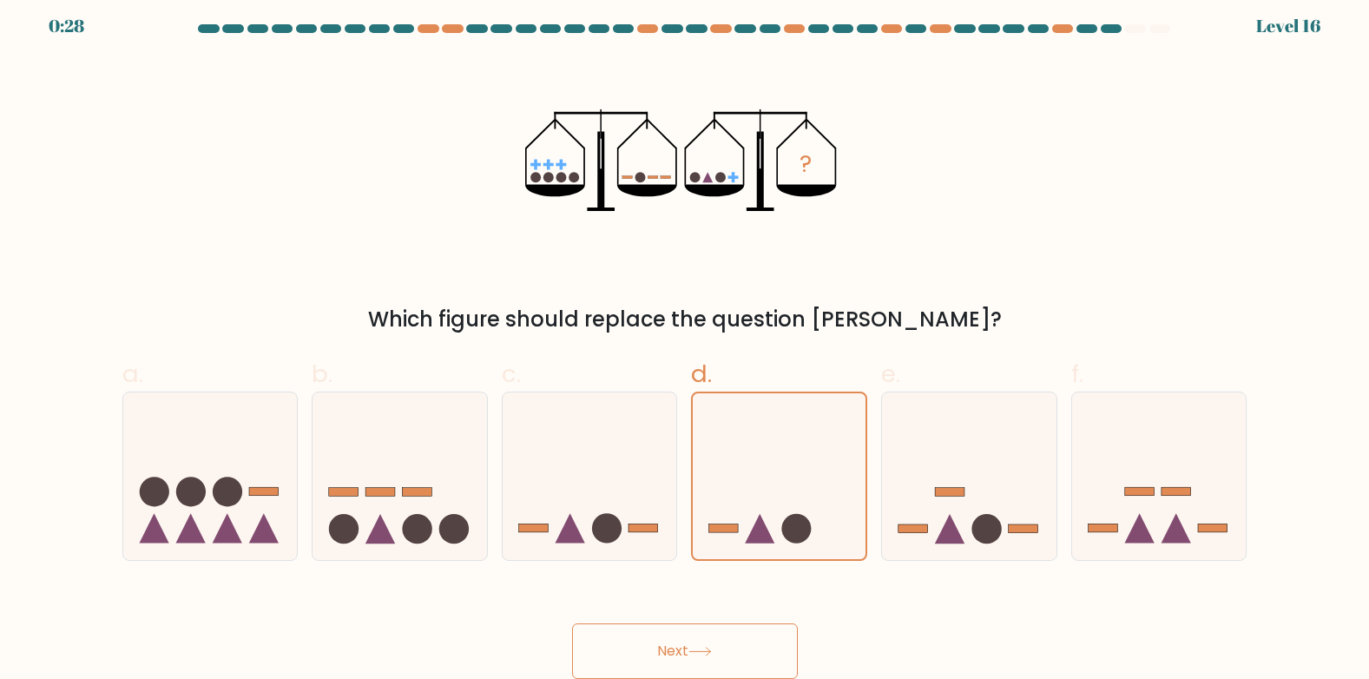
click at [723, 656] on button "Next" at bounding box center [685, 651] width 226 height 56
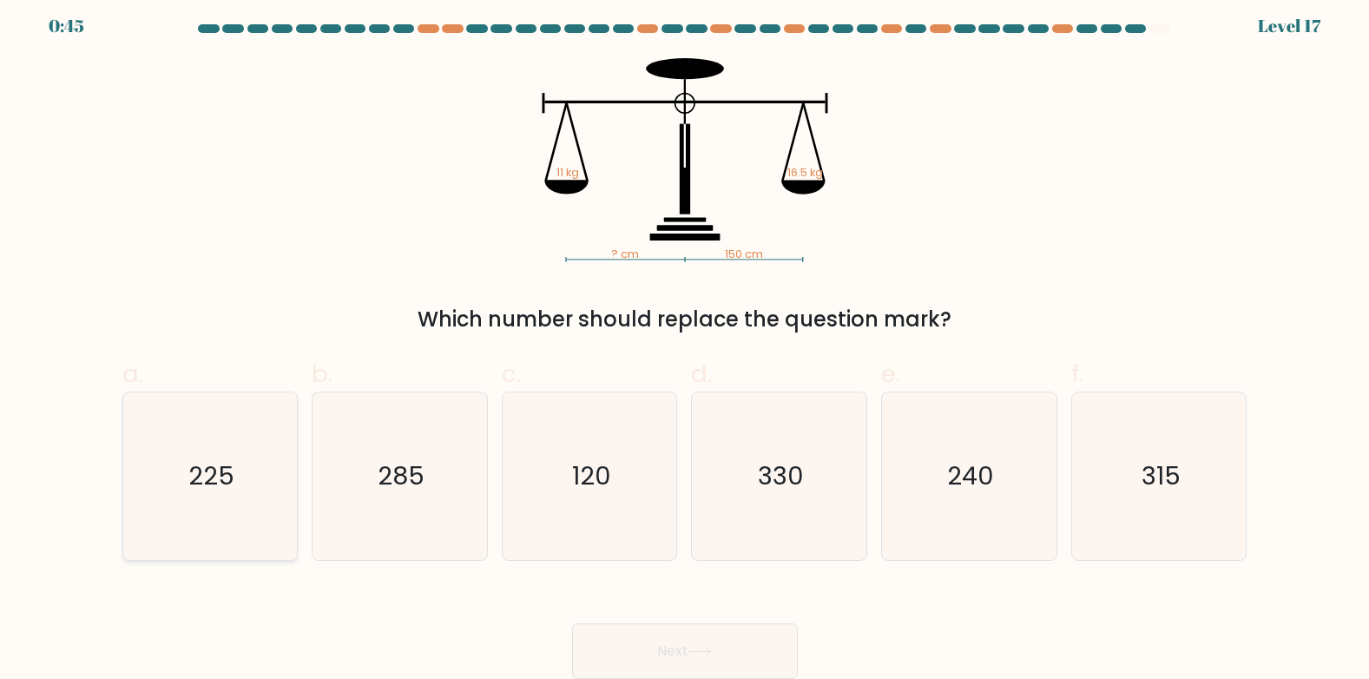
click at [235, 463] on icon "225" at bounding box center [210, 476] width 168 height 168
click at [685, 343] on input "a. 225" at bounding box center [685, 337] width 1 height 11
radio input "true"
click at [683, 646] on button "Next" at bounding box center [685, 651] width 226 height 56
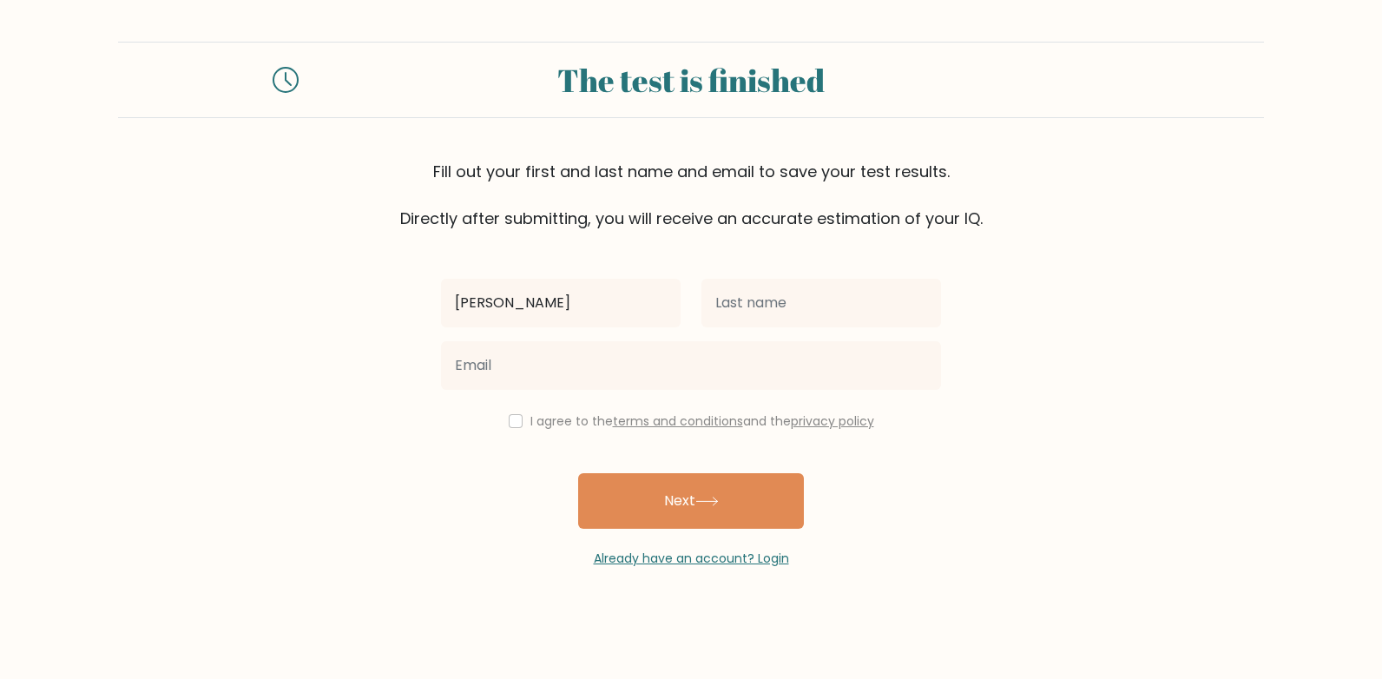
click at [544, 294] on input "[PERSON_NAME]" at bounding box center [561, 303] width 240 height 49
type input "[PERSON_NAME]"
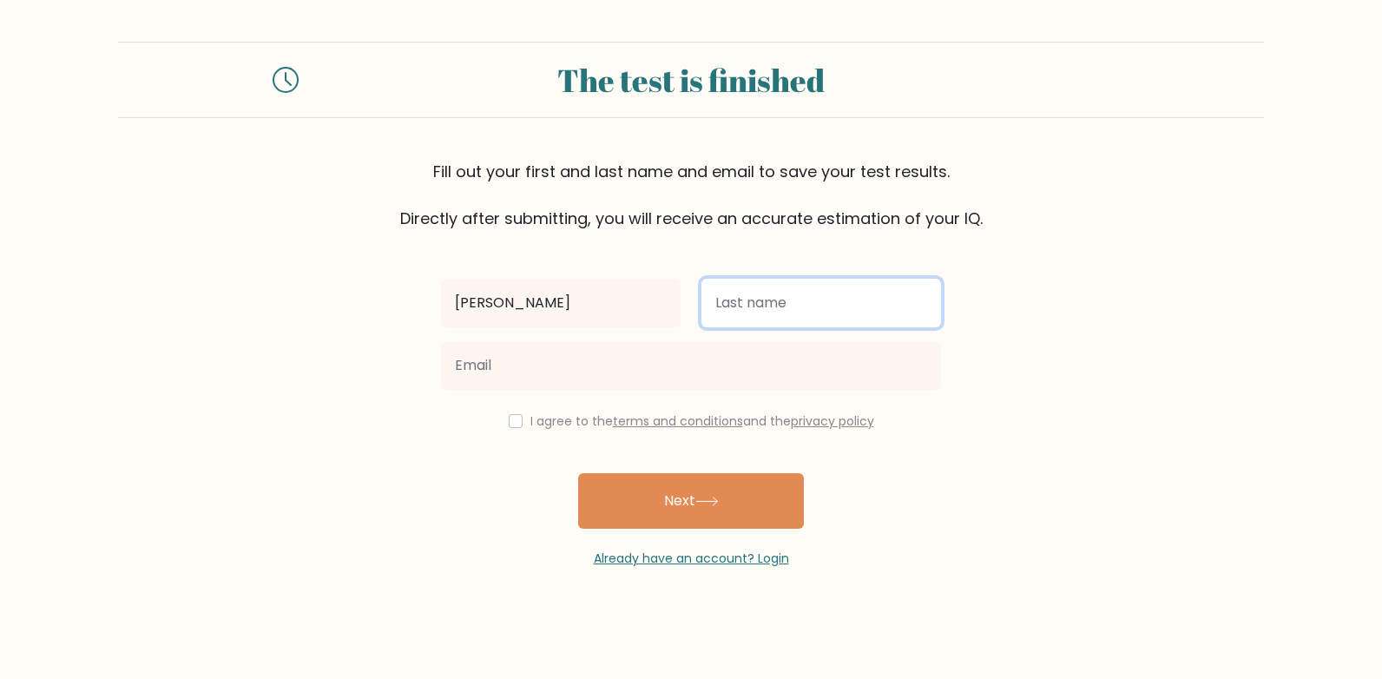
click at [845, 302] on input "text" at bounding box center [822, 303] width 240 height 49
paste input "tamer"
type input "tamer"
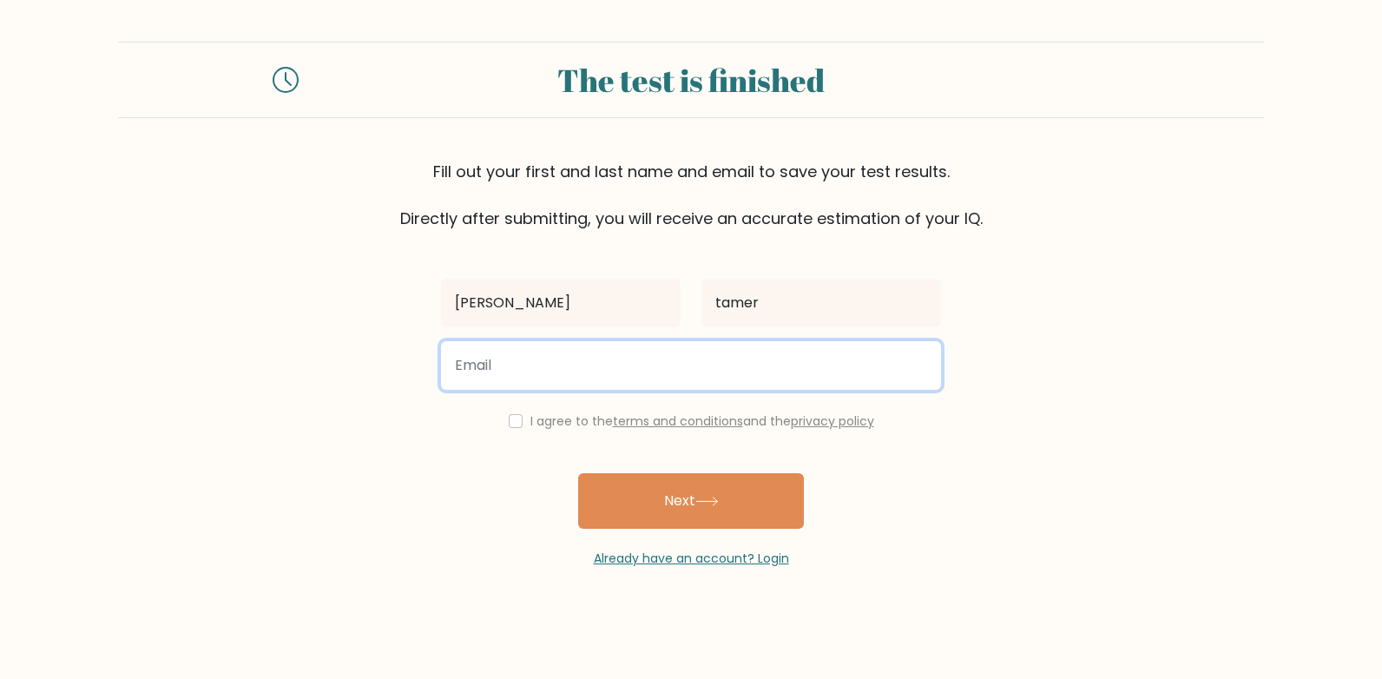
click at [736, 367] on input "email" at bounding box center [691, 365] width 500 height 49
type input "Youssef.tamer@nexperience.org"
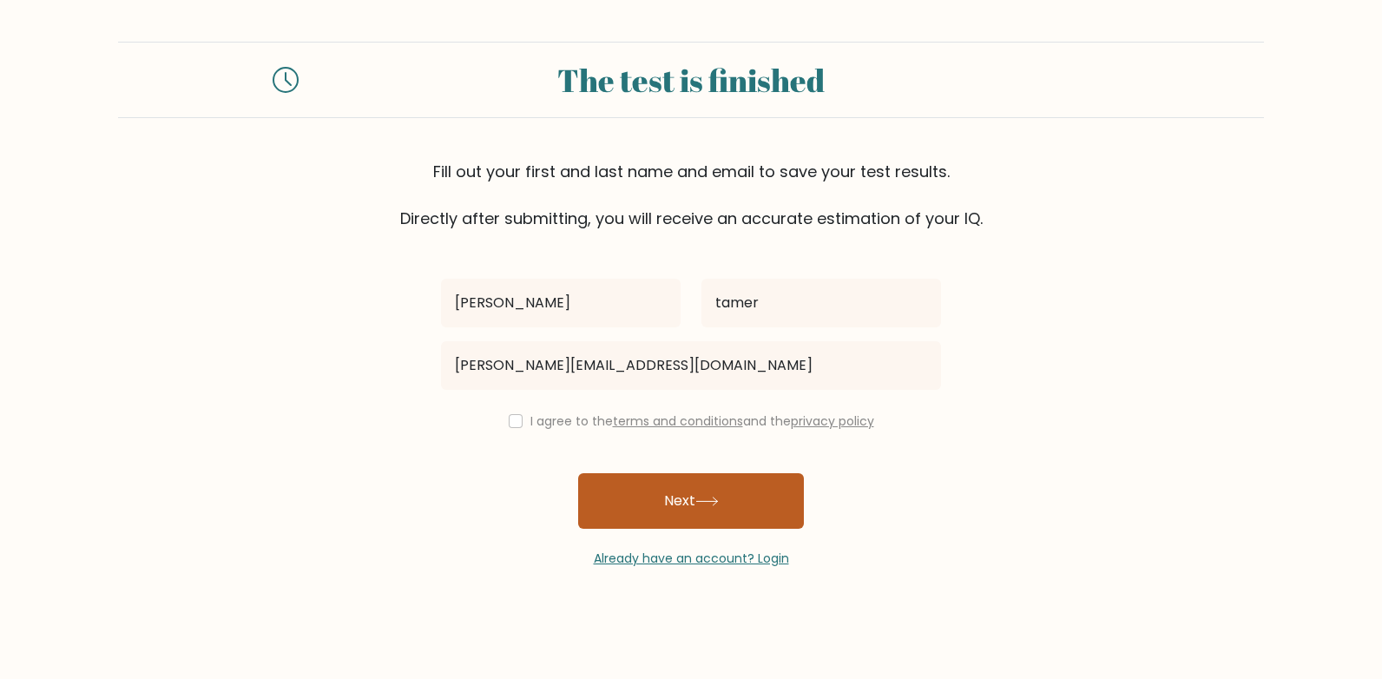
click at [687, 485] on button "Next" at bounding box center [691, 501] width 226 height 56
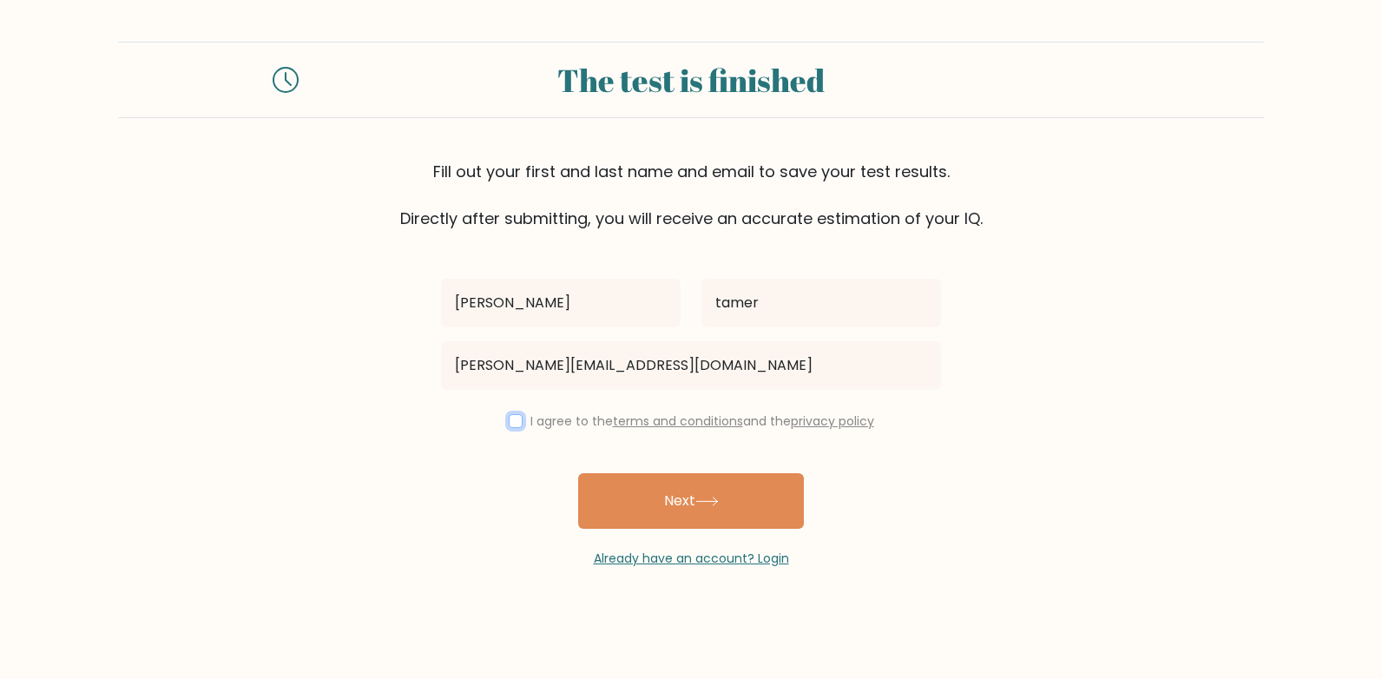
click at [517, 419] on input "checkbox" at bounding box center [516, 421] width 14 height 14
checkbox input "true"
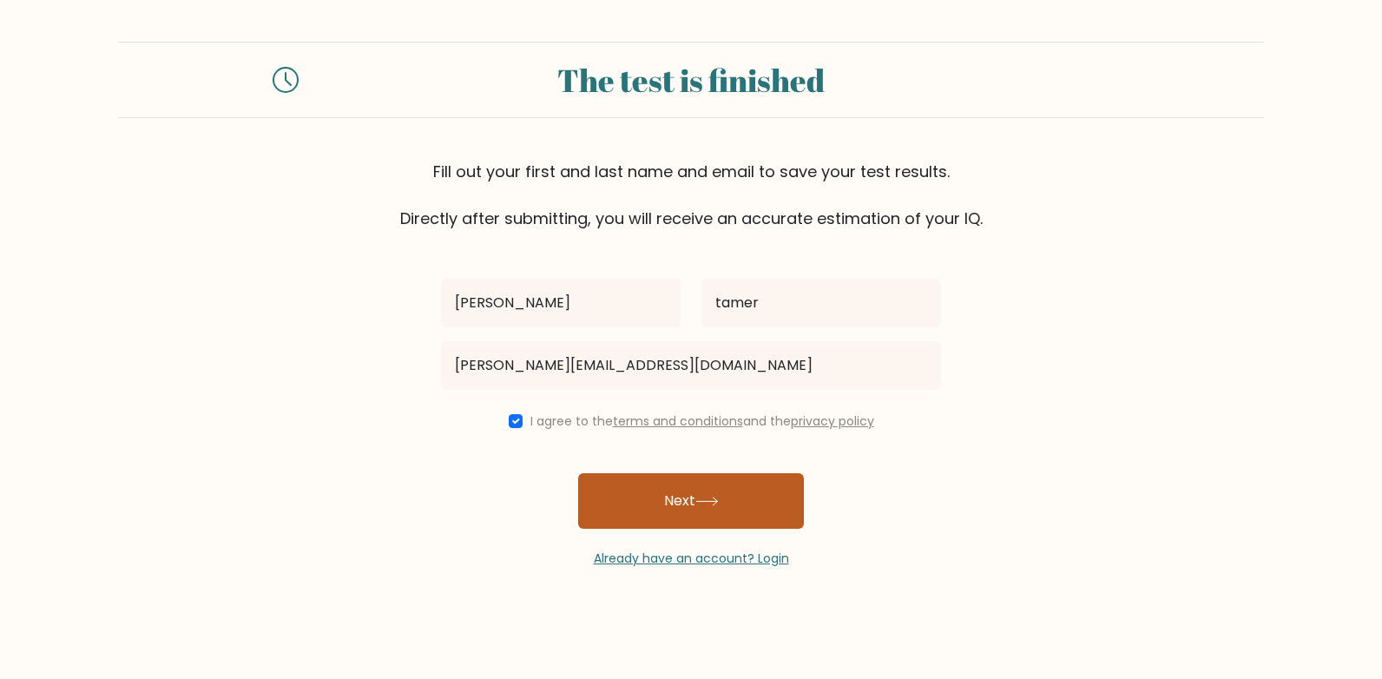
click at [689, 483] on button "Next" at bounding box center [691, 501] width 226 height 56
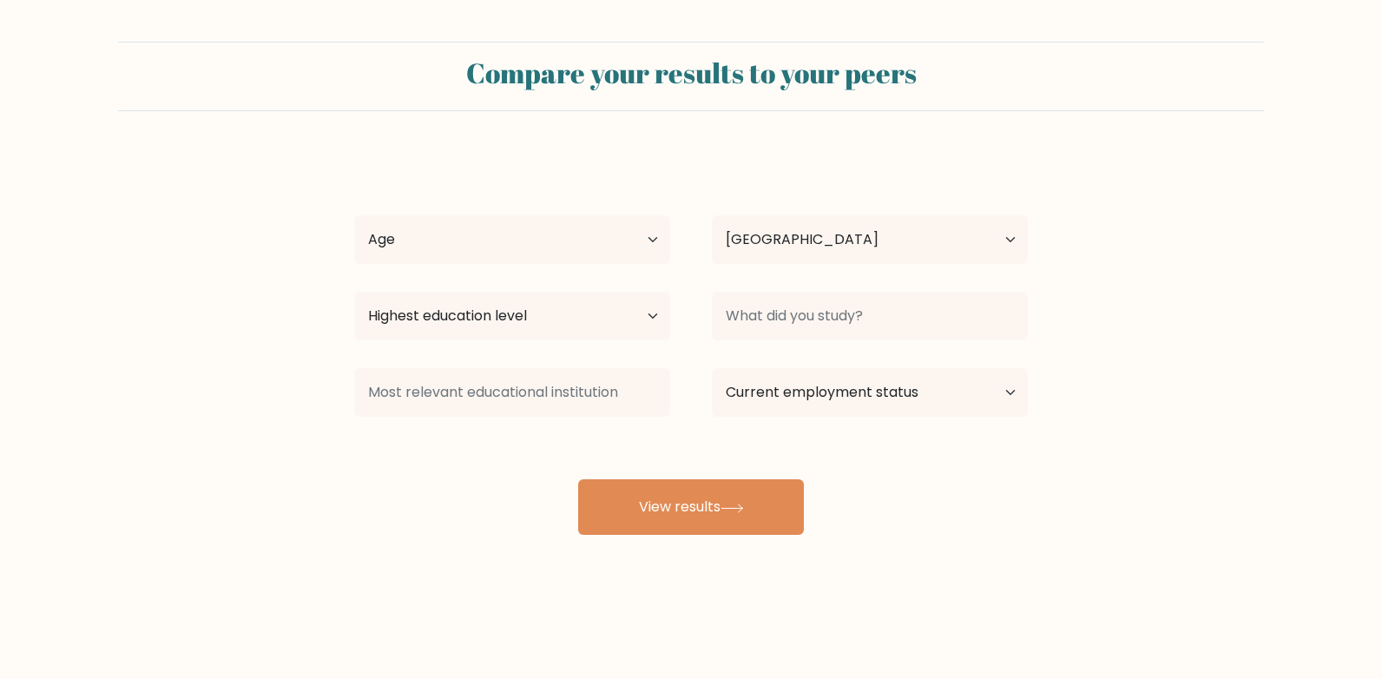
select select "EG"
click at [589, 241] on select "Age Under [DEMOGRAPHIC_DATA] [DEMOGRAPHIC_DATA] [DEMOGRAPHIC_DATA] [DEMOGRAPHIC…" at bounding box center [512, 239] width 316 height 49
select select "18_24"
click at [354, 215] on select "Age Under [DEMOGRAPHIC_DATA] [DEMOGRAPHIC_DATA] [DEMOGRAPHIC_DATA] [DEMOGRAPHIC…" at bounding box center [512, 239] width 316 height 49
click at [607, 320] on select "Highest education level No schooling Primary Lower Secondary Upper Secondary Oc…" at bounding box center [512, 316] width 316 height 49
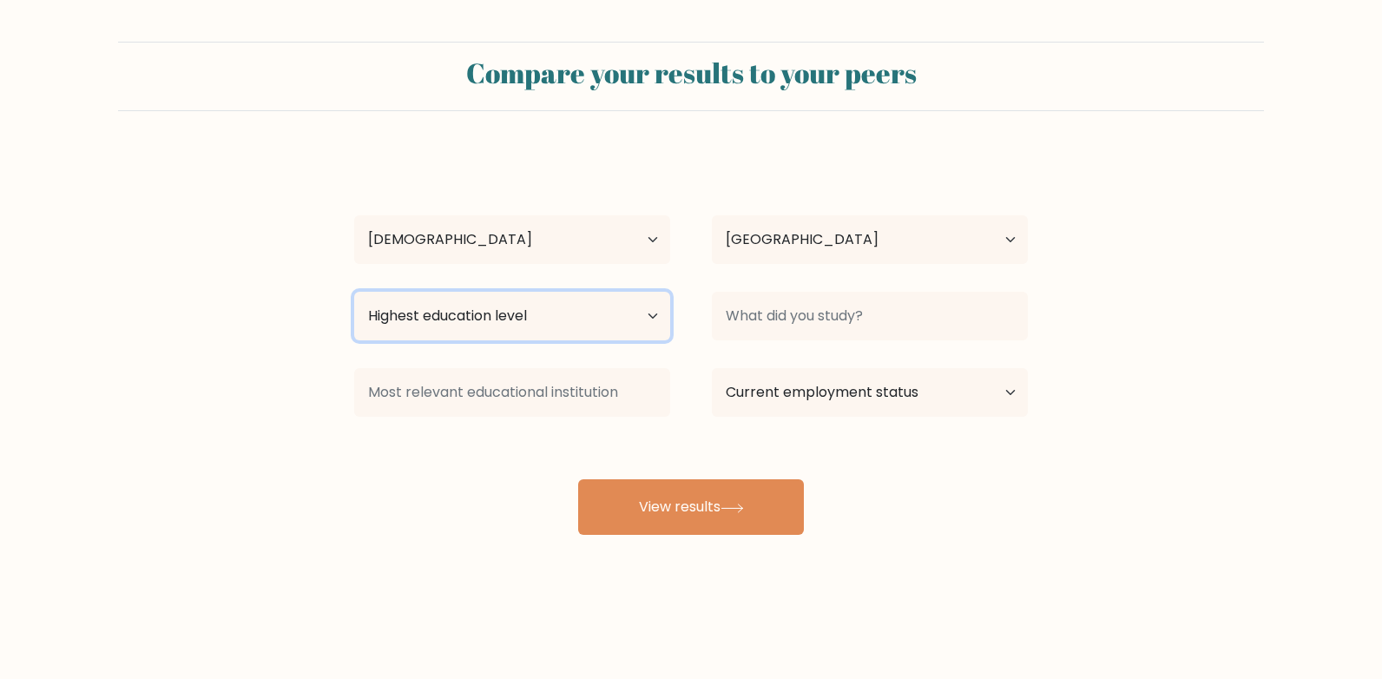
click at [514, 318] on select "Highest education level No schooling Primary Lower Secondary Upper Secondary Oc…" at bounding box center [512, 316] width 316 height 49
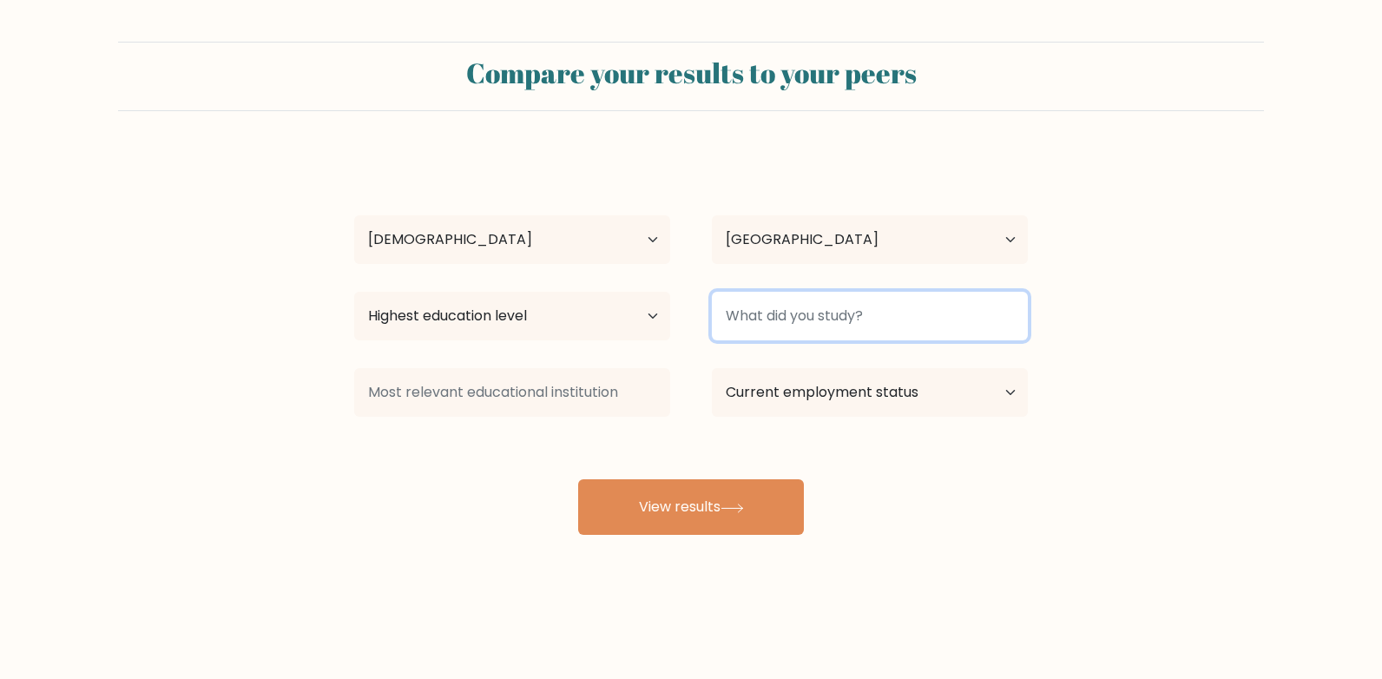
click at [755, 313] on input at bounding box center [870, 316] width 316 height 49
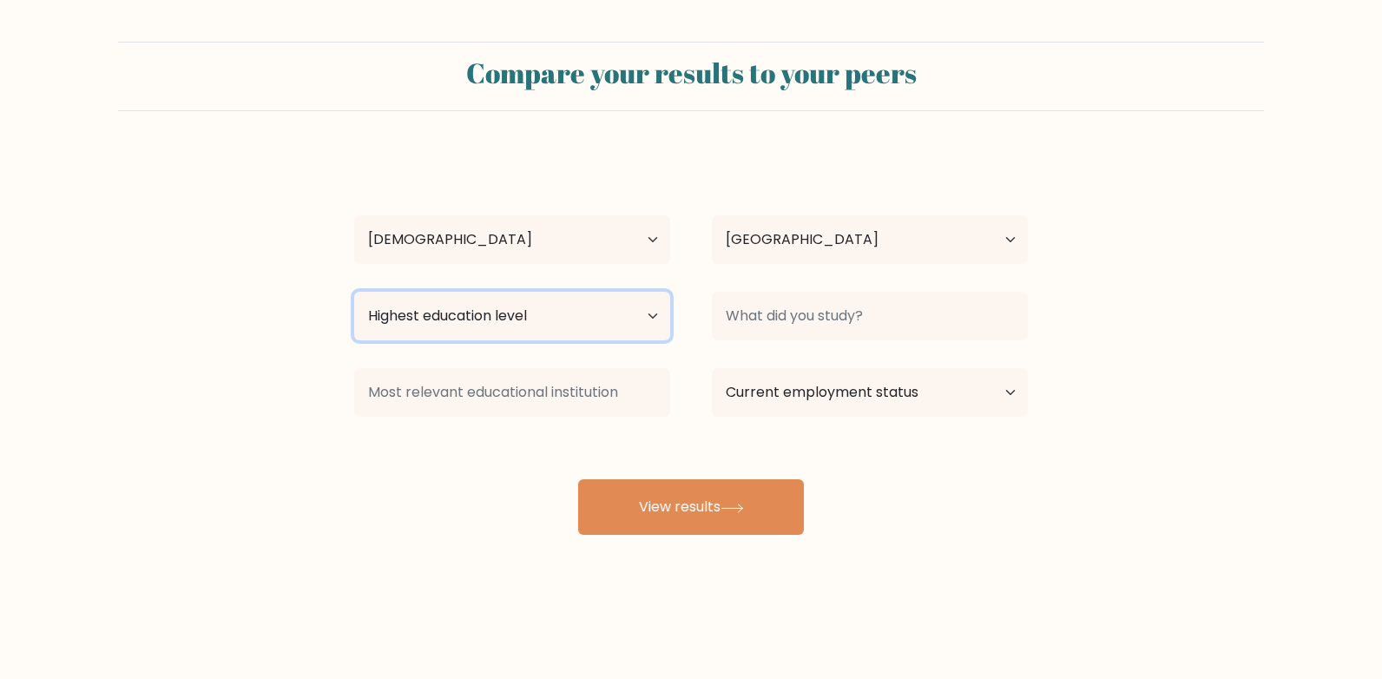
click at [555, 301] on select "Highest education level No schooling Primary Lower Secondary Upper Secondary Oc…" at bounding box center [512, 316] width 316 height 49
select select "bachelors_degree"
click at [354, 292] on select "Highest education level No schooling Primary Lower Secondary Upper Secondary Oc…" at bounding box center [512, 316] width 316 height 49
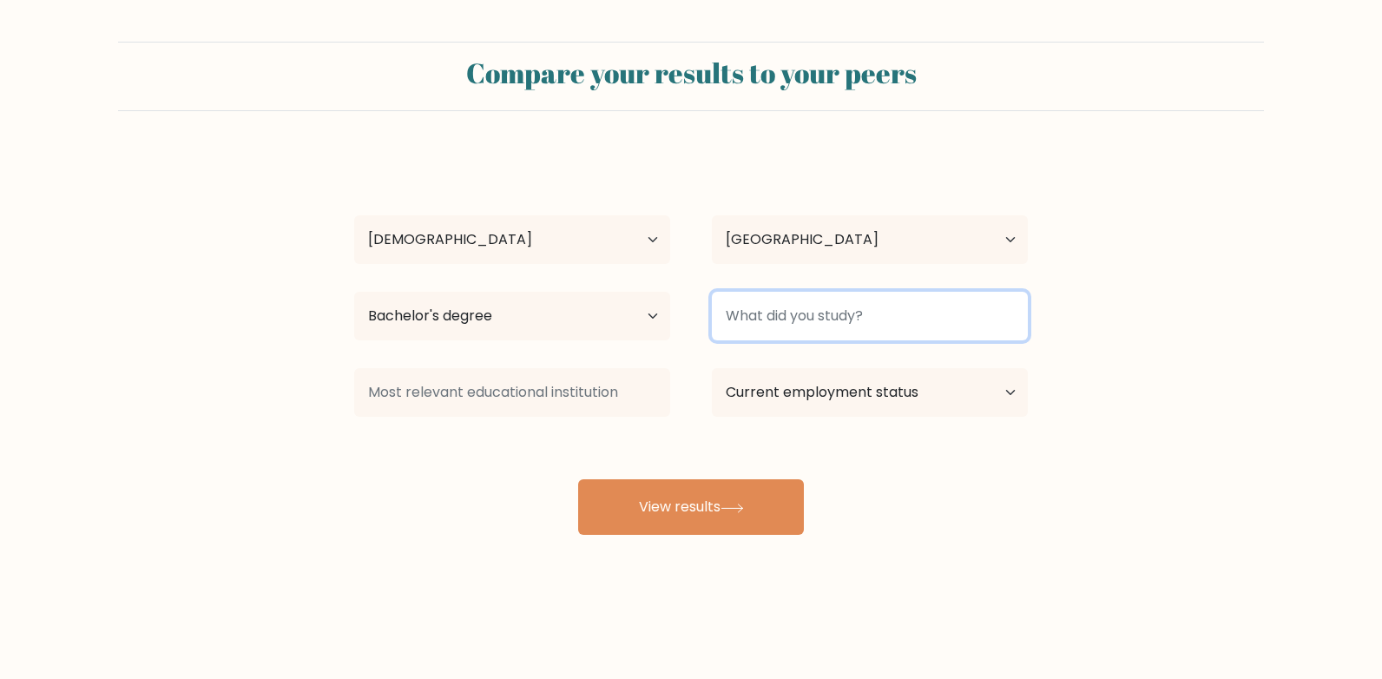
click at [735, 317] on input at bounding box center [870, 316] width 316 height 49
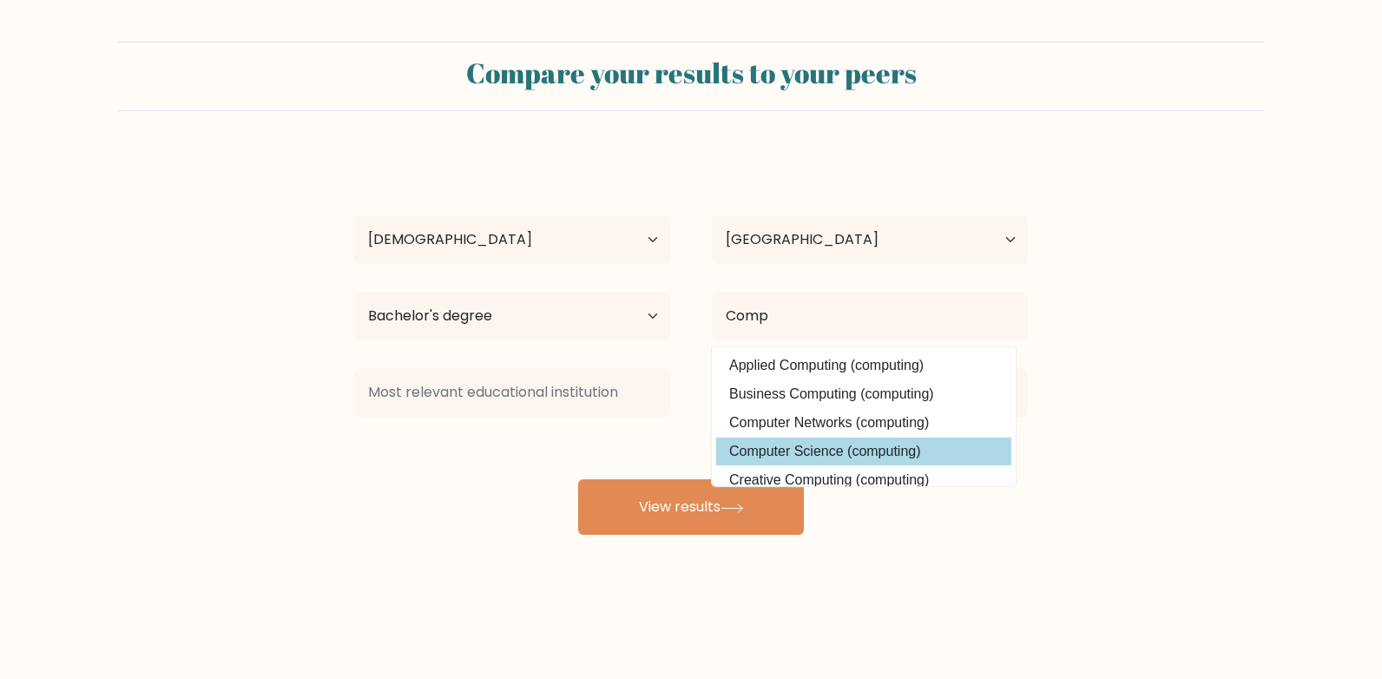
click at [807, 446] on option "Computer Science (computing)" at bounding box center [863, 452] width 295 height 28
type input "Computer Science"
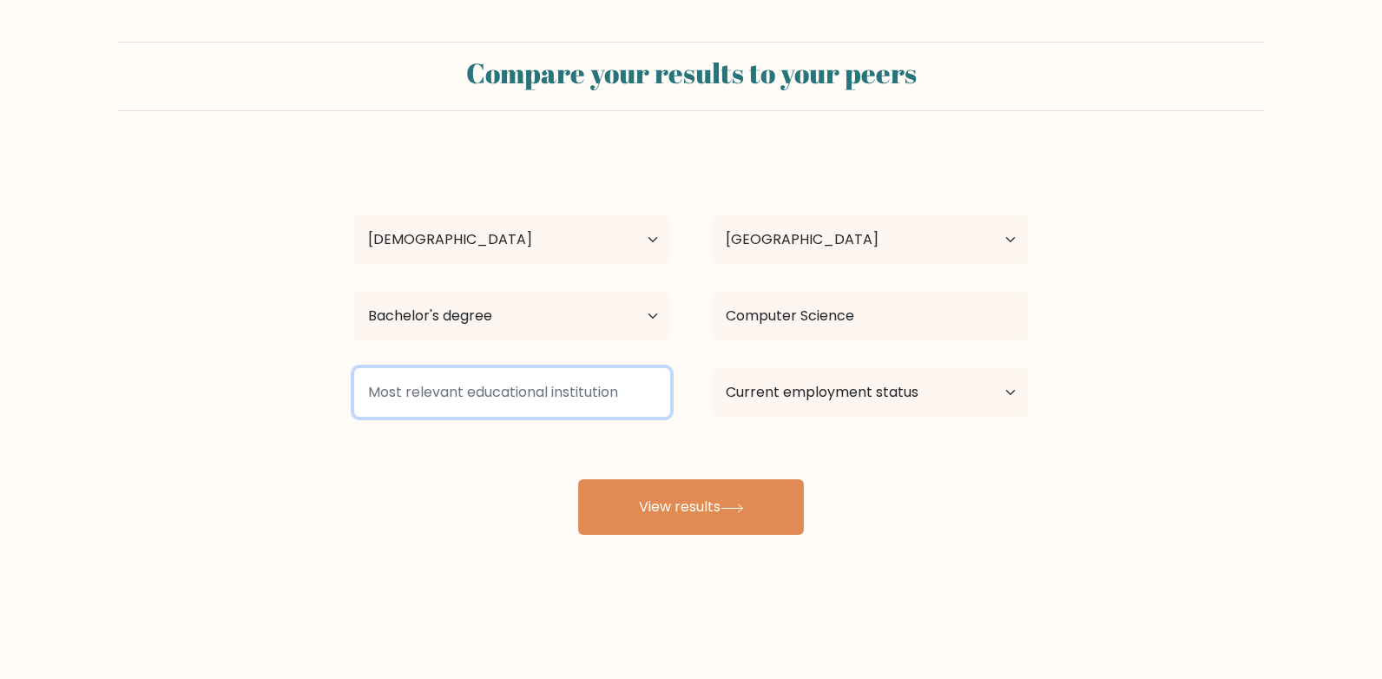
click at [567, 378] on input at bounding box center [512, 392] width 316 height 49
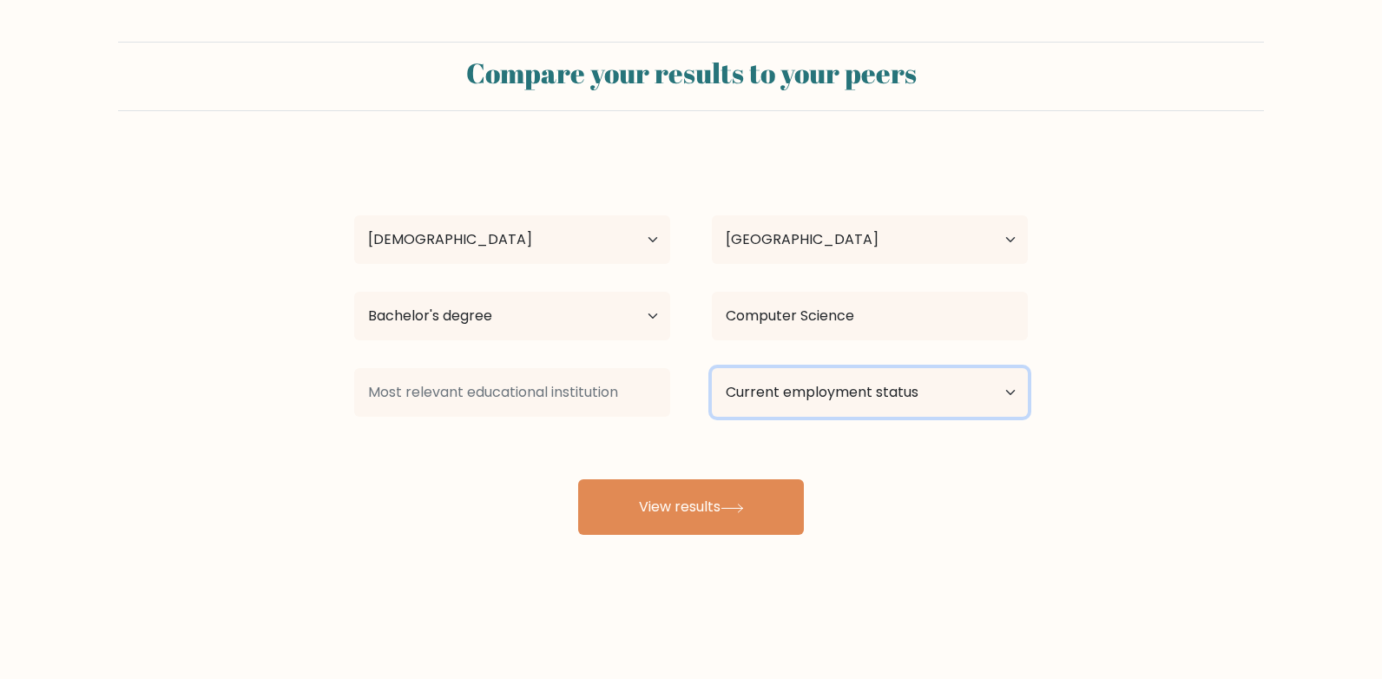
click at [768, 391] on select "Current employment status Employed Student Retired Other / prefer not to answer" at bounding box center [870, 392] width 316 height 49
select select "employed"
click at [712, 368] on select "Current employment status Employed Student Retired Other / prefer not to answer" at bounding box center [870, 392] width 316 height 49
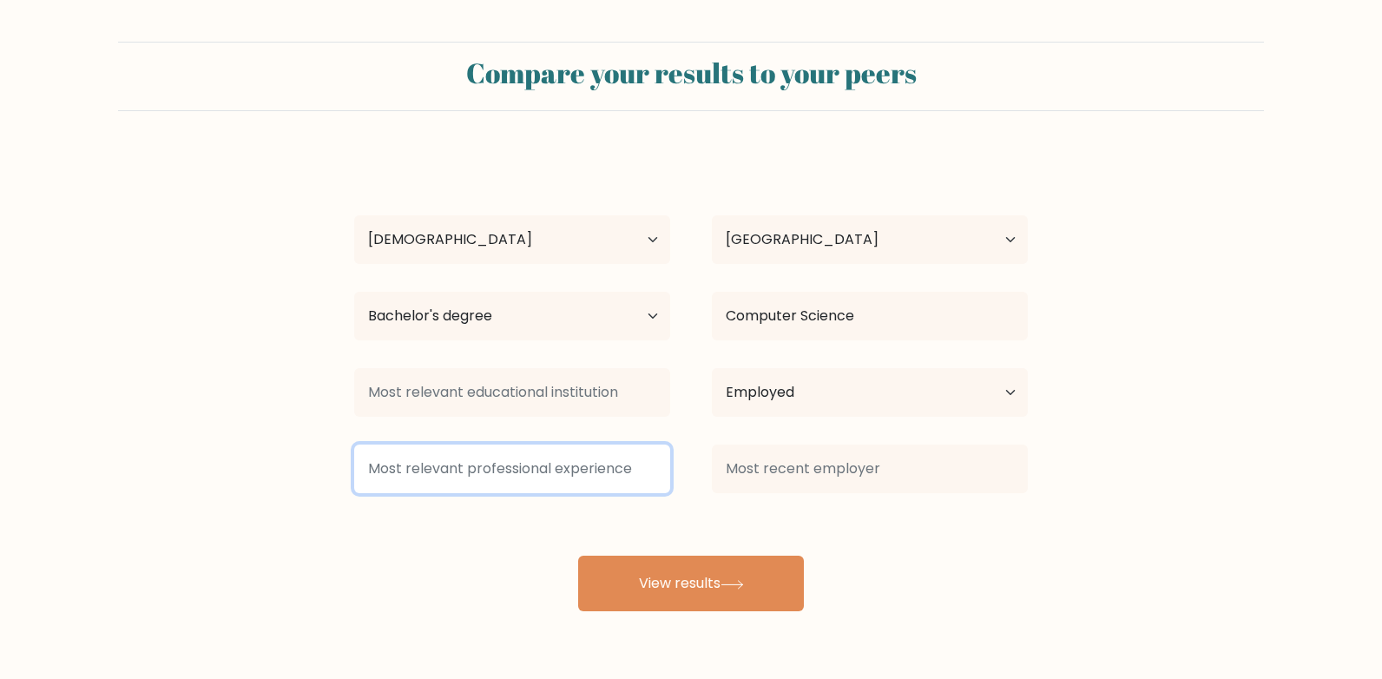
click at [585, 469] on input at bounding box center [512, 469] width 316 height 49
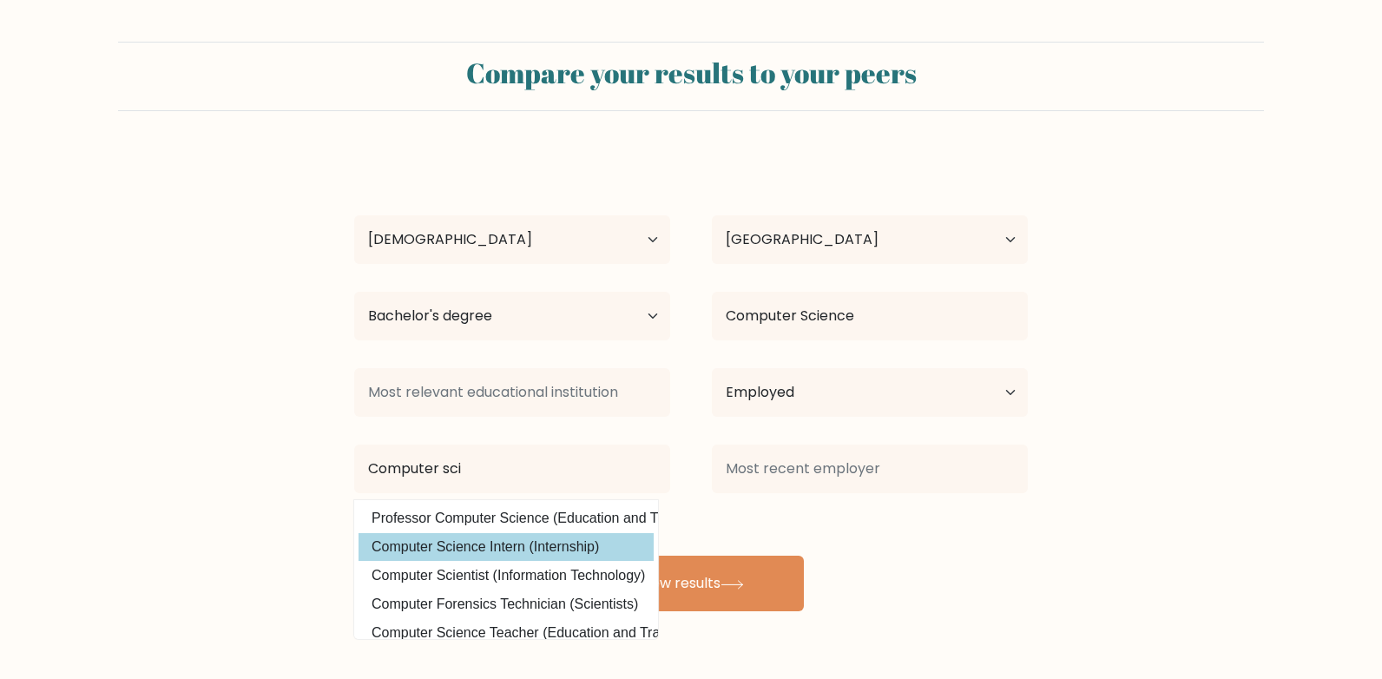
click at [531, 533] on option "Computer Science Intern (Internship)" at bounding box center [506, 547] width 295 height 28
type input "Computer Science Intern"
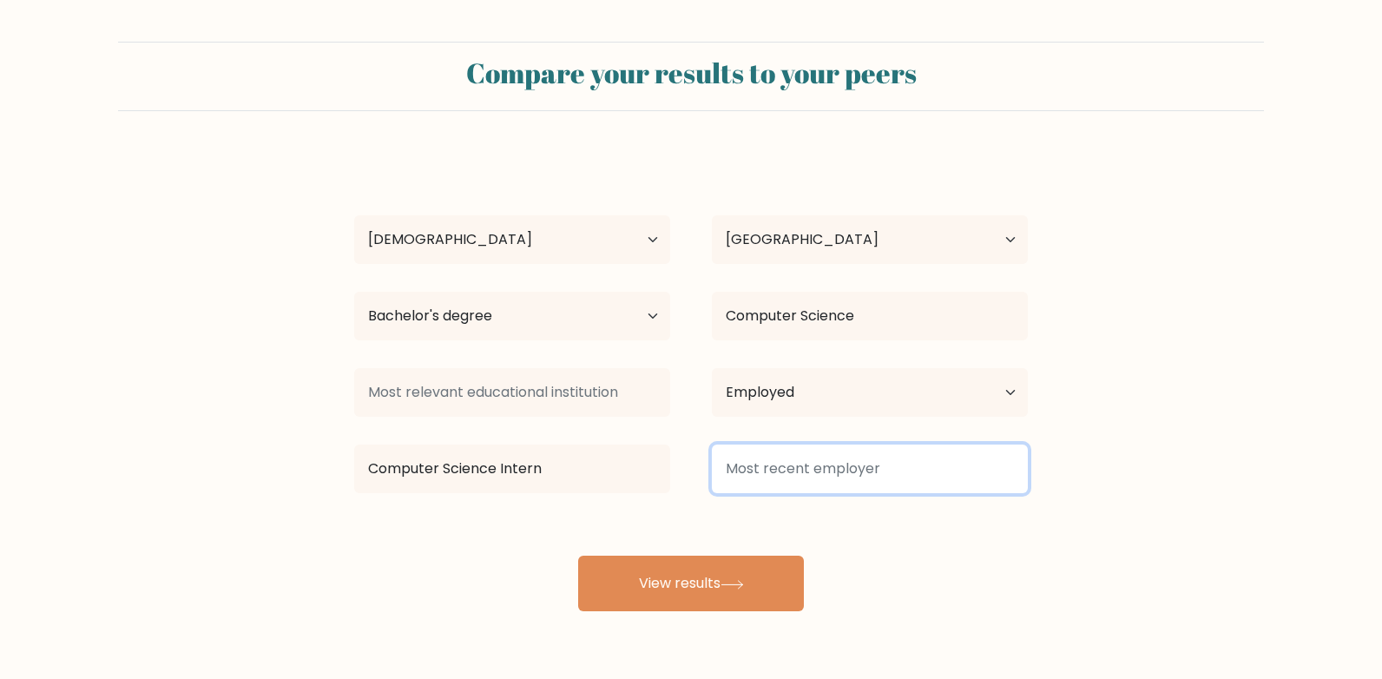
click at [735, 463] on input at bounding box center [870, 469] width 316 height 49
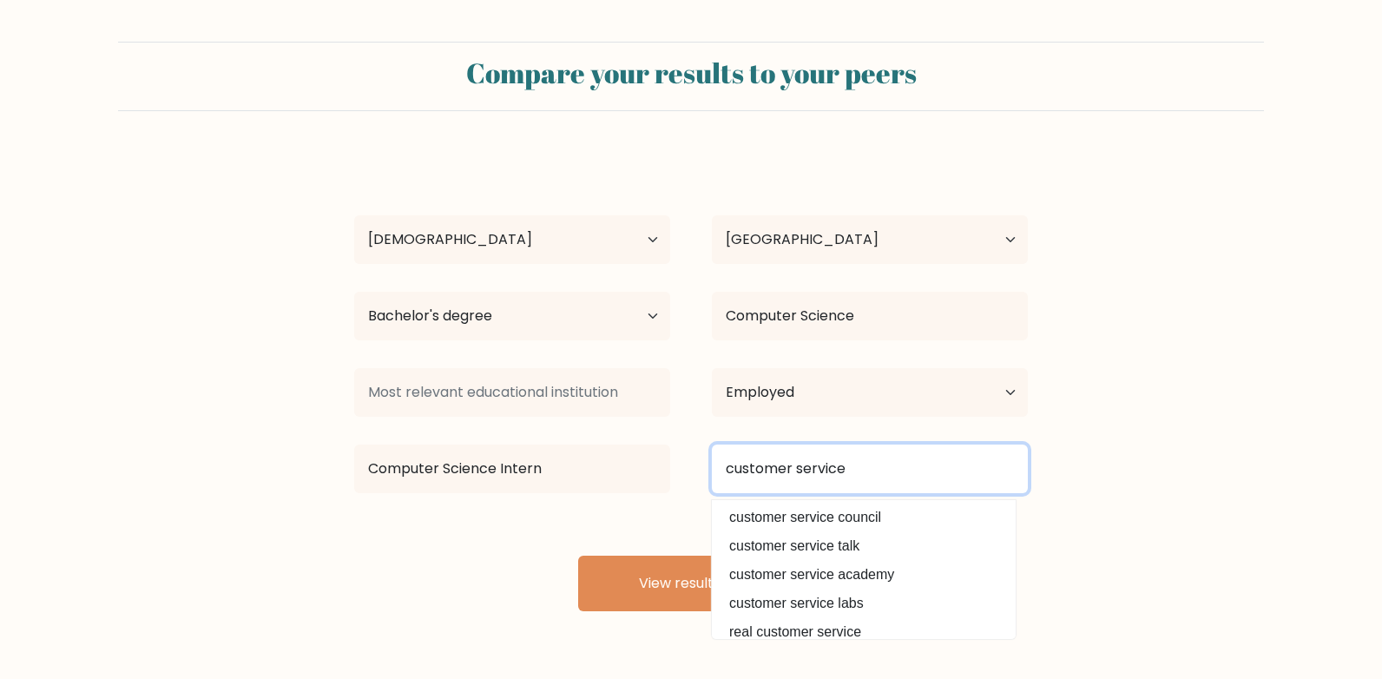
scroll to position [156, 0]
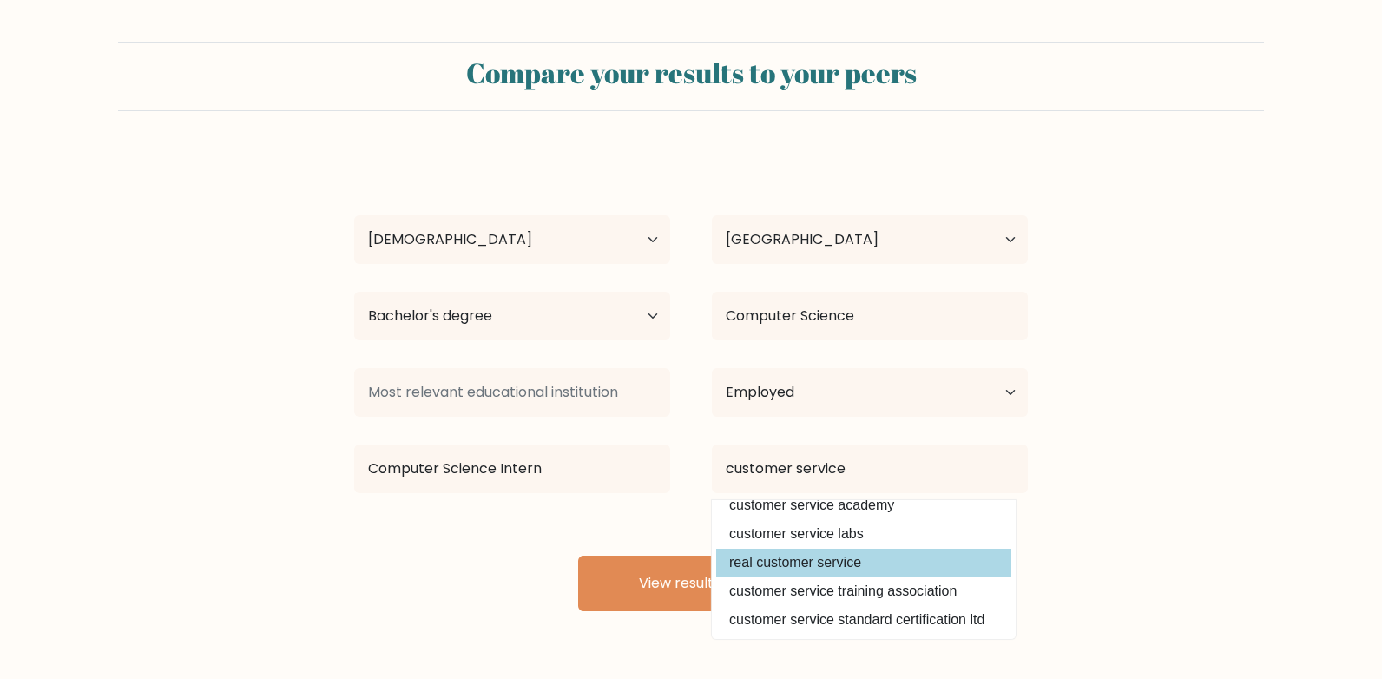
click at [891, 566] on option "real customer service" at bounding box center [863, 563] width 295 height 28
type input "real customer service"
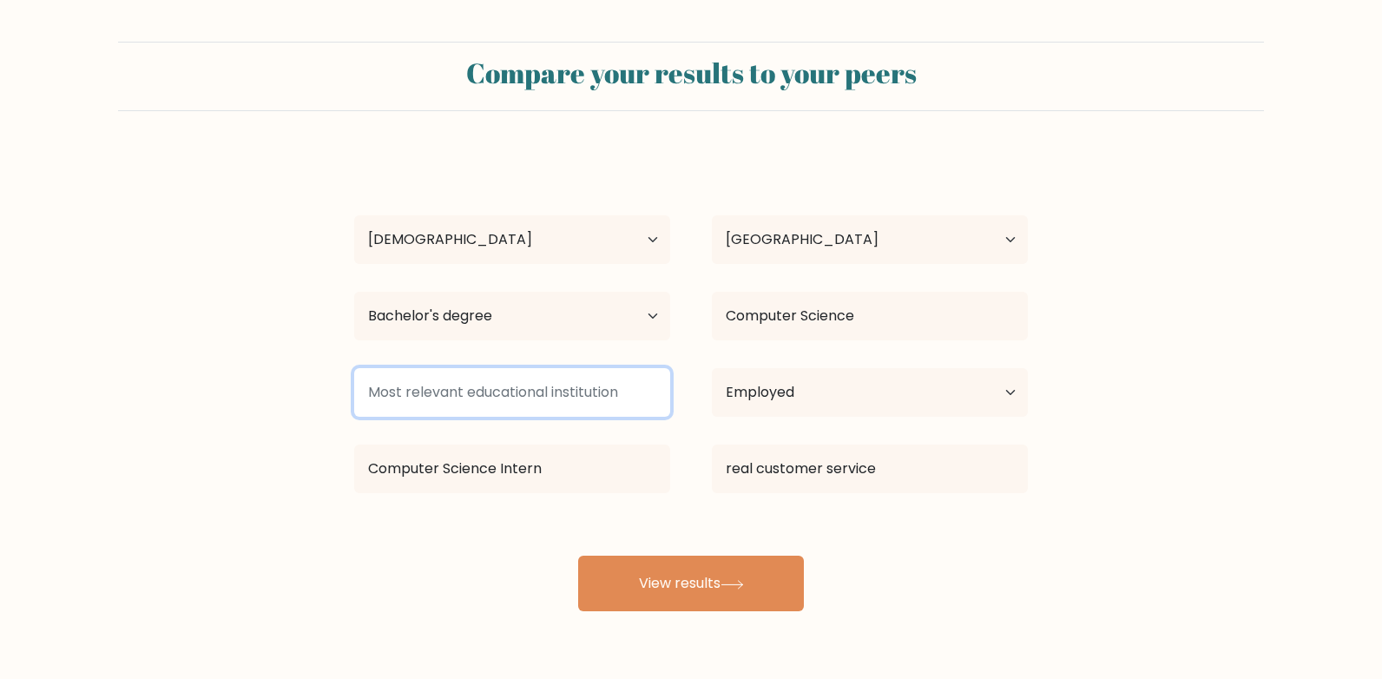
click at [576, 391] on input at bounding box center [512, 392] width 316 height 49
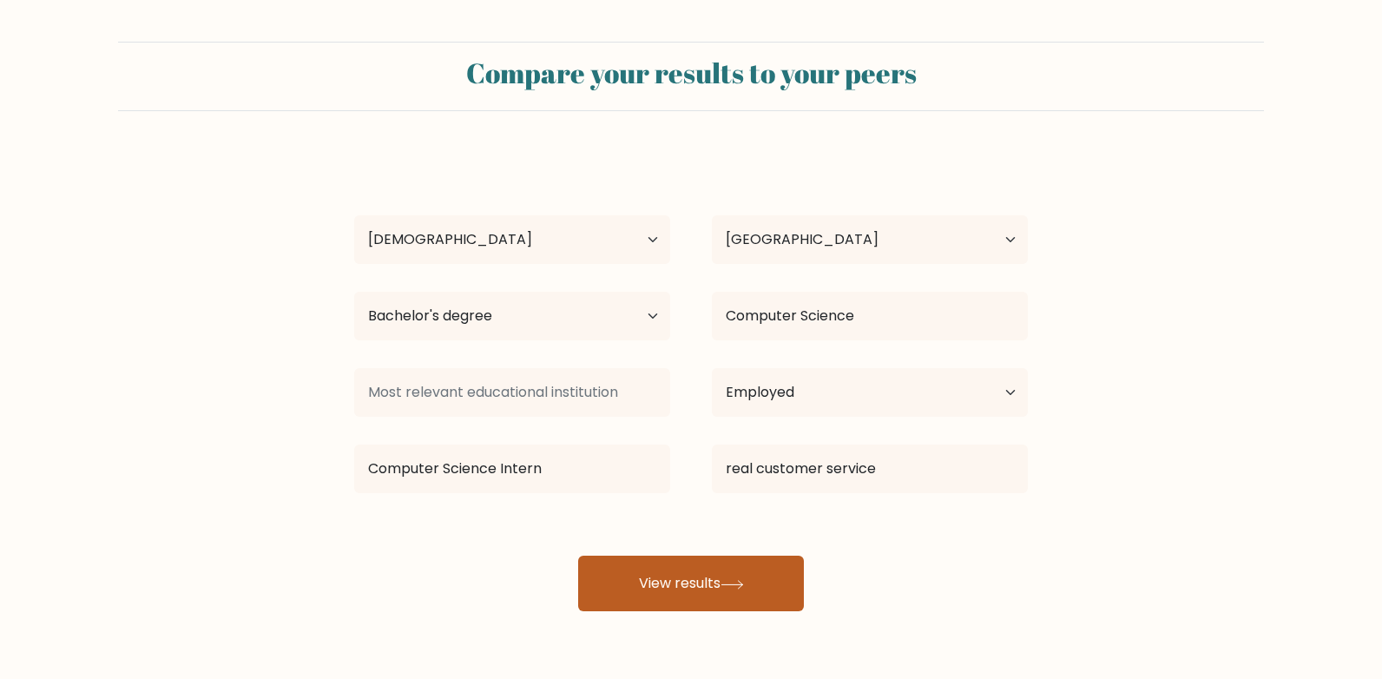
click at [687, 603] on button "View results" at bounding box center [691, 584] width 226 height 56
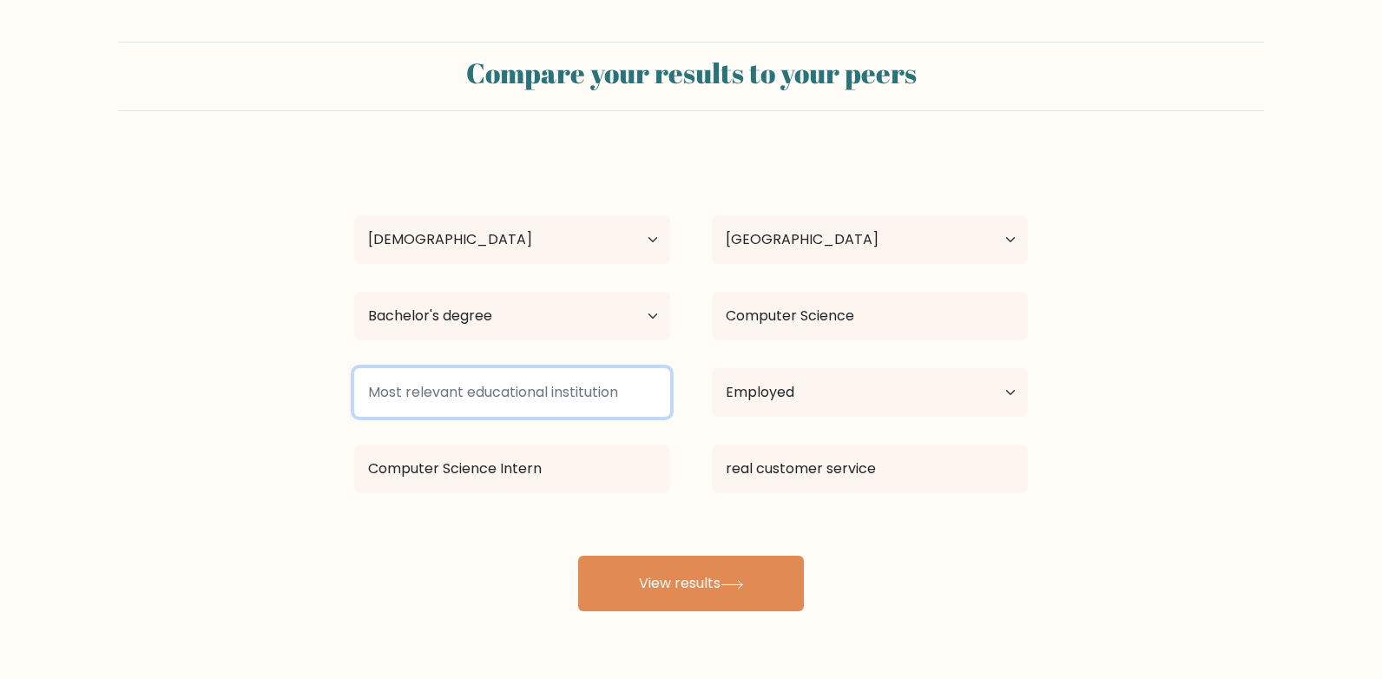
click at [562, 405] on input at bounding box center [512, 392] width 316 height 49
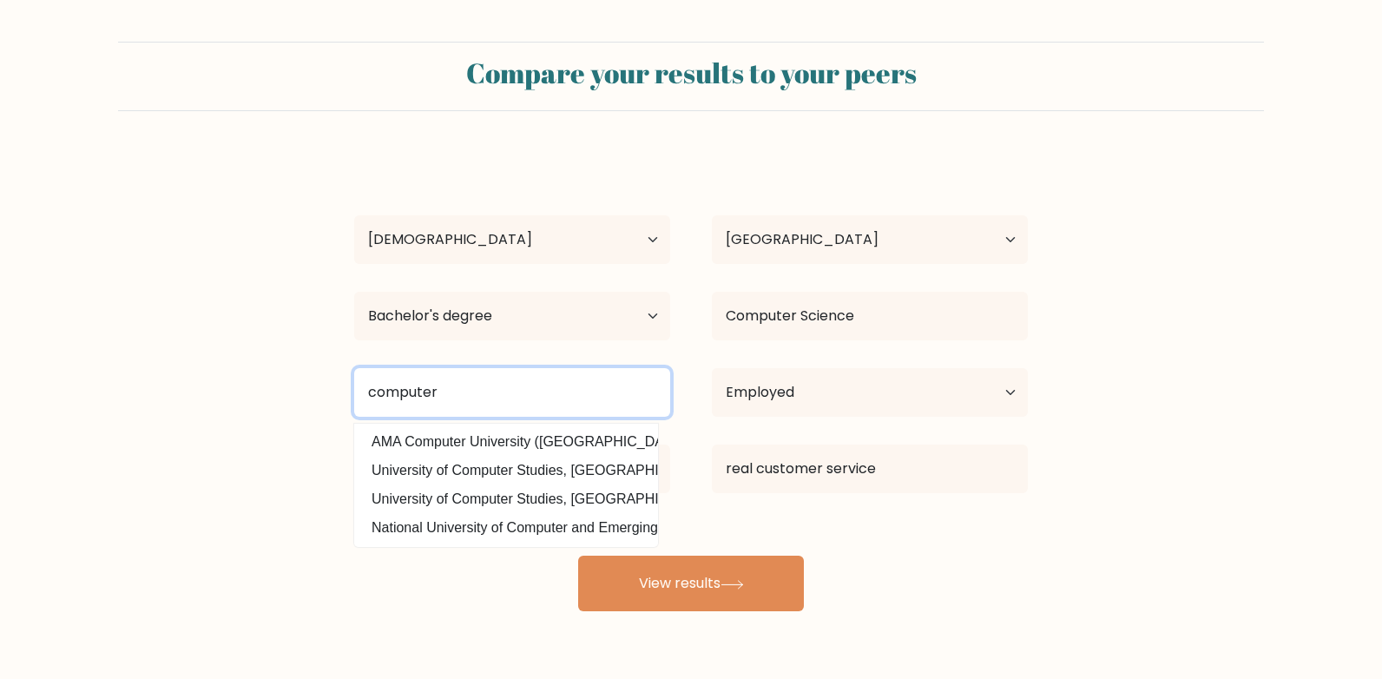
click at [564, 398] on input "computer" at bounding box center [512, 392] width 316 height 49
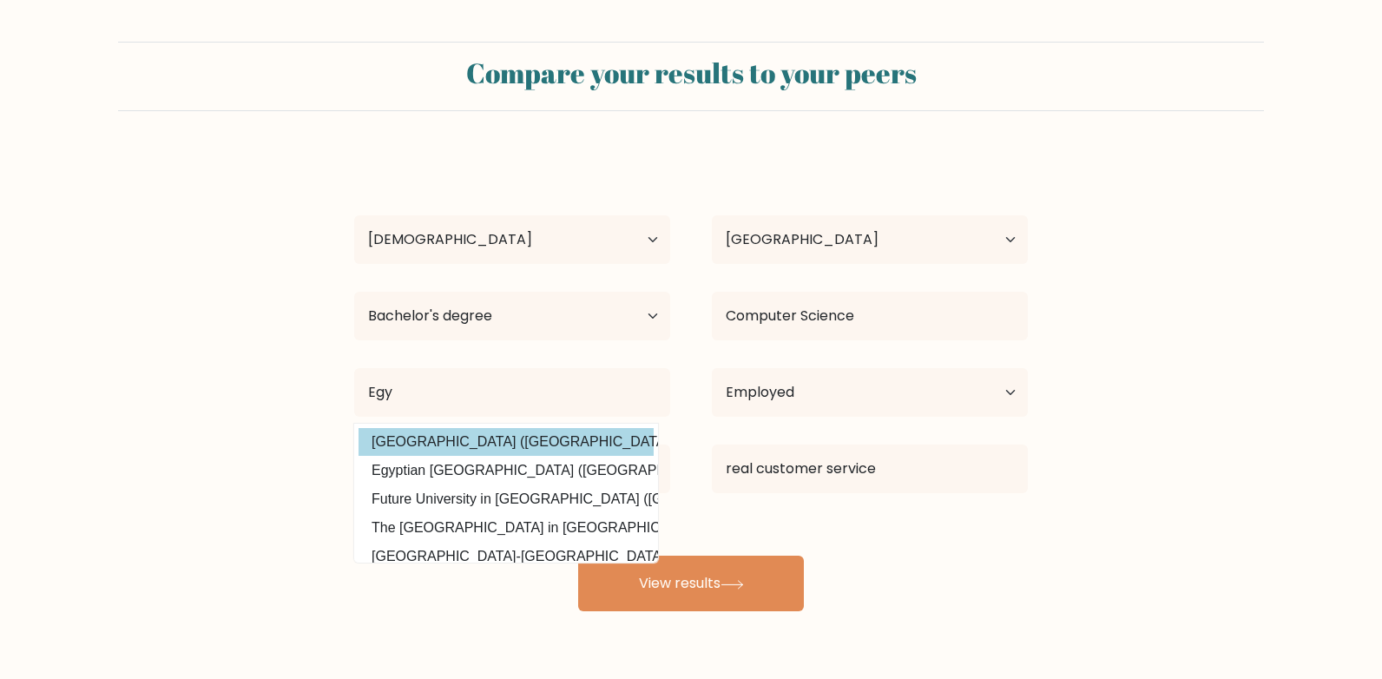
click at [564, 437] on option "[GEOGRAPHIC_DATA] ([GEOGRAPHIC_DATA])" at bounding box center [506, 442] width 295 height 28
type input "[GEOGRAPHIC_DATA]"
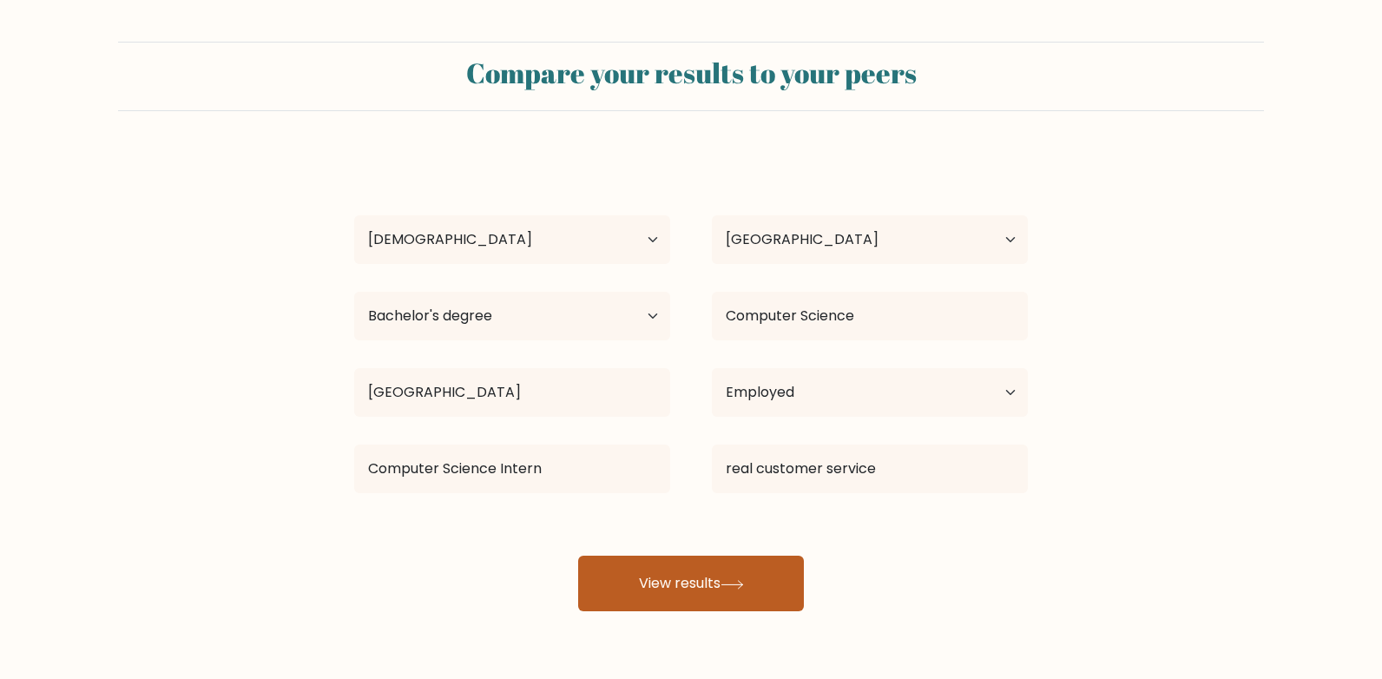
click at [708, 570] on button "View results" at bounding box center [691, 584] width 226 height 56
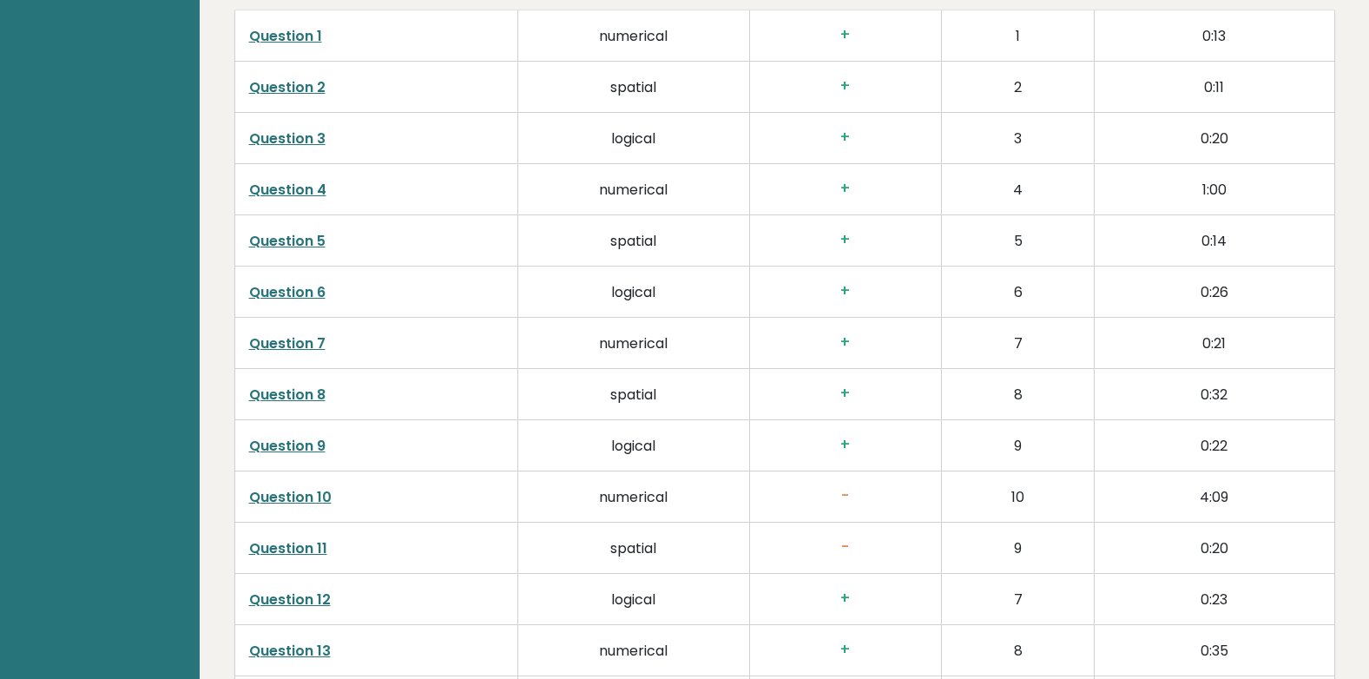
scroll to position [2952, 0]
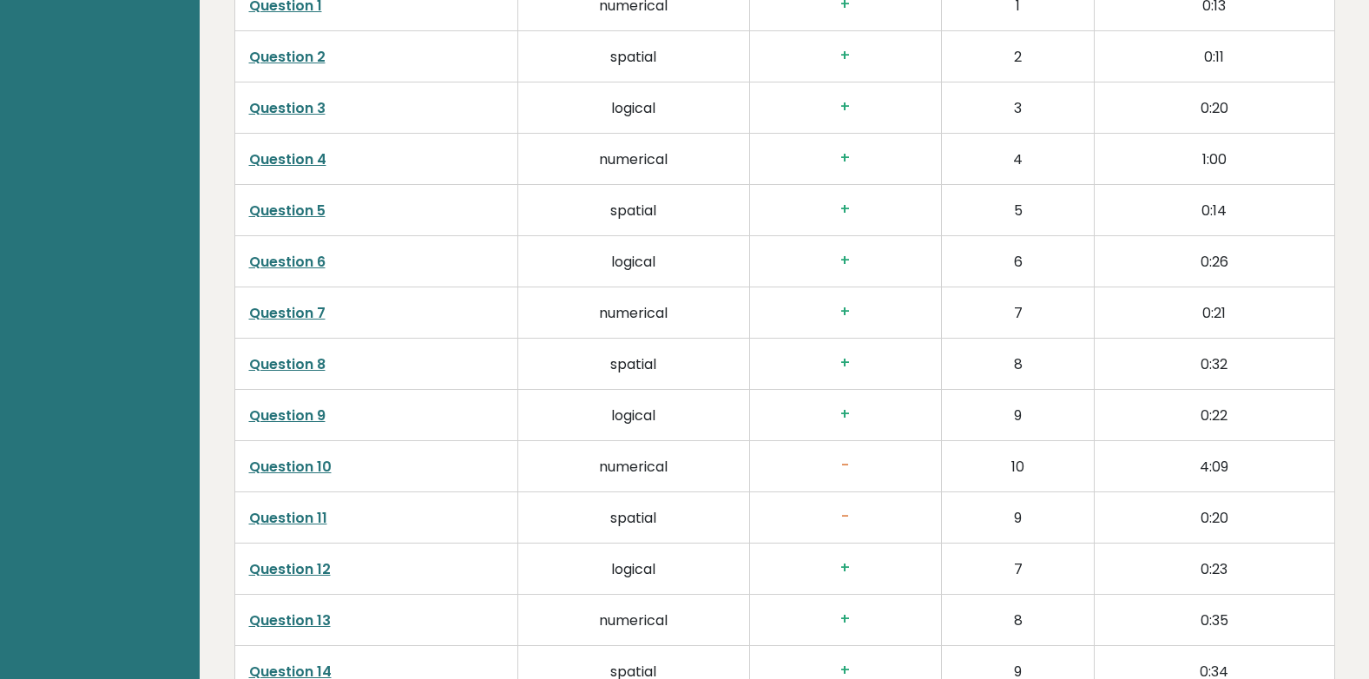
click at [828, 451] on td "-" at bounding box center [845, 465] width 192 height 51
click at [810, 471] on h3 "-" at bounding box center [845, 466] width 163 height 18
drag, startPoint x: 297, startPoint y: 467, endPoint x: 80, endPoint y: 437, distance: 219.2
click at [320, 461] on link "Question 10" at bounding box center [290, 467] width 82 height 20
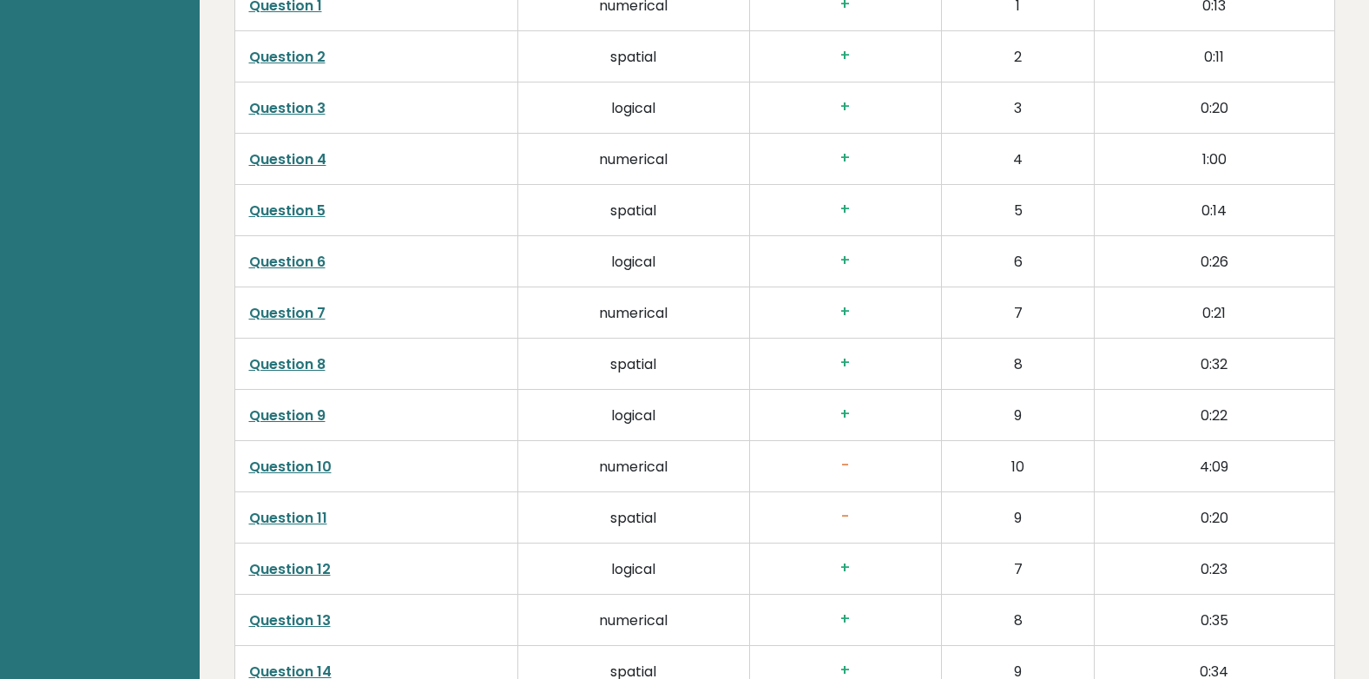
click at [322, 519] on link "Question 11" at bounding box center [288, 518] width 78 height 20
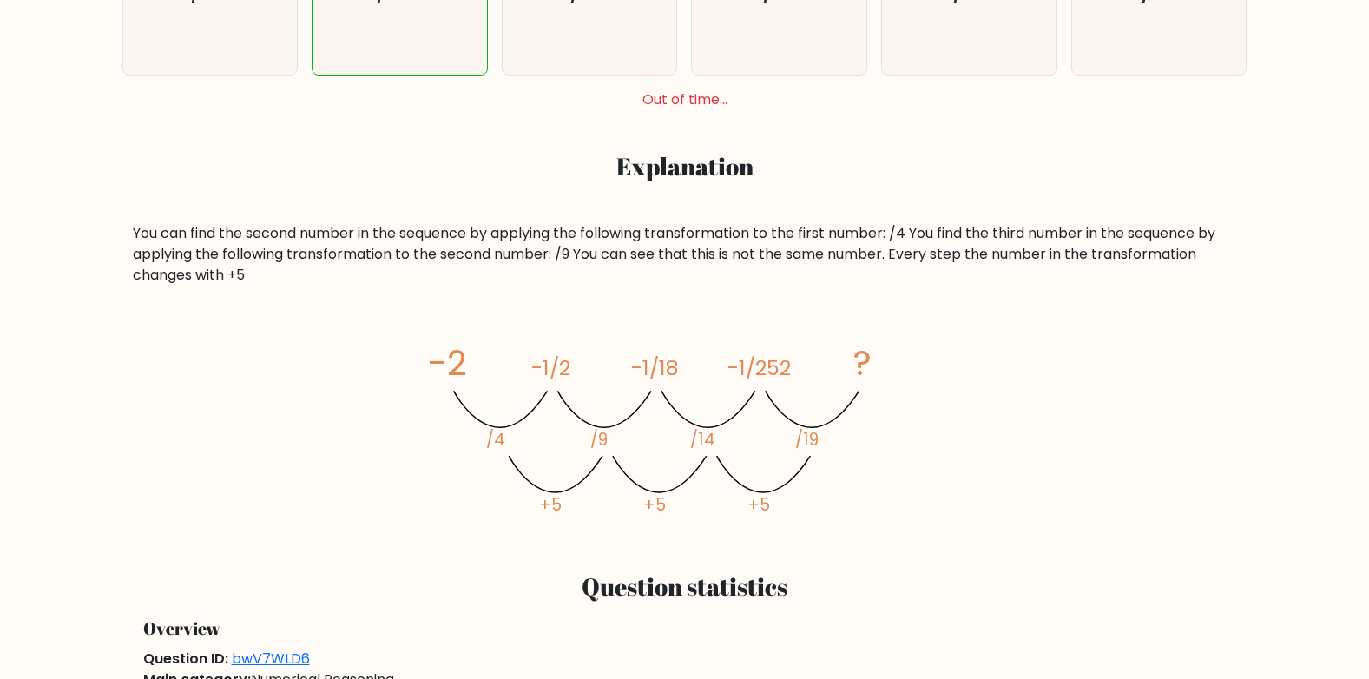
scroll to position [782, 0]
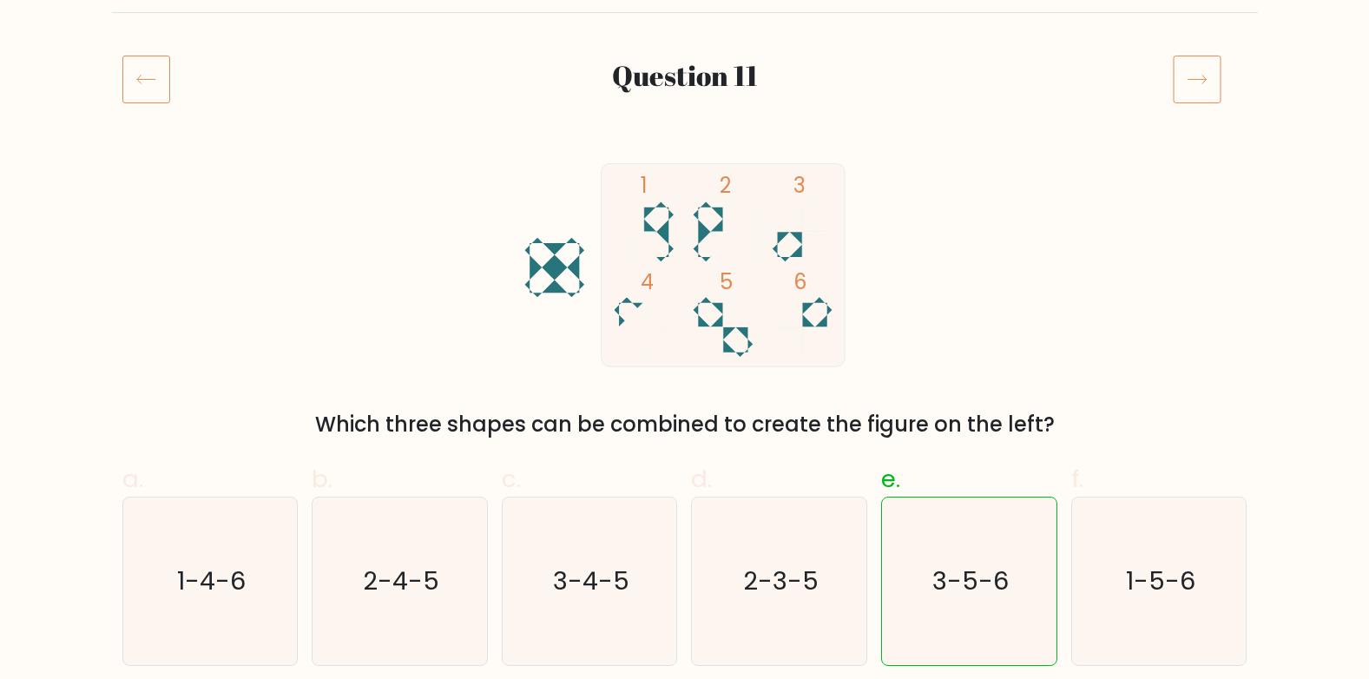
scroll to position [87, 0]
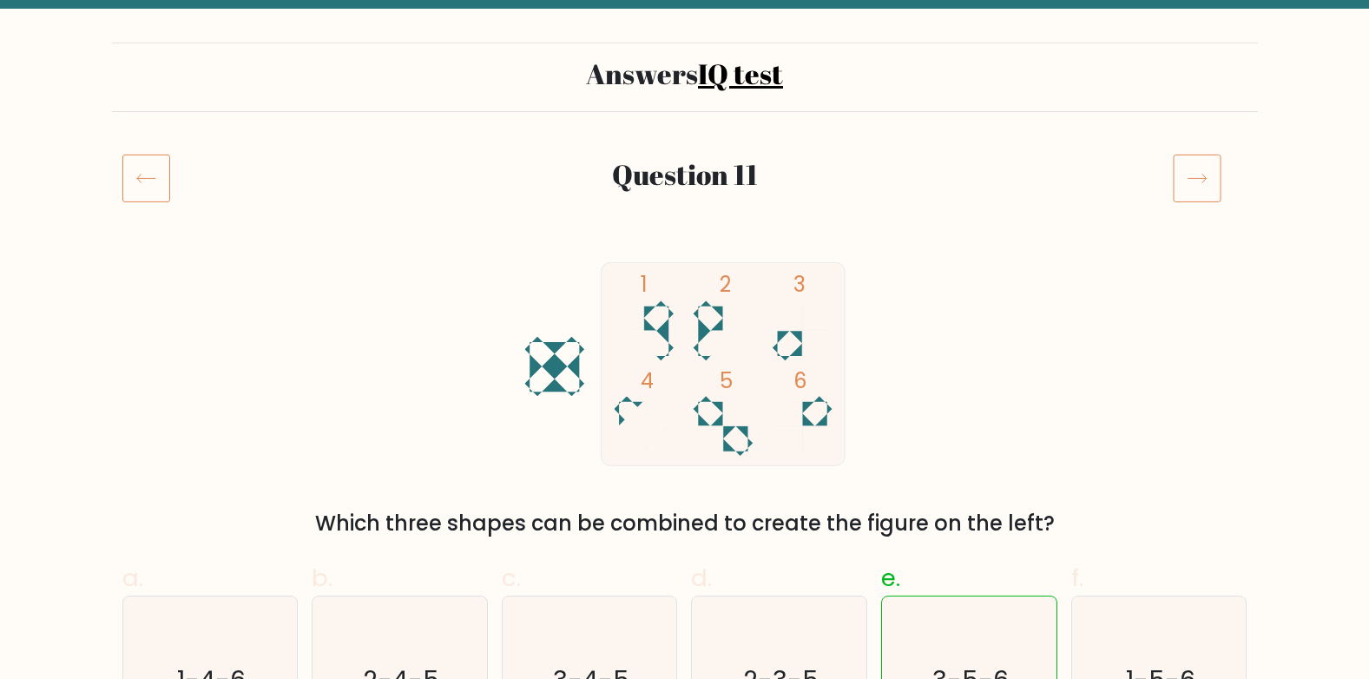
click at [154, 204] on div "Question 11" at bounding box center [685, 199] width 1146 height 90
click at [148, 185] on icon at bounding box center [146, 178] width 48 height 49
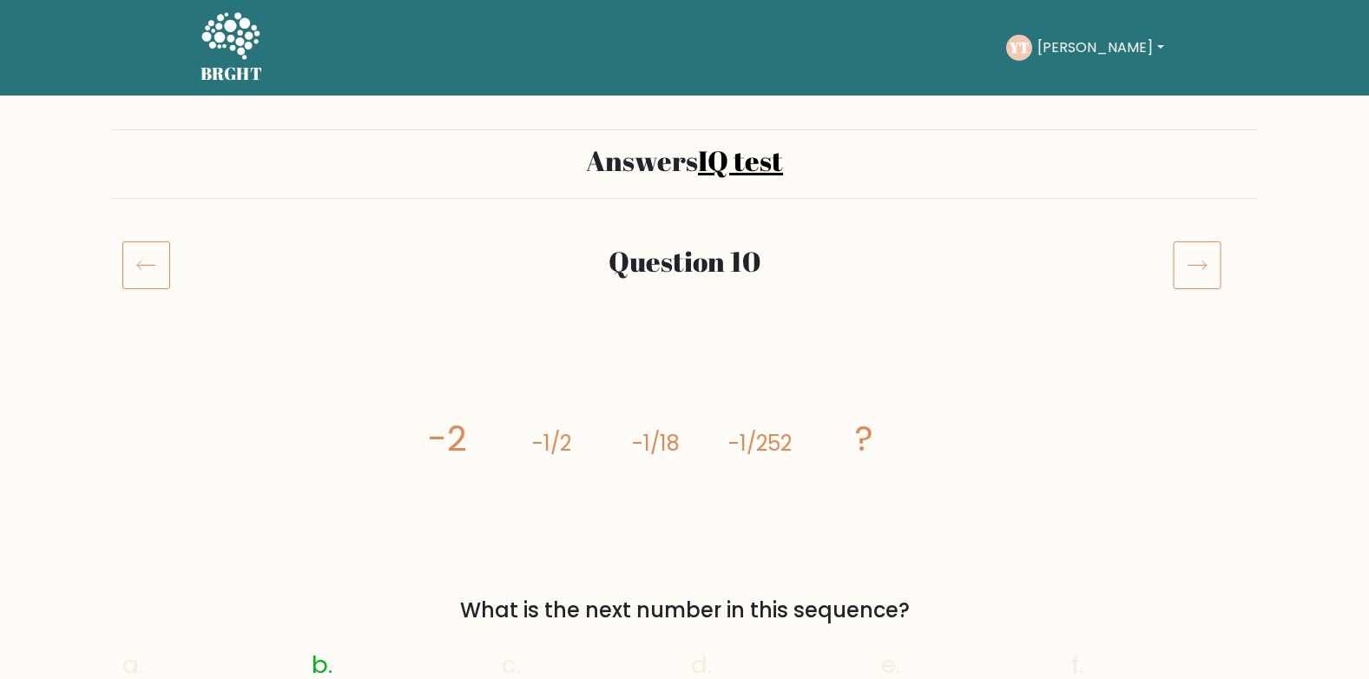
click at [1205, 274] on icon at bounding box center [1197, 265] width 49 height 49
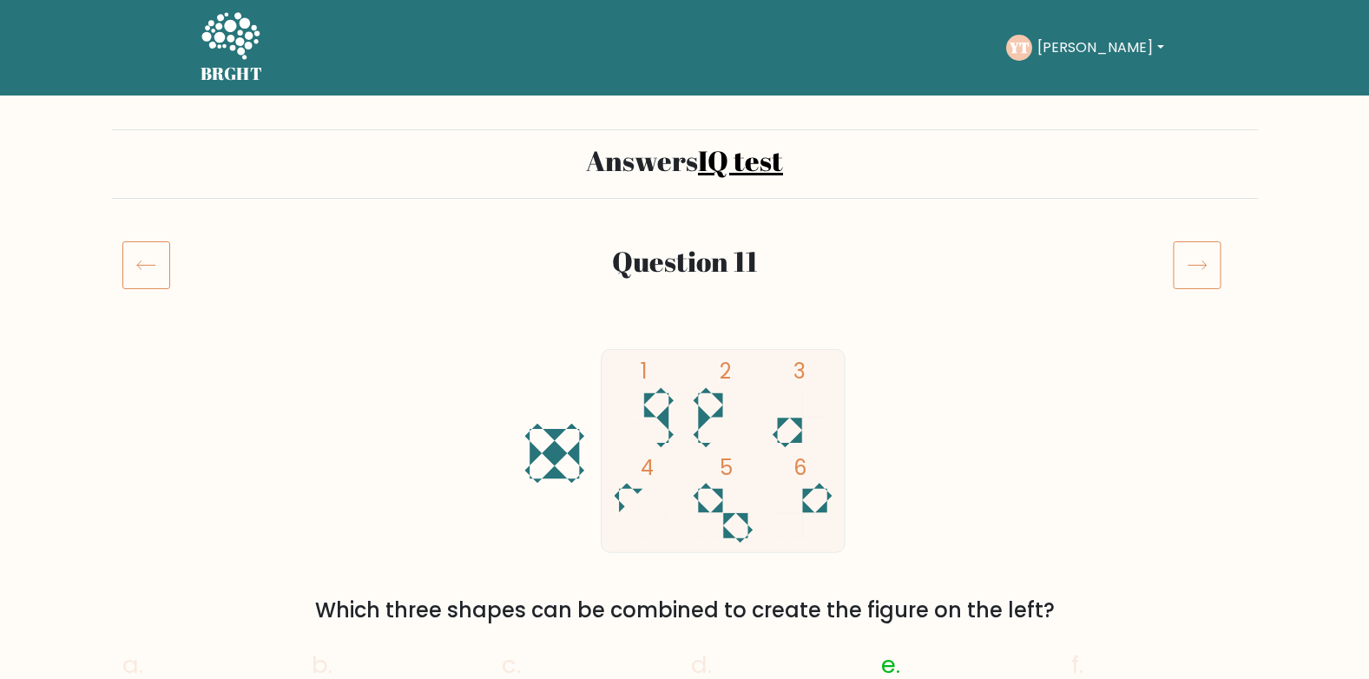
click at [1226, 274] on div at bounding box center [1211, 265] width 96 height 49
click at [1198, 271] on icon at bounding box center [1197, 265] width 49 height 49
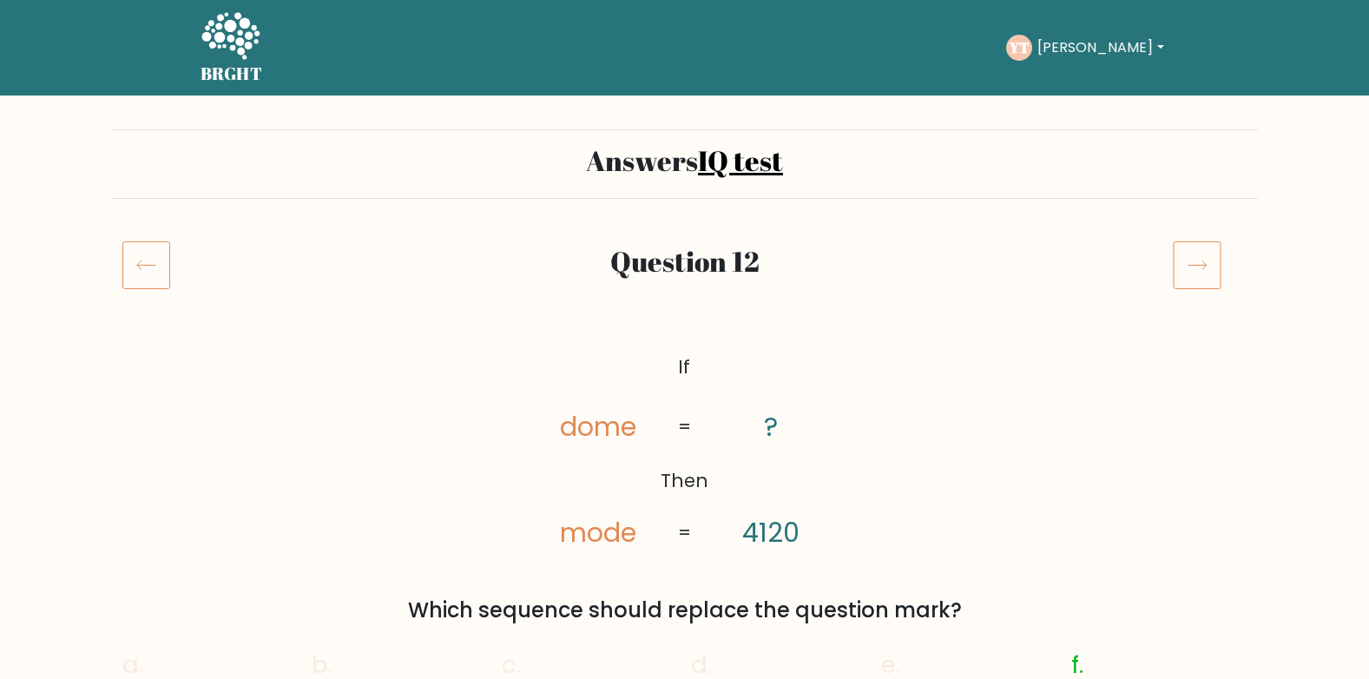
click at [1155, 273] on div "Question 12" at bounding box center [685, 265] width 955 height 40
click at [1177, 271] on icon at bounding box center [1197, 265] width 49 height 49
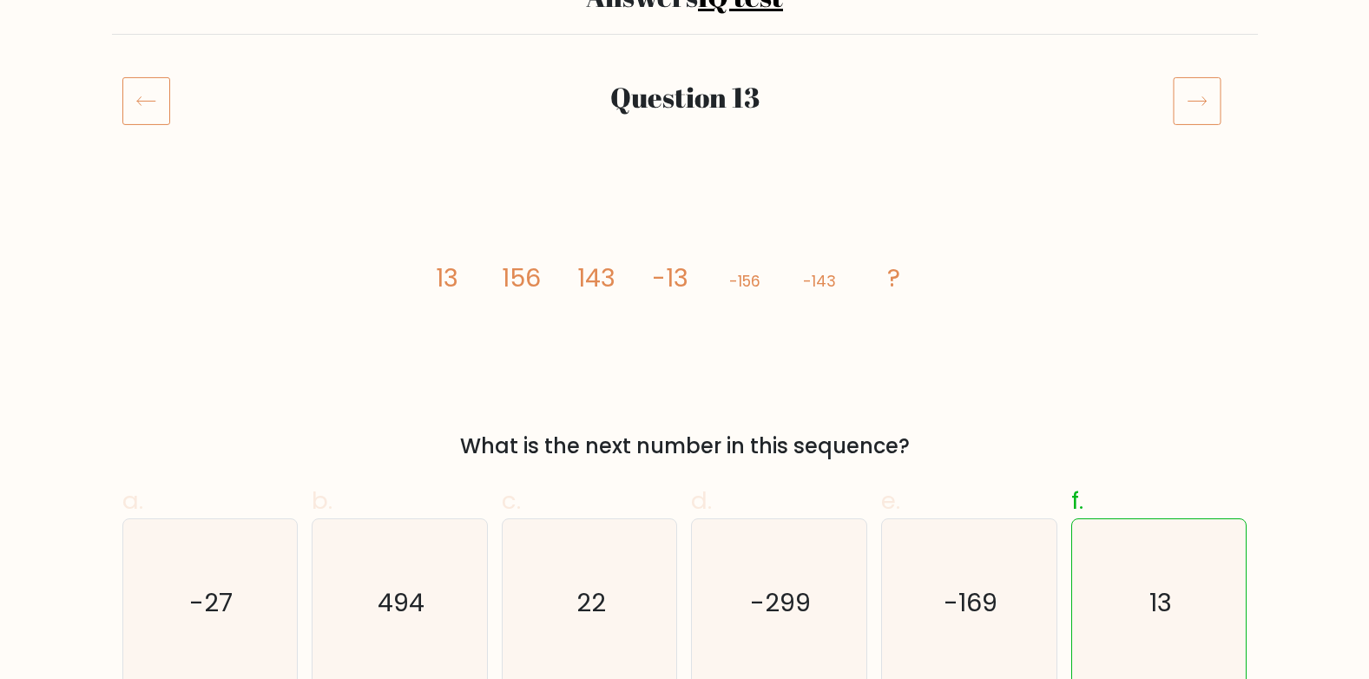
scroll to position [87, 0]
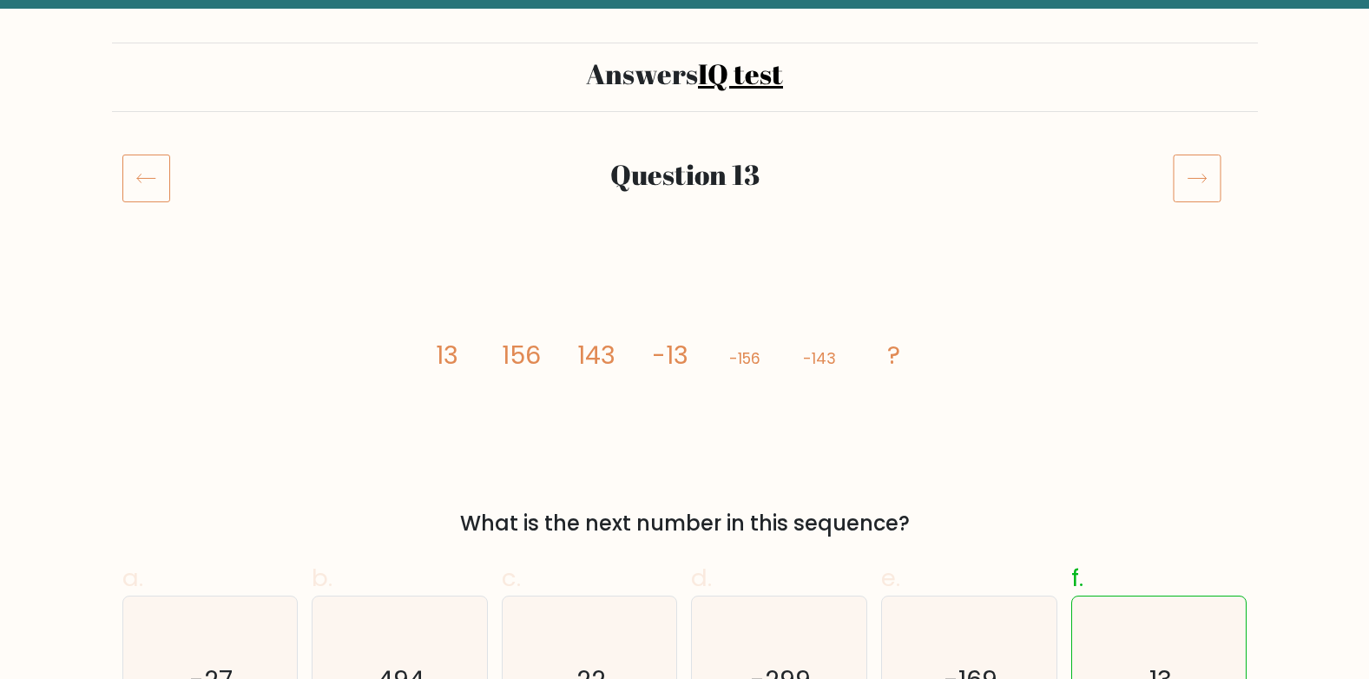
click at [1177, 178] on icon at bounding box center [1197, 178] width 49 height 49
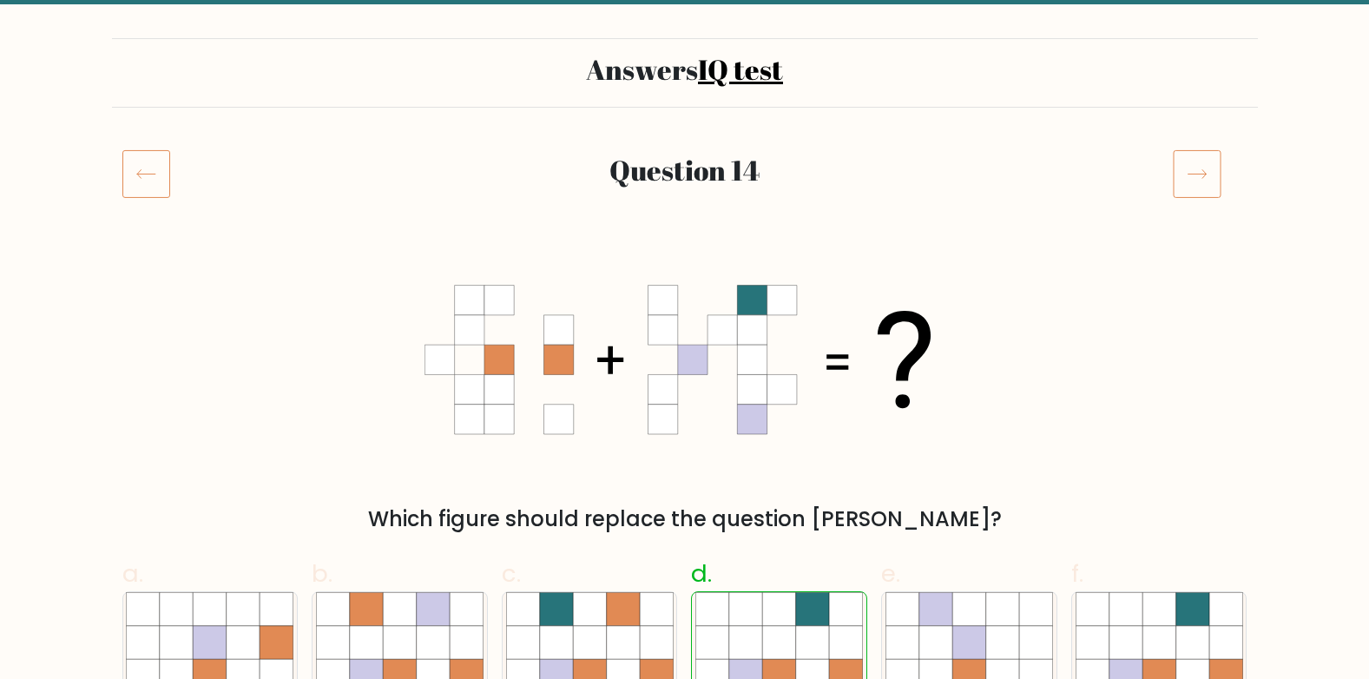
scroll to position [87, 0]
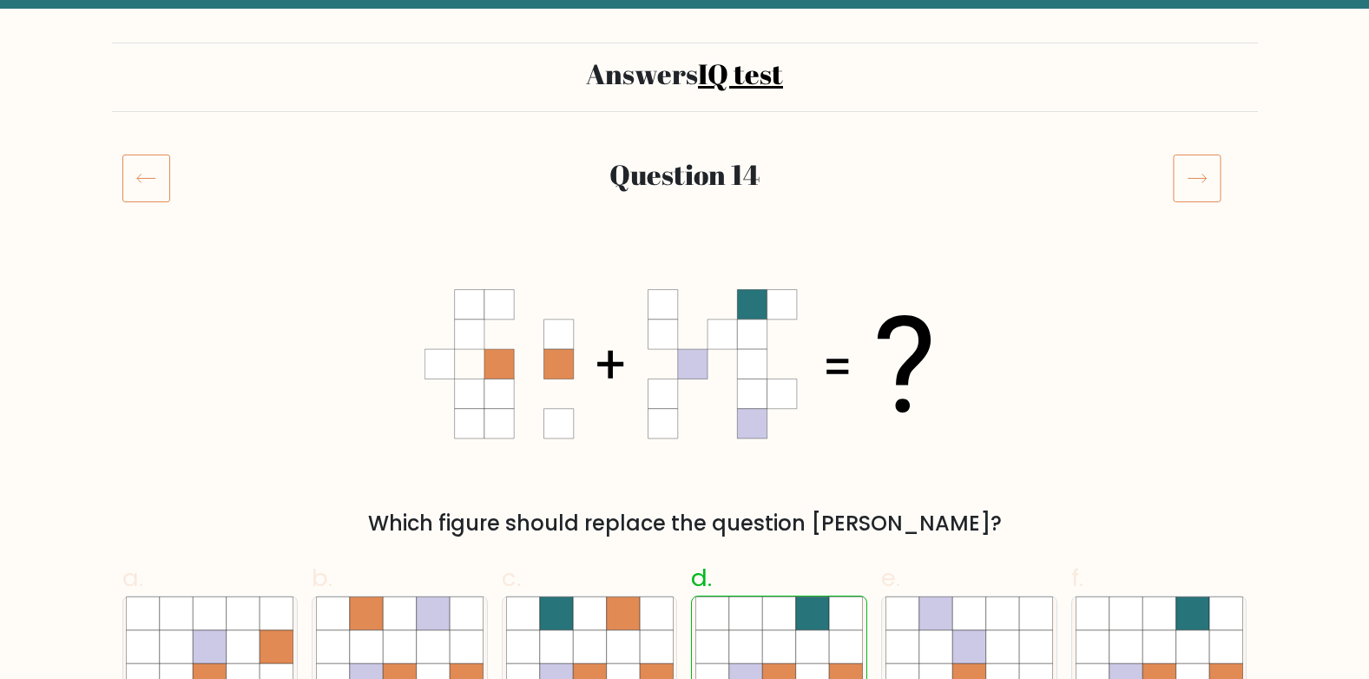
click at [1184, 172] on icon at bounding box center [1197, 178] width 49 height 49
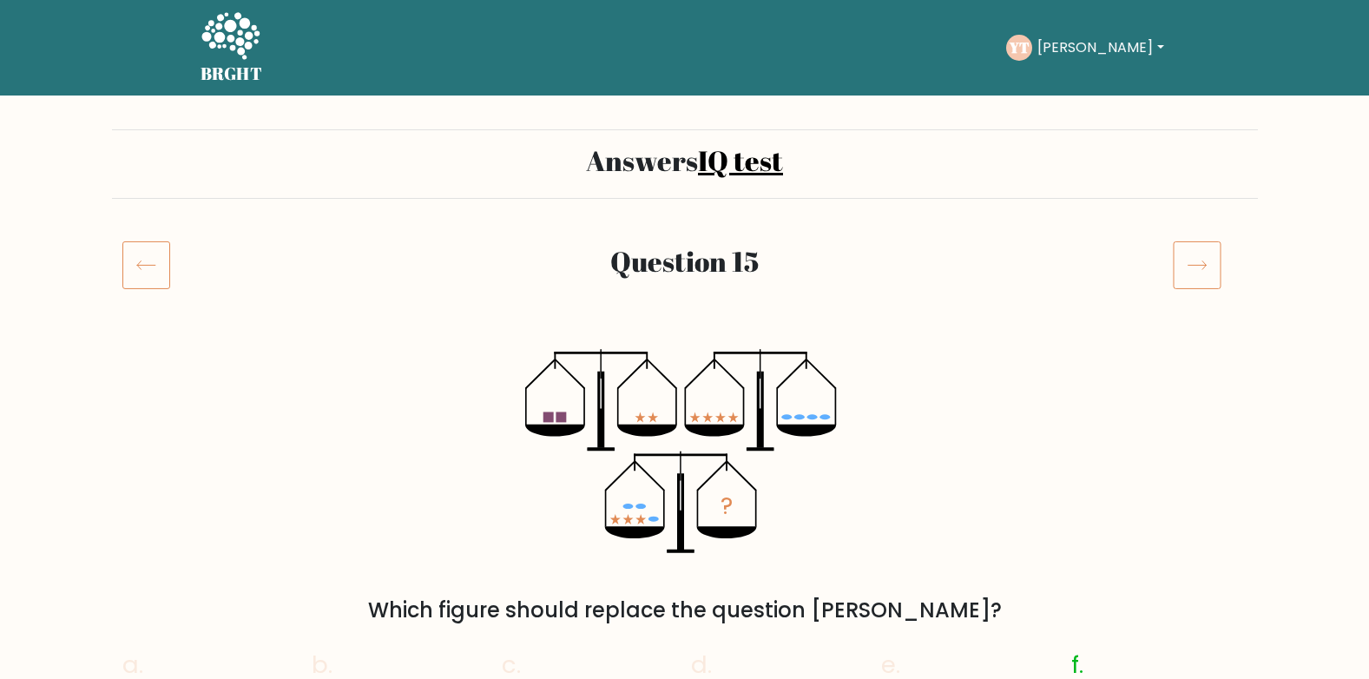
click at [716, 161] on link "IQ test" at bounding box center [740, 160] width 85 height 37
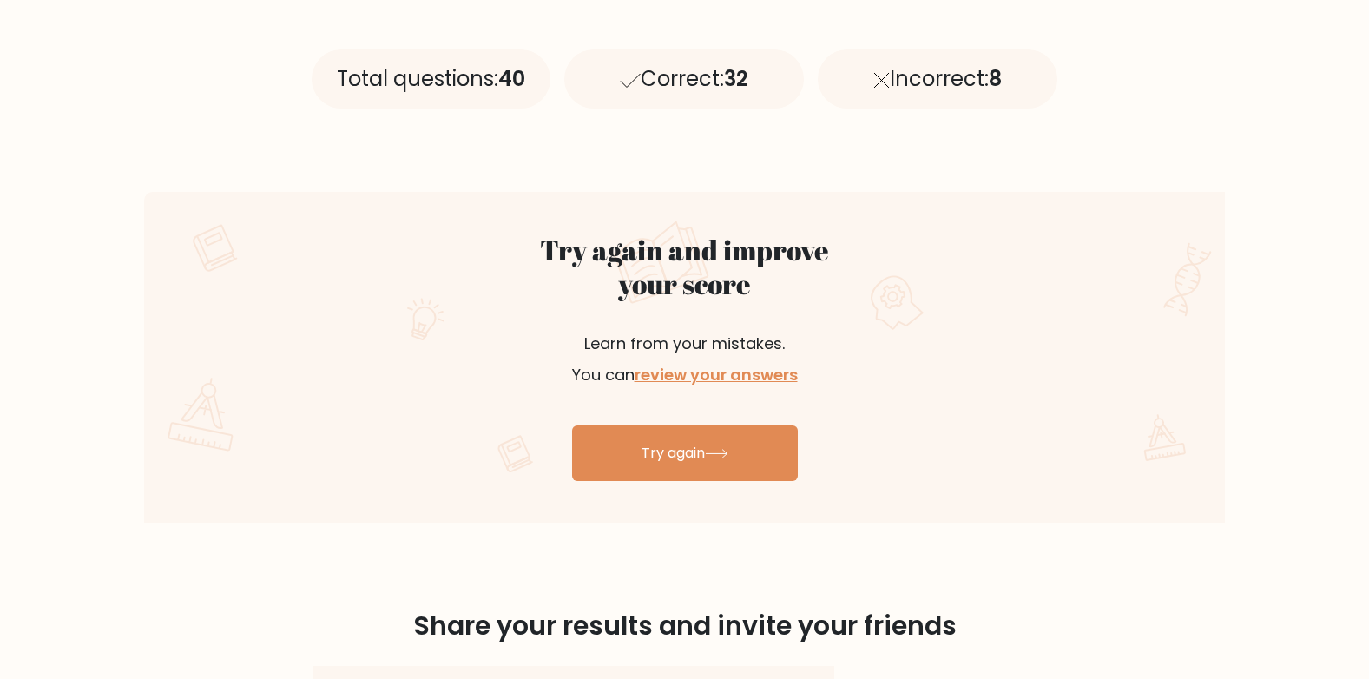
scroll to position [608, 0]
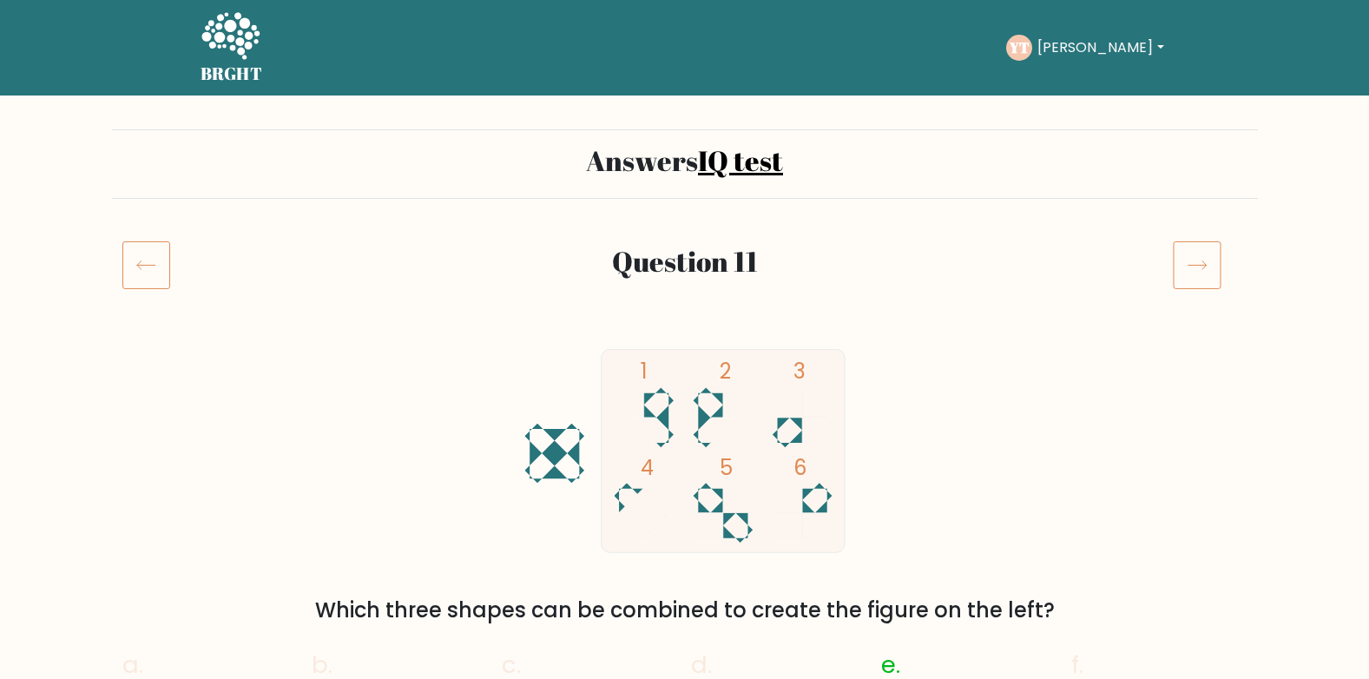
scroll to position [87, 0]
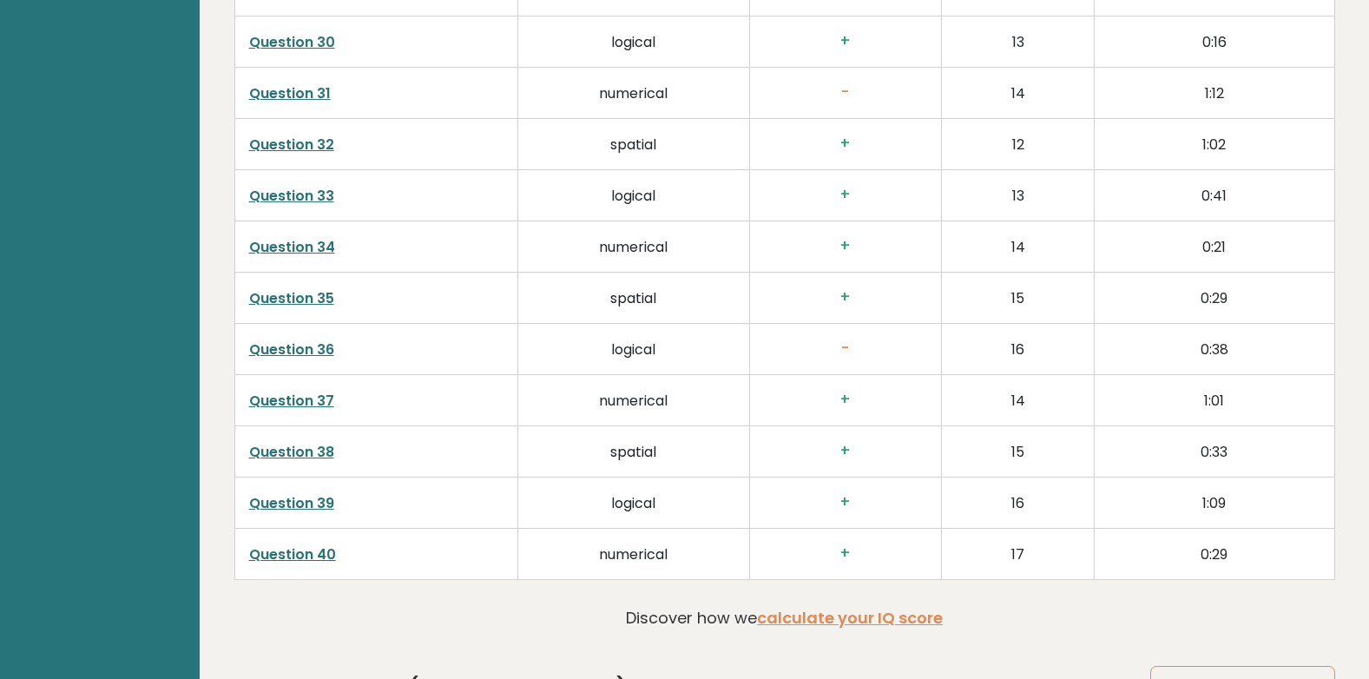
scroll to position [4442, 0]
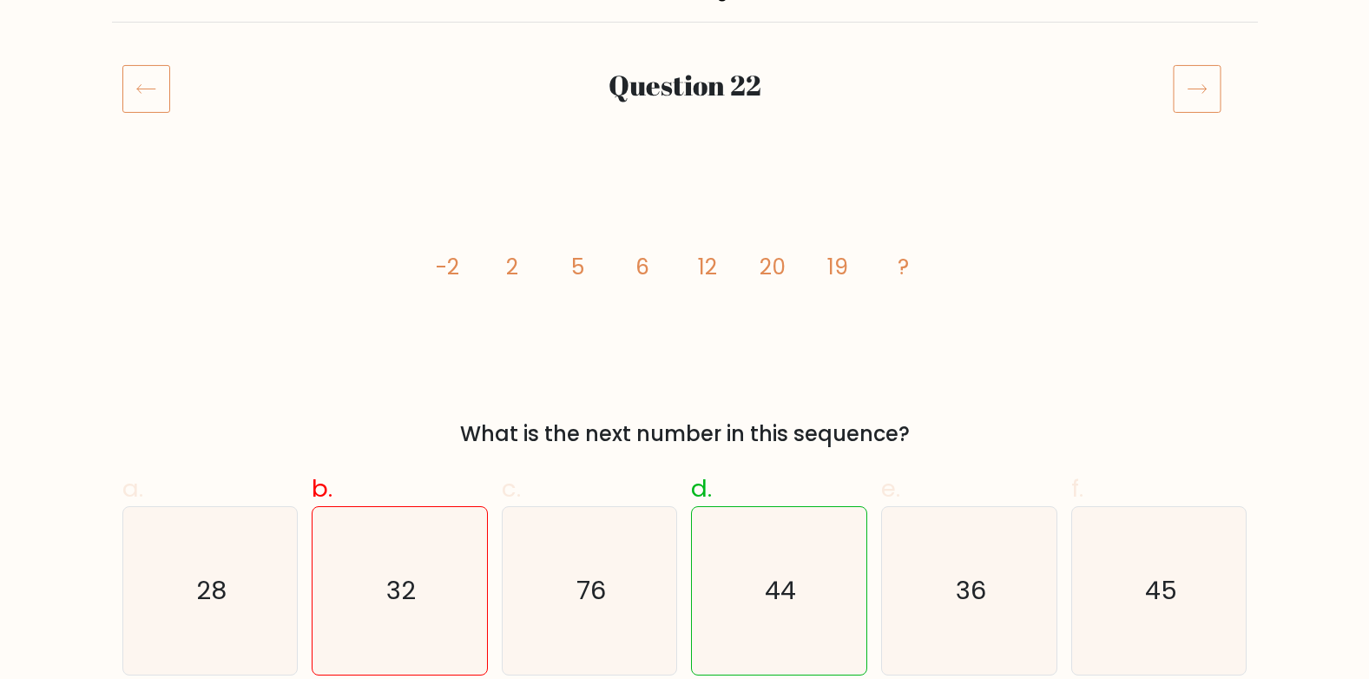
scroll to position [174, 0]
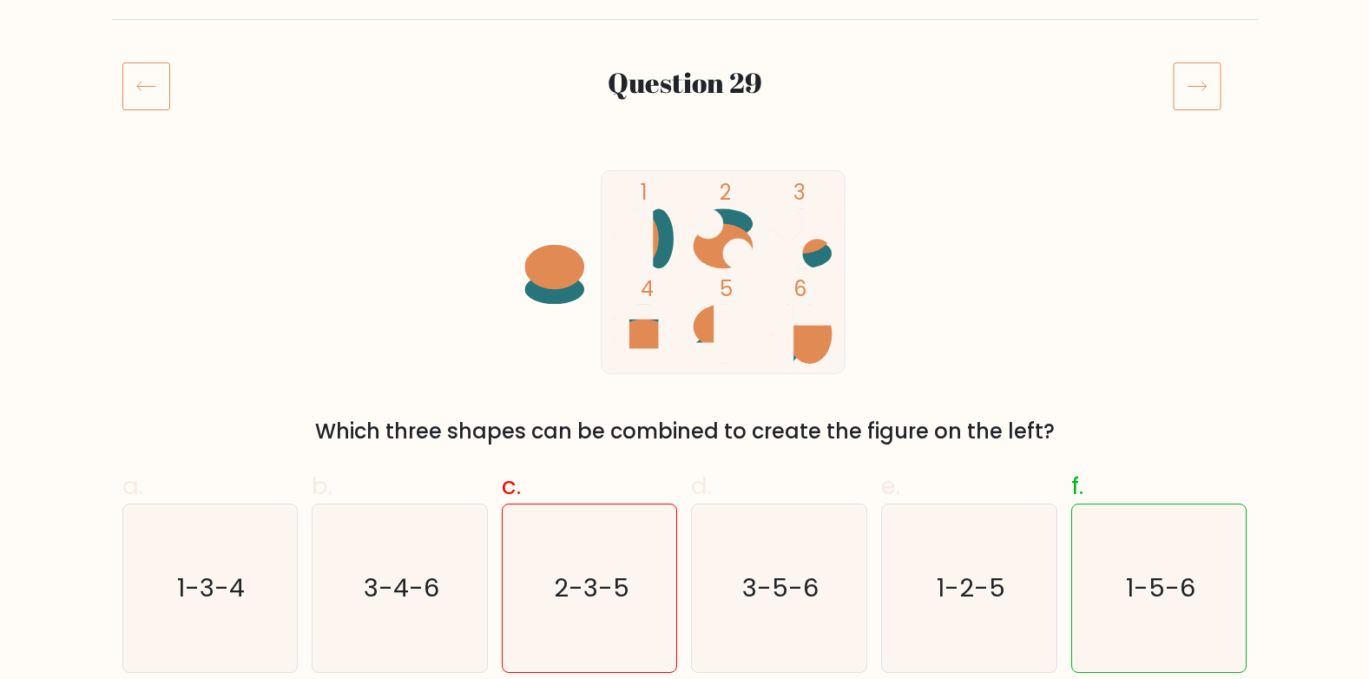
scroll to position [261, 0]
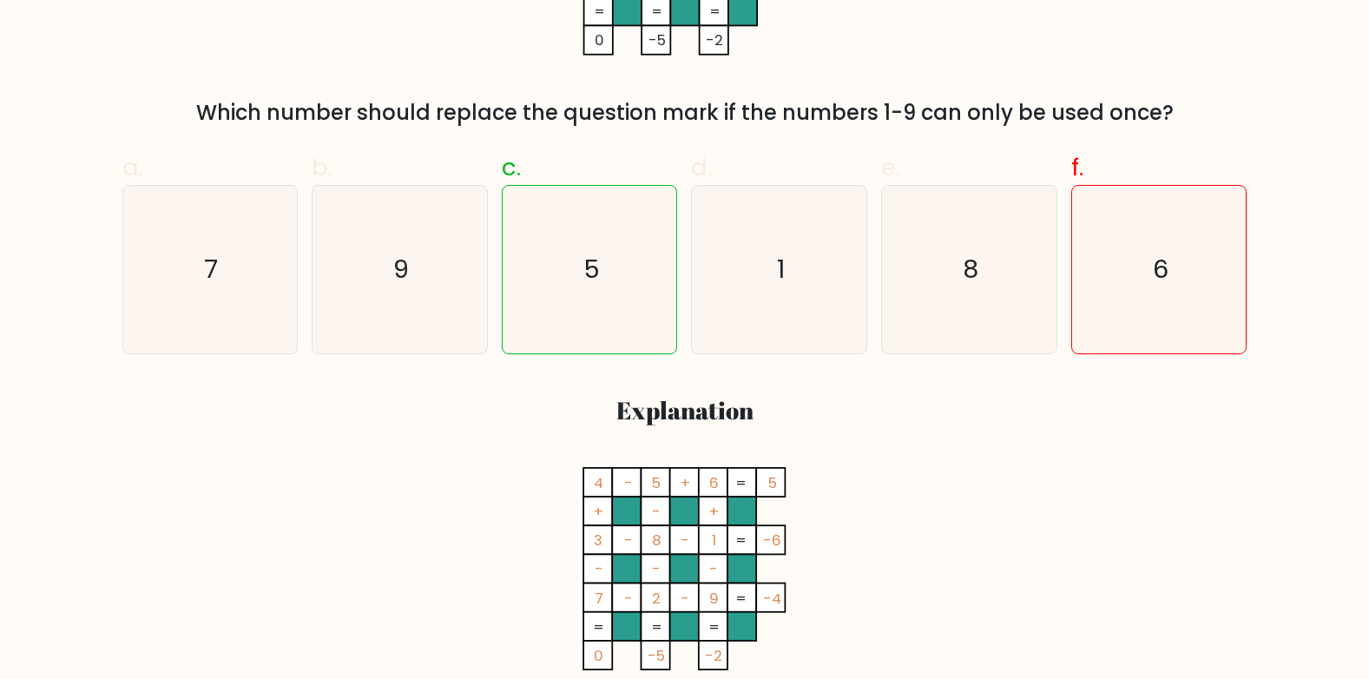
scroll to position [521, 0]
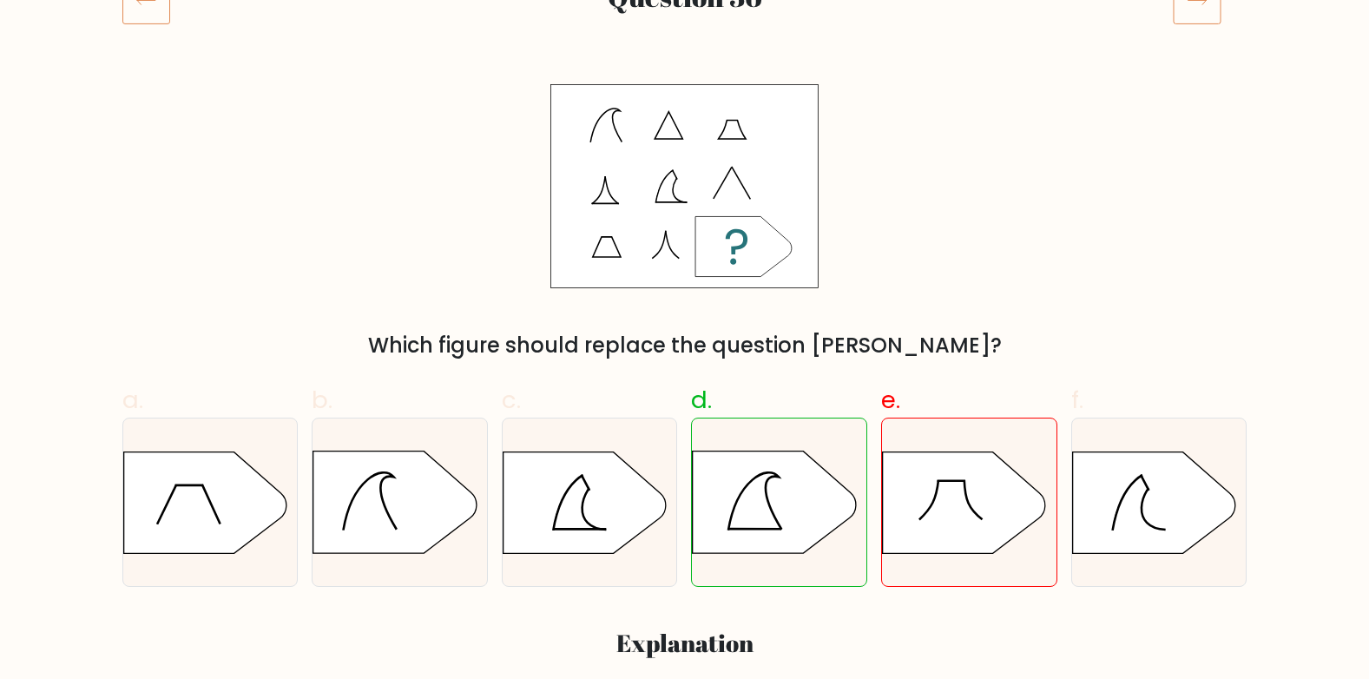
scroll to position [261, 0]
